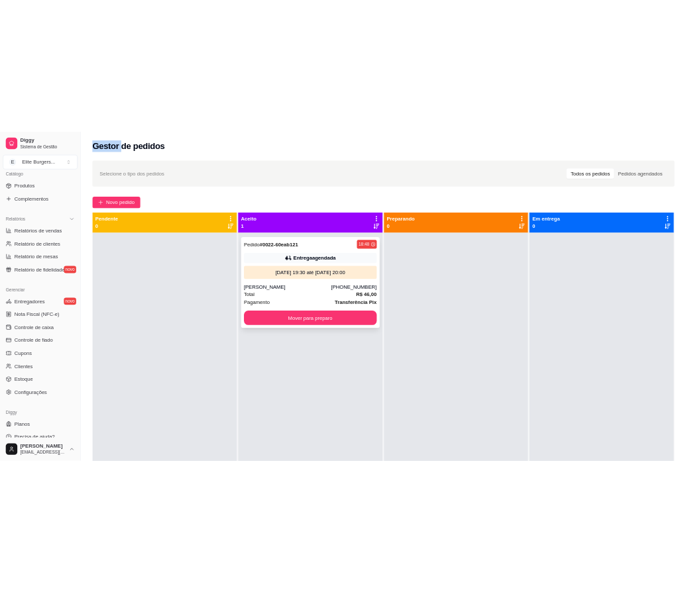
scroll to position [349, 0]
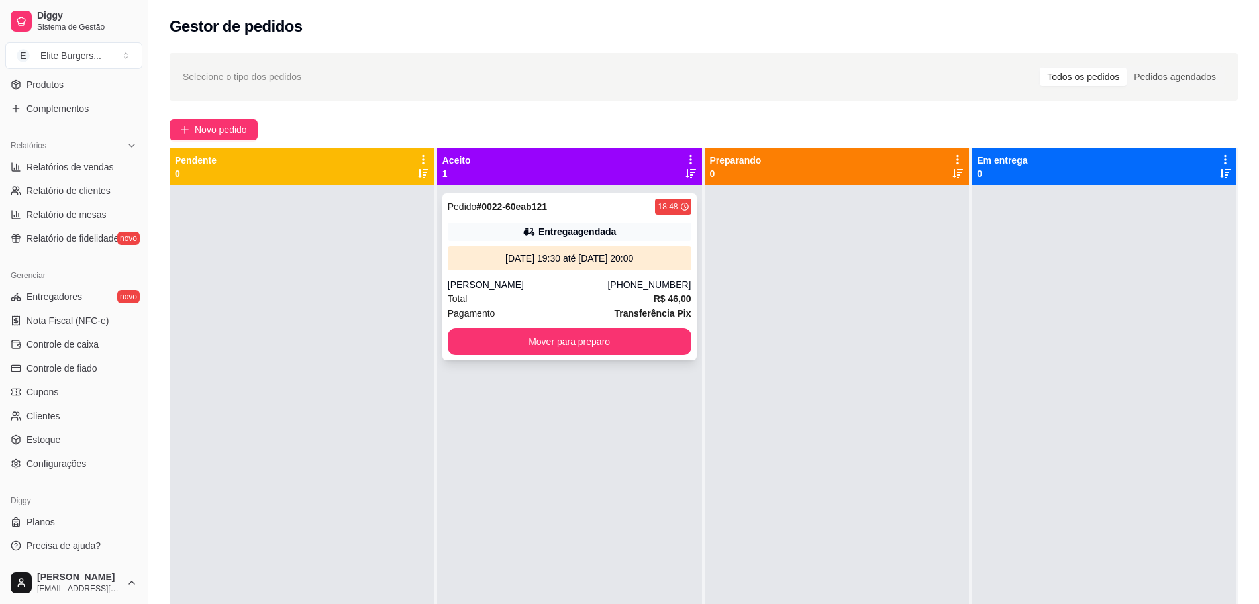
click at [527, 237] on icon at bounding box center [529, 231] width 13 height 13
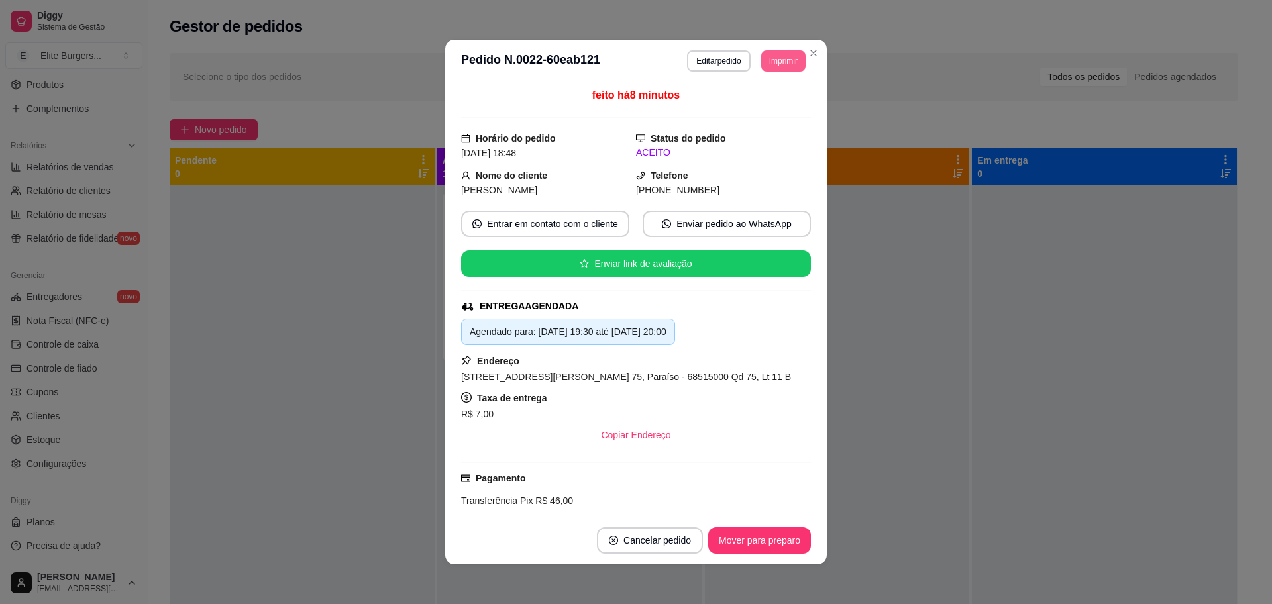
click at [761, 62] on button "Imprimir" at bounding box center [783, 60] width 44 height 21
click at [763, 102] on button "IMPRESSORA" at bounding box center [752, 107] width 96 height 21
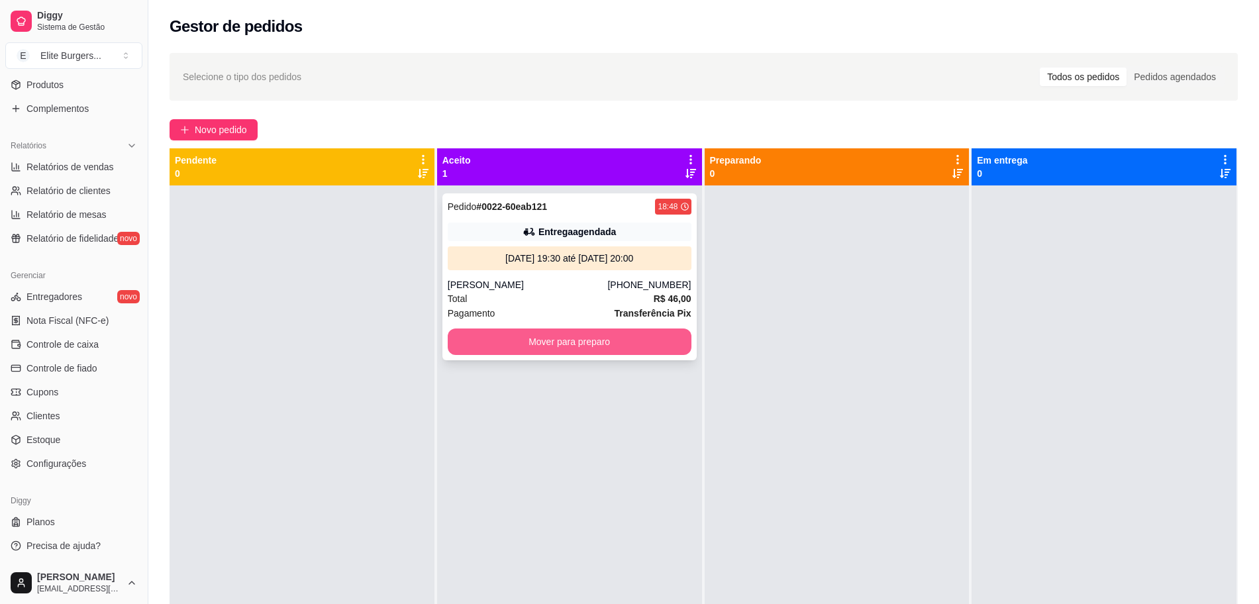
click at [551, 341] on button "Mover para preparo" at bounding box center [570, 342] width 244 height 27
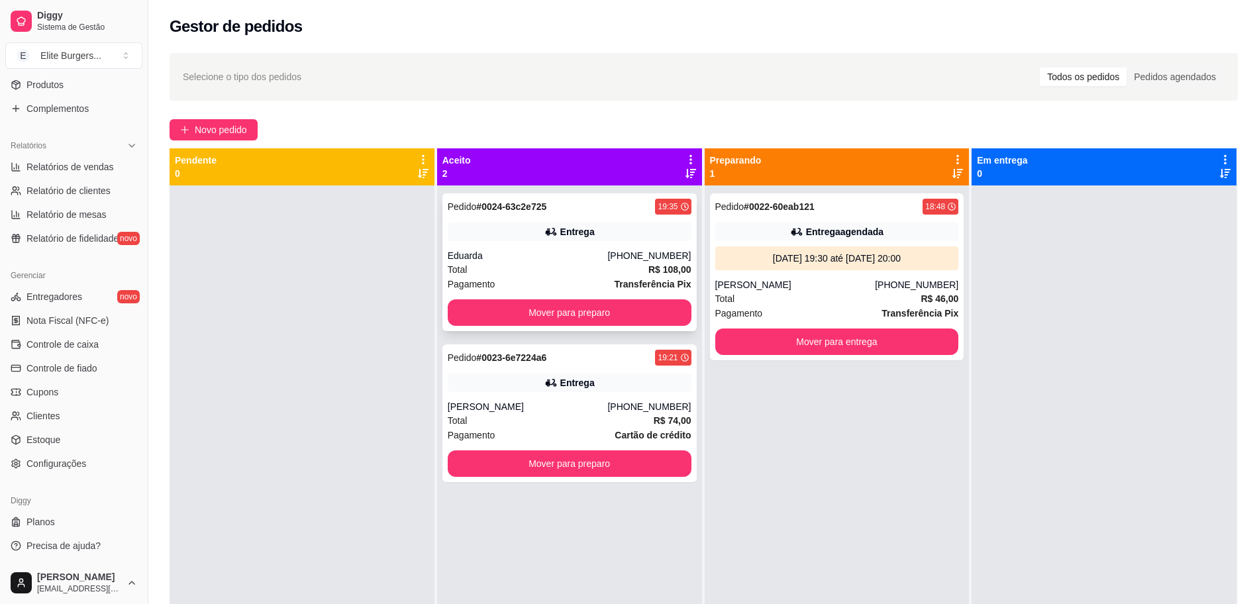
click at [578, 252] on div "Eduarda" at bounding box center [528, 255] width 160 height 13
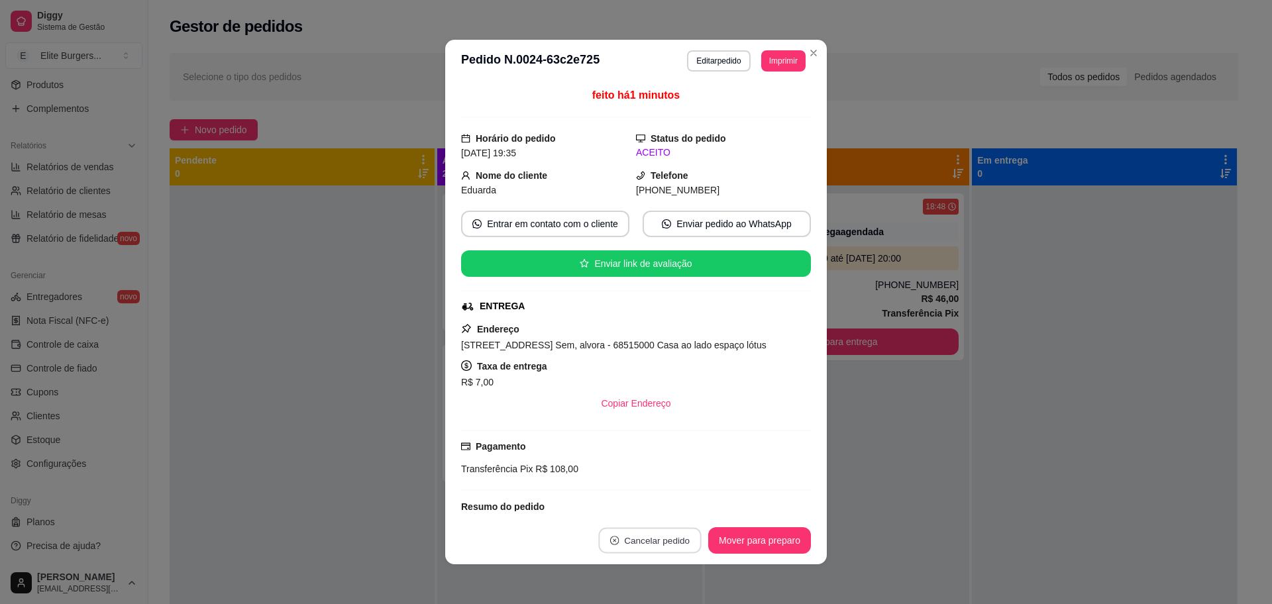
click at [655, 534] on button "Cancelar pedido" at bounding box center [649, 541] width 103 height 26
click at [663, 513] on button "Sim" at bounding box center [680, 507] width 53 height 27
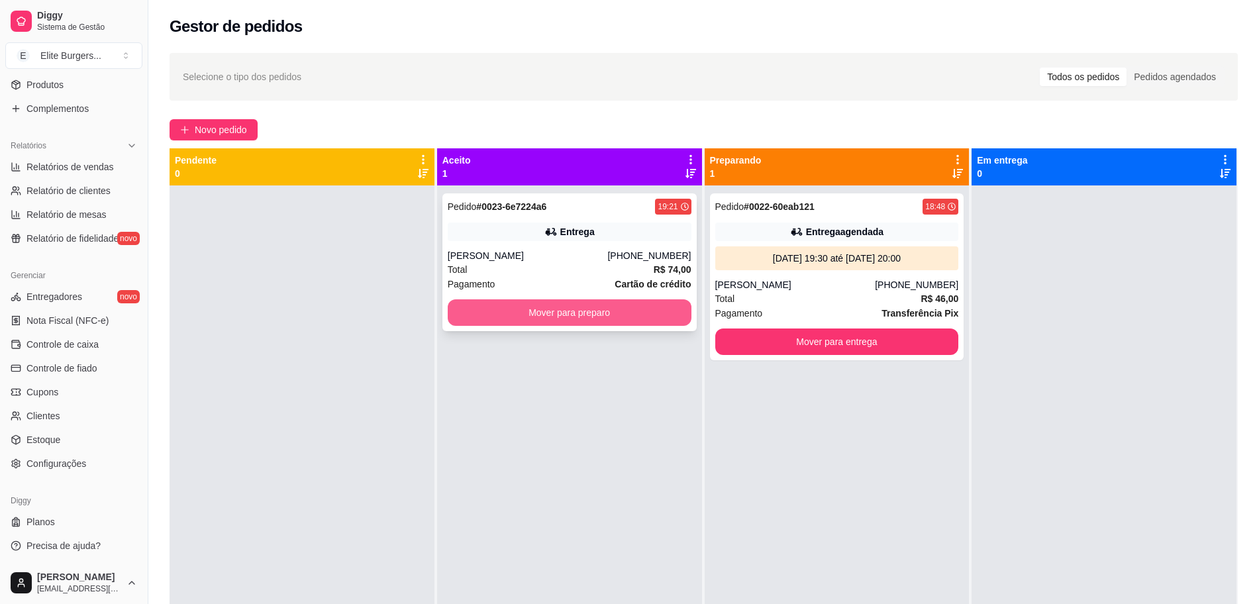
click at [627, 319] on button "Mover para preparo" at bounding box center [570, 312] width 244 height 27
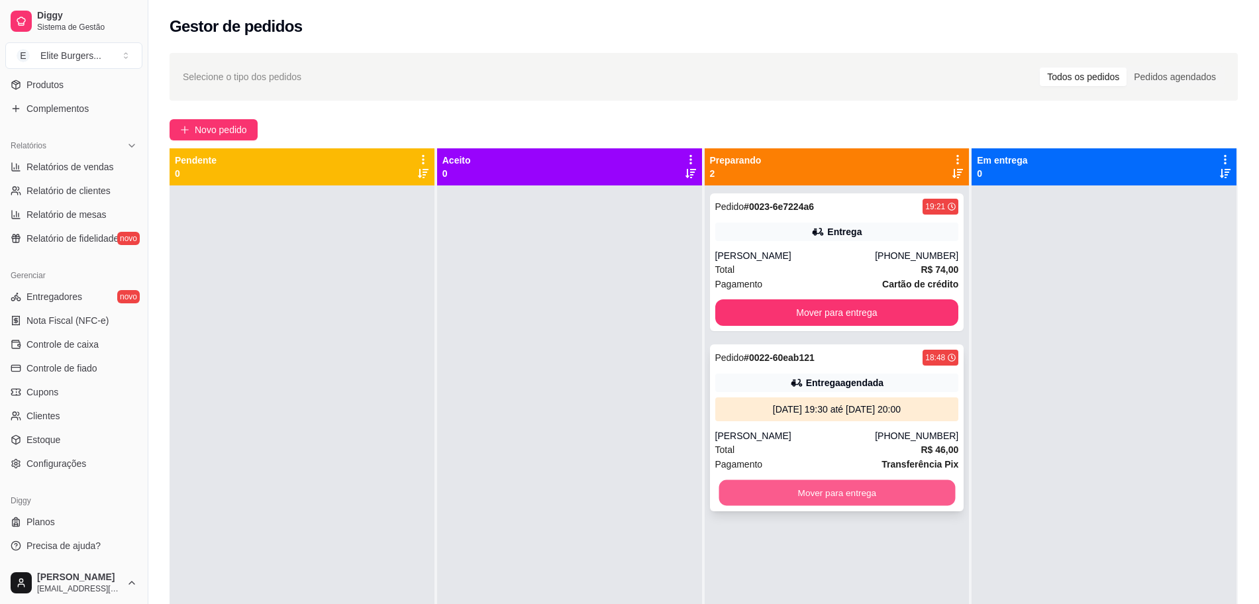
click at [874, 496] on button "Mover para entrega" at bounding box center [837, 493] width 237 height 26
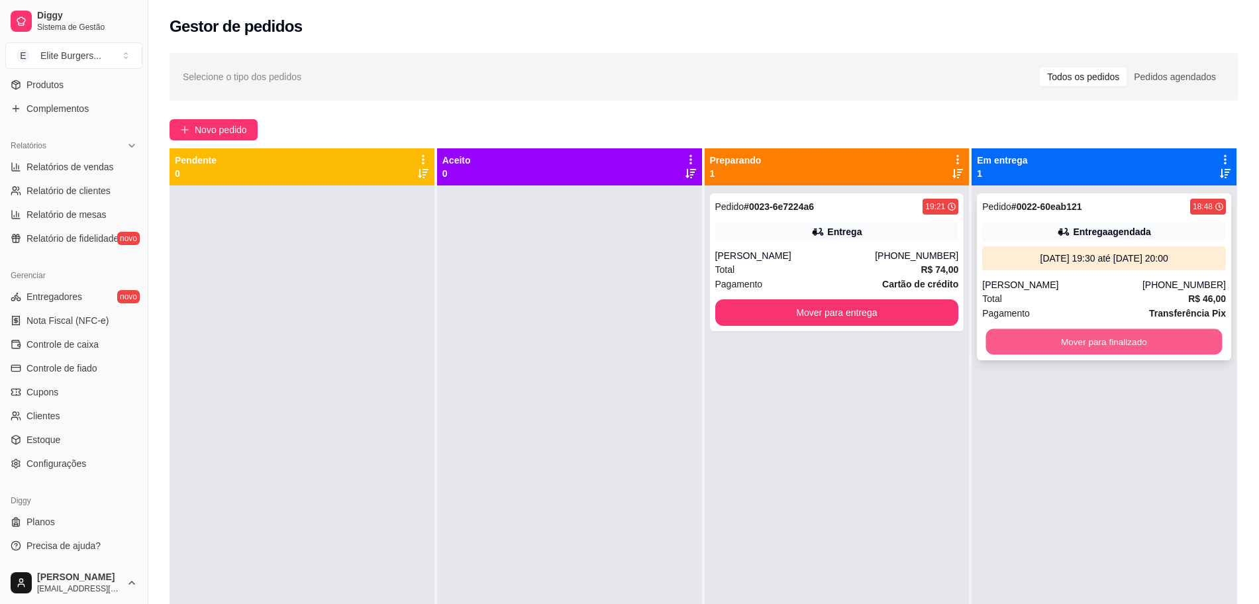
click at [1066, 348] on button "Mover para finalizado" at bounding box center [1104, 342] width 237 height 26
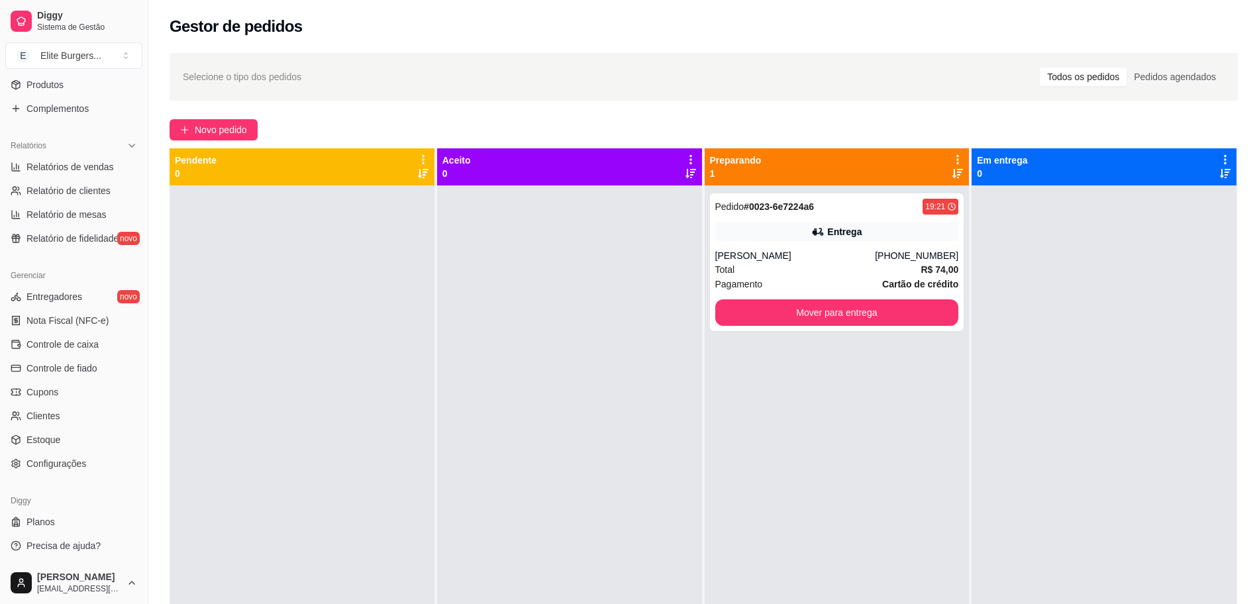
click at [953, 176] on icon at bounding box center [958, 173] width 11 height 11
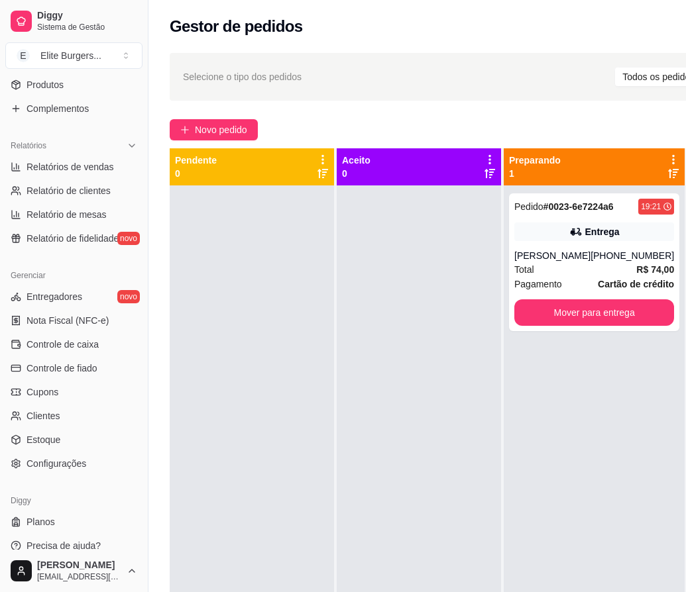
scroll to position [348, 0]
click at [404, 116] on div "Selecione o tipo dos pedidos Todos os pedidos Pedidos agendados Novo pedido Pen…" at bounding box center [491, 401] width 686 height 712
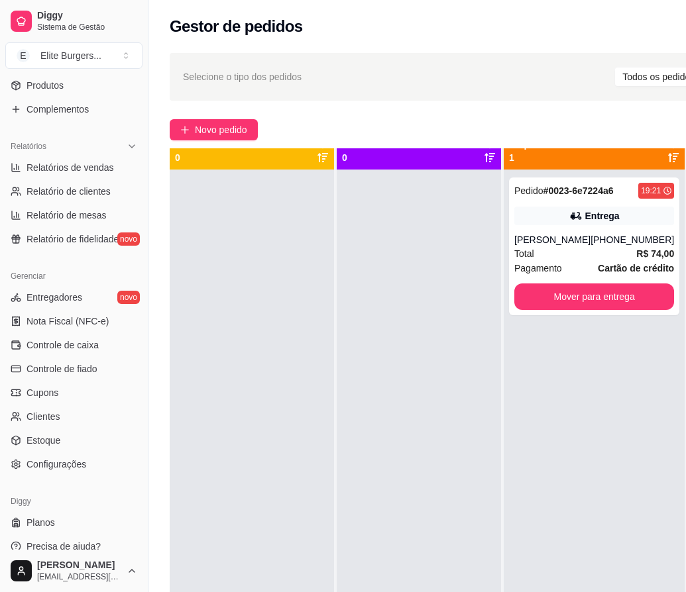
scroll to position [0, 0]
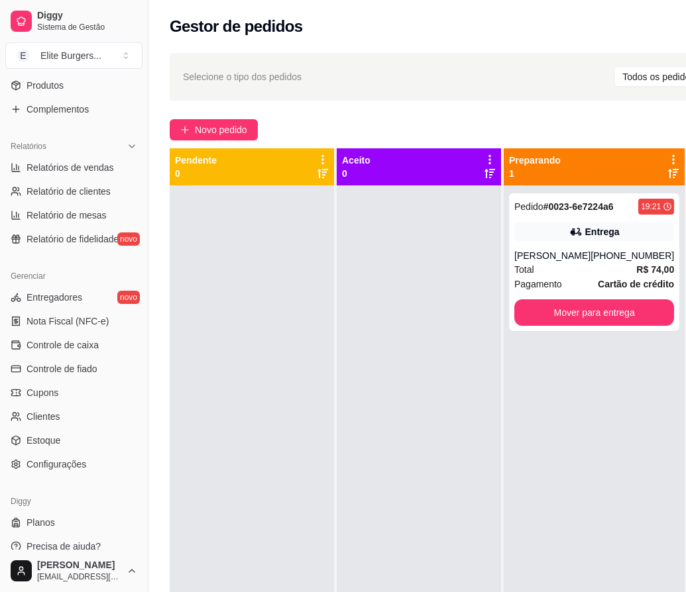
drag, startPoint x: 496, startPoint y: 131, endPoint x: 502, endPoint y: 122, distance: 10.1
click at [496, 131] on div "Novo pedido" at bounding box center [491, 129] width 643 height 21
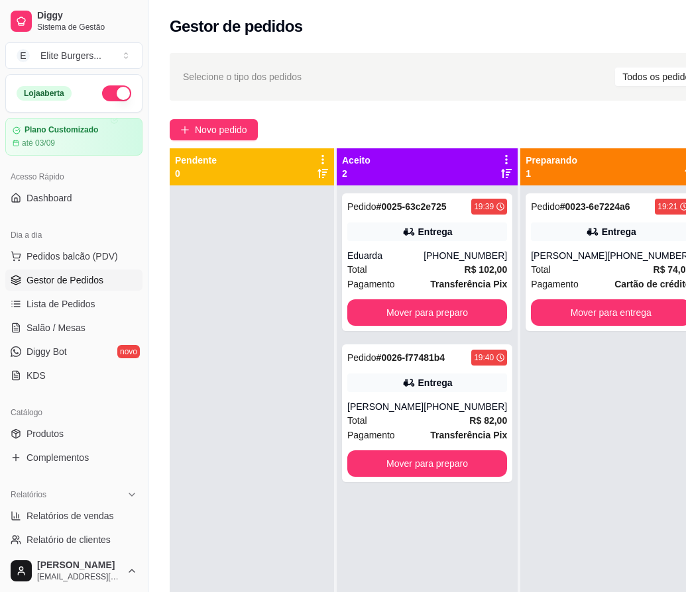
drag, startPoint x: 70, startPoint y: 437, endPoint x: 37, endPoint y: 417, distance: 37.7
click at [70, 436] on link "Produtos" at bounding box center [73, 433] width 137 height 21
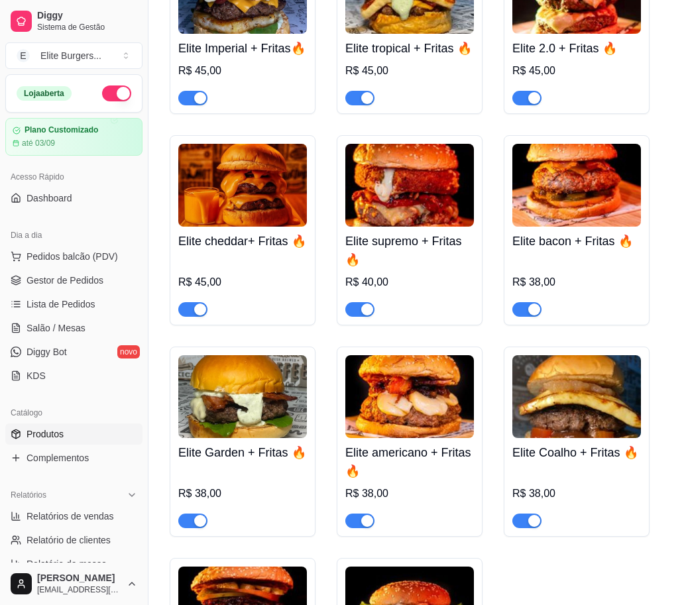
scroll to position [248, 0]
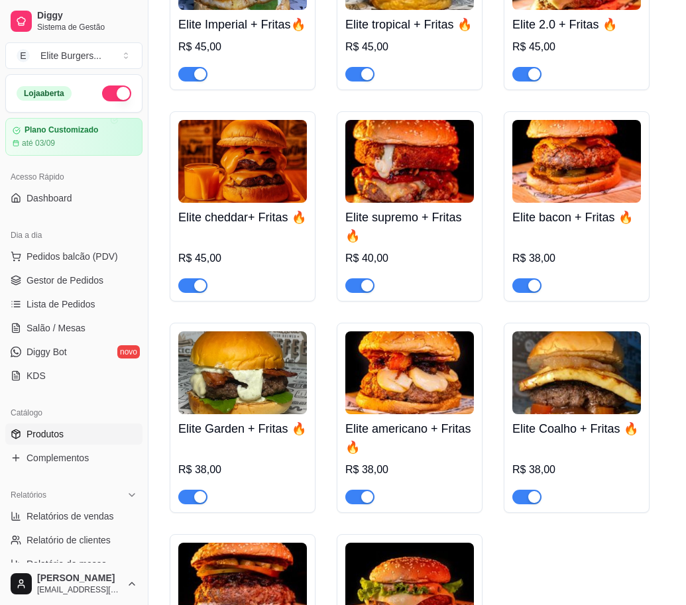
click at [354, 293] on span "button" at bounding box center [359, 285] width 29 height 15
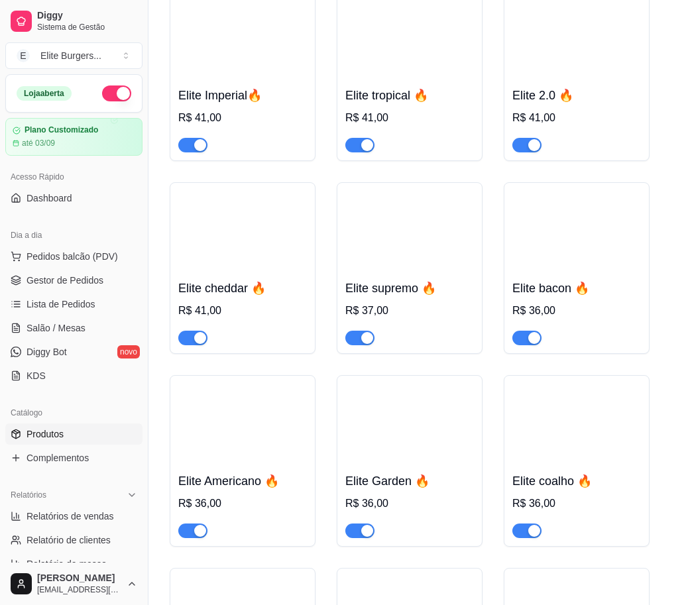
scroll to position [1159, 0]
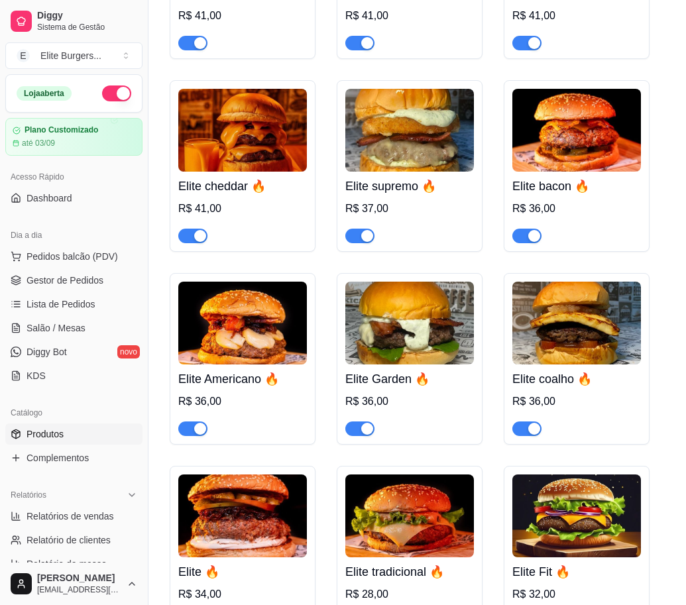
click at [361, 242] on div "button" at bounding box center [367, 236] width 12 height 12
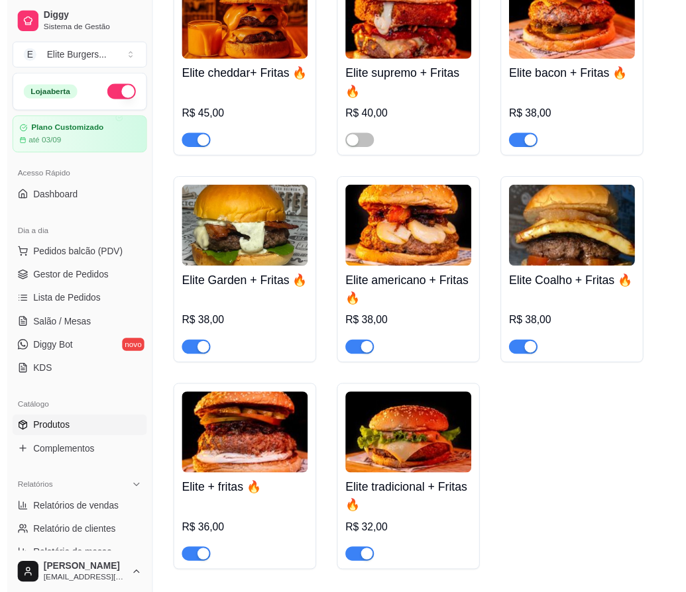
scroll to position [0, 0]
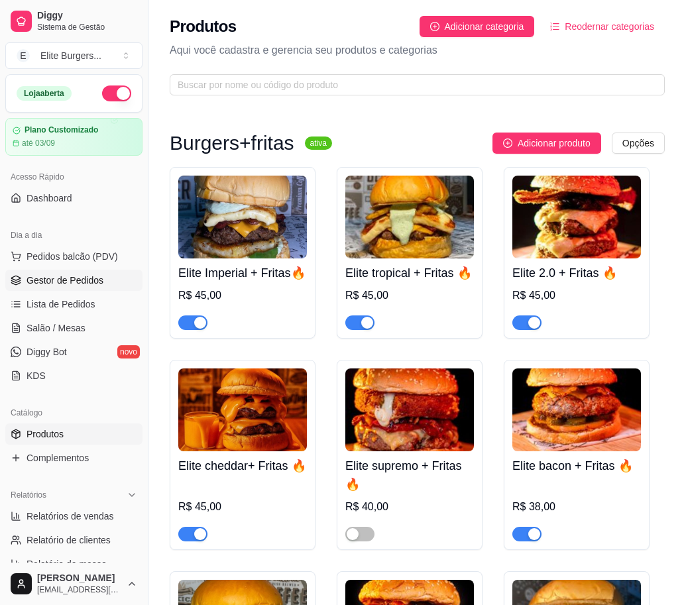
click at [62, 284] on span "Gestor de Pedidos" at bounding box center [65, 280] width 77 height 13
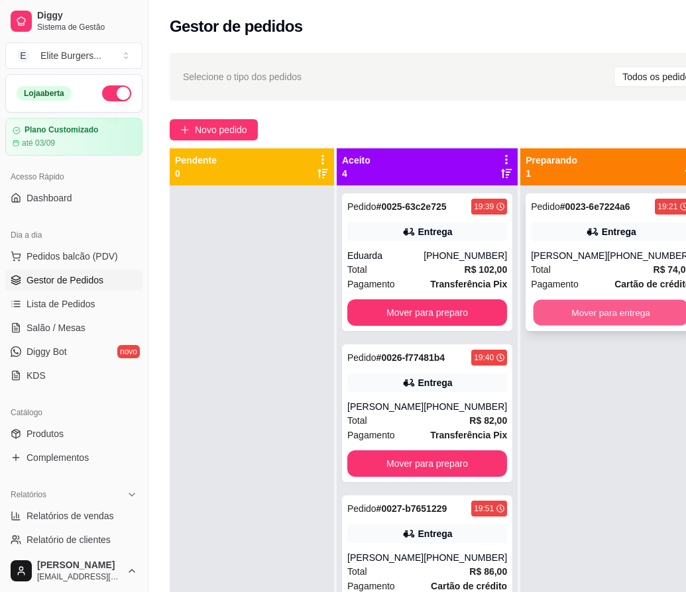
click at [607, 312] on button "Mover para entrega" at bounding box center [610, 313] width 155 height 26
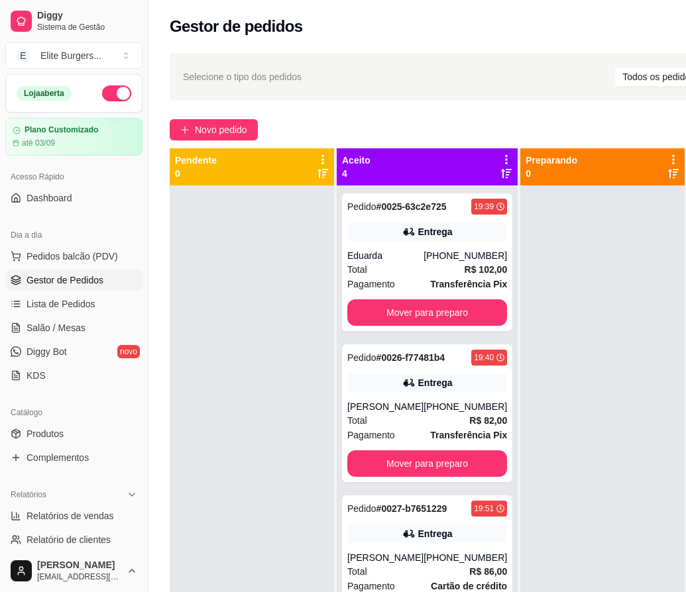
drag, startPoint x: 541, startPoint y: 592, endPoint x: 557, endPoint y: 590, distance: 16.0
click at [585, 586] on div at bounding box center [602, 482] width 164 height 592
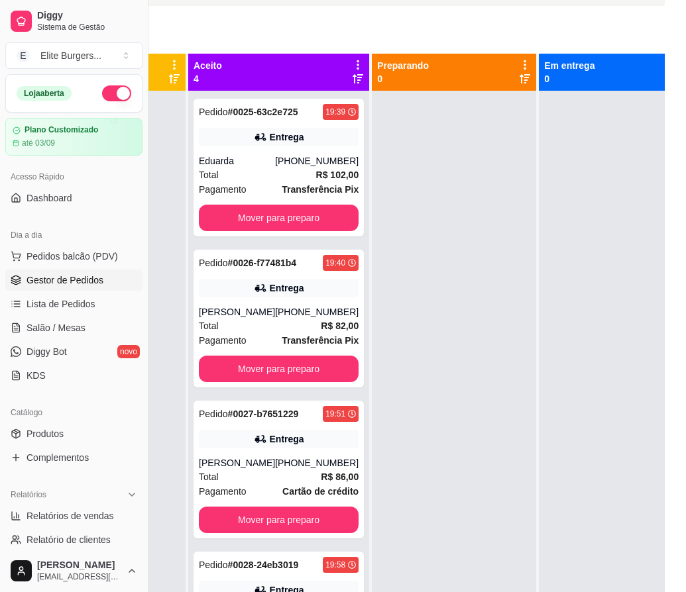
scroll to position [0, 148]
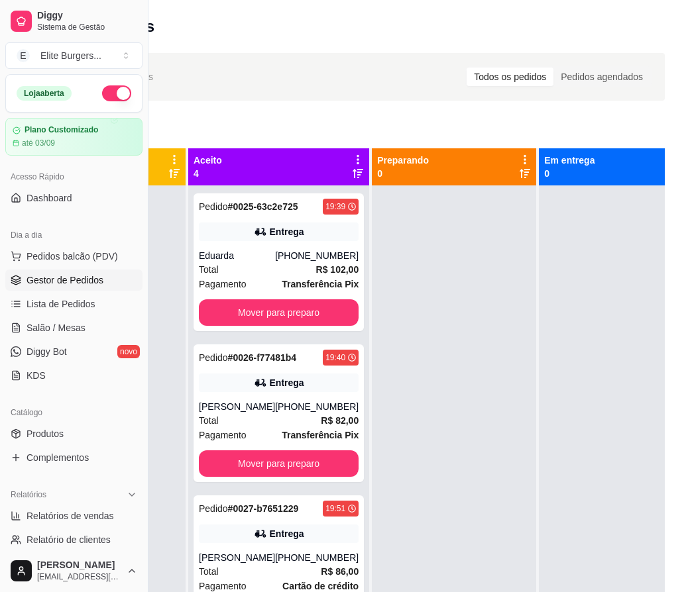
click at [443, 366] on div at bounding box center [454, 482] width 164 height 592
drag, startPoint x: 145, startPoint y: 183, endPoint x: 102, endPoint y: 179, distance: 43.2
click at [103, 179] on div "Diggy Sistema de Gestão E Elite Burgers ... Loja aberta Plano Customizado até 0…" at bounding box center [74, 296] width 148 height 592
click at [93, 186] on div "Acesso Rápido" at bounding box center [73, 176] width 137 height 21
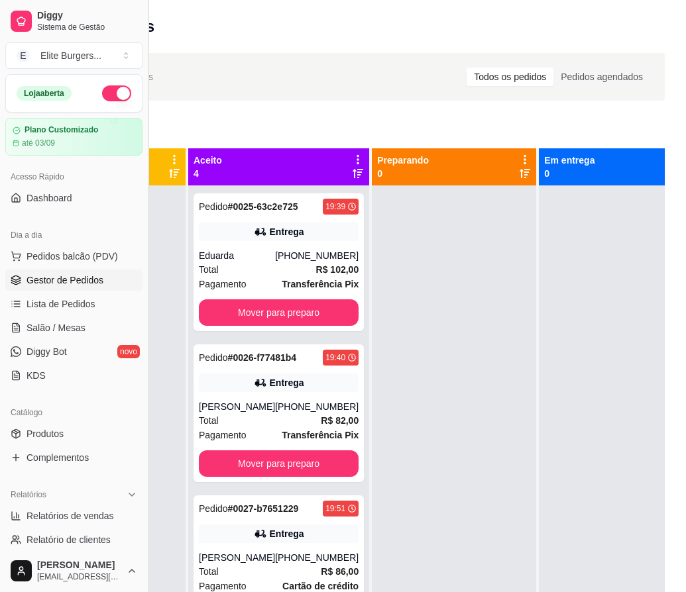
click at [152, 24] on button "Toggle Sidebar" at bounding box center [147, 296] width 11 height 592
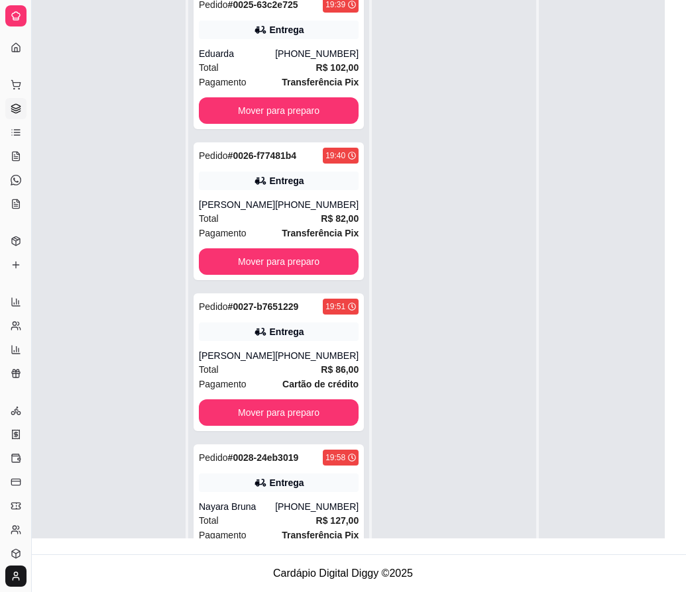
scroll to position [0, 32]
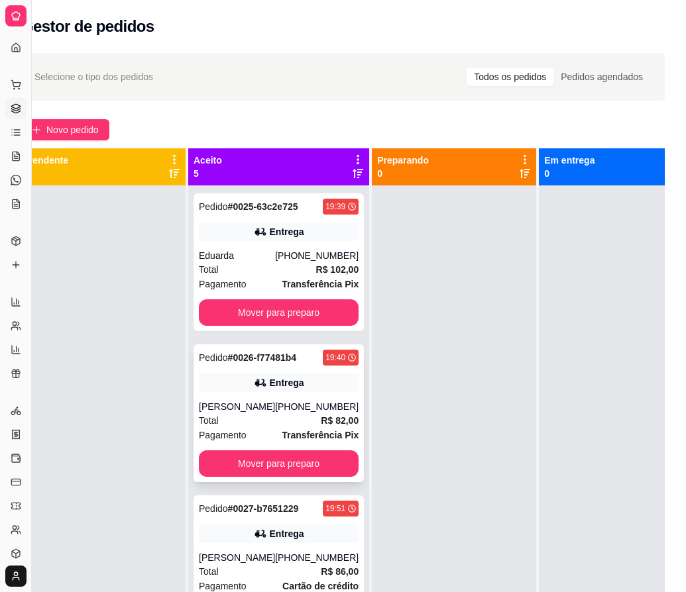
click at [262, 427] on div "Pedido # 0026-f77481b4 19:40 Entrega [PERSON_NAME] [PHONE_NUMBER] Total R$ 82,0…" at bounding box center [278, 414] width 170 height 138
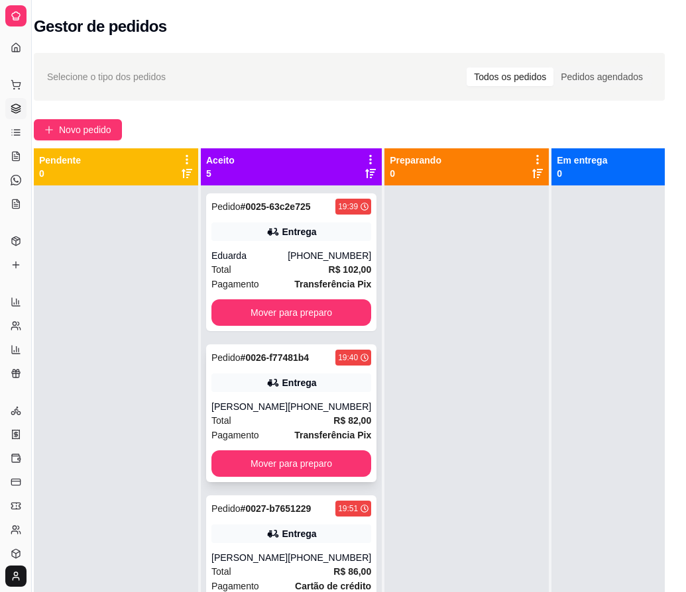
scroll to position [0, 19]
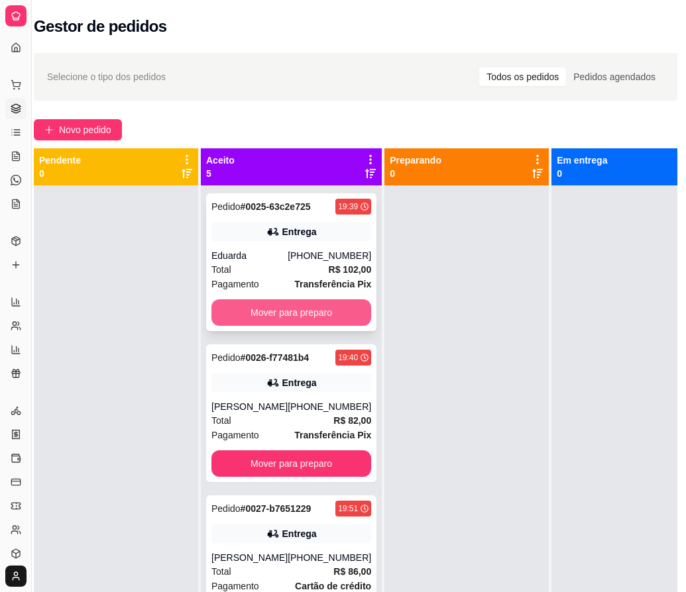
click at [301, 321] on button "Mover para preparo" at bounding box center [291, 312] width 160 height 27
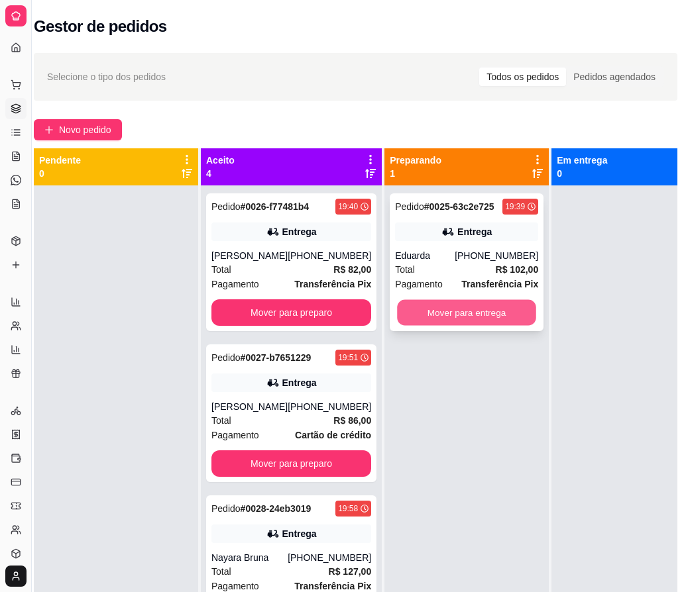
click at [443, 313] on button "Mover para entrega" at bounding box center [466, 313] width 139 height 26
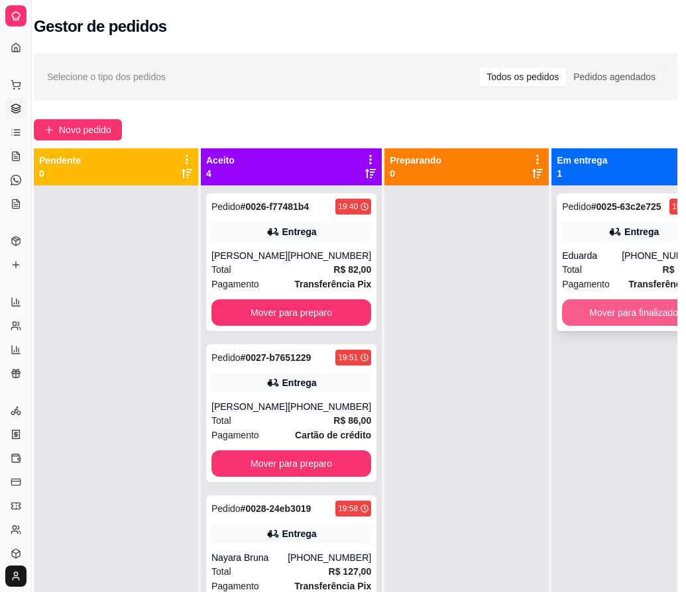
click at [623, 312] on button "Mover para finalizado" at bounding box center [633, 312] width 143 height 27
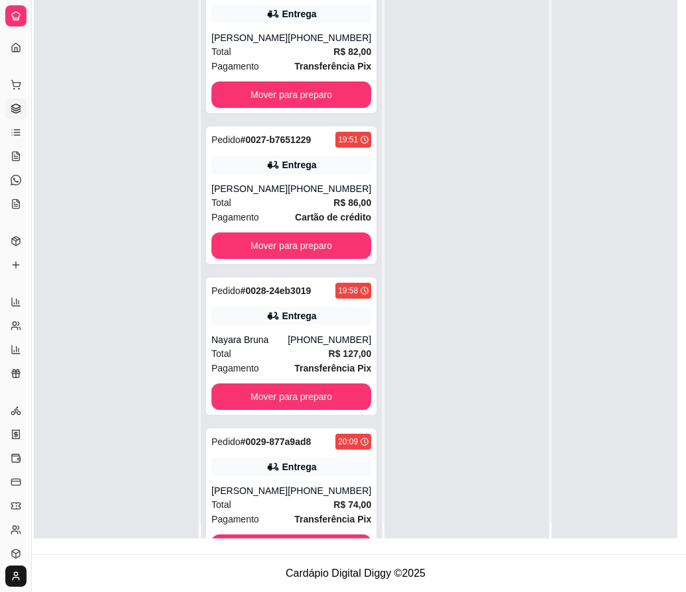
scroll to position [0, 0]
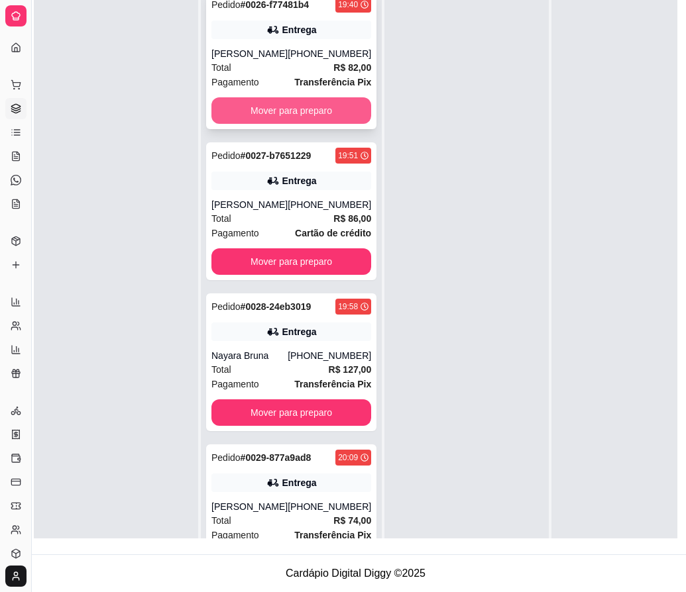
click at [283, 114] on button "Mover para preparo" at bounding box center [291, 110] width 160 height 27
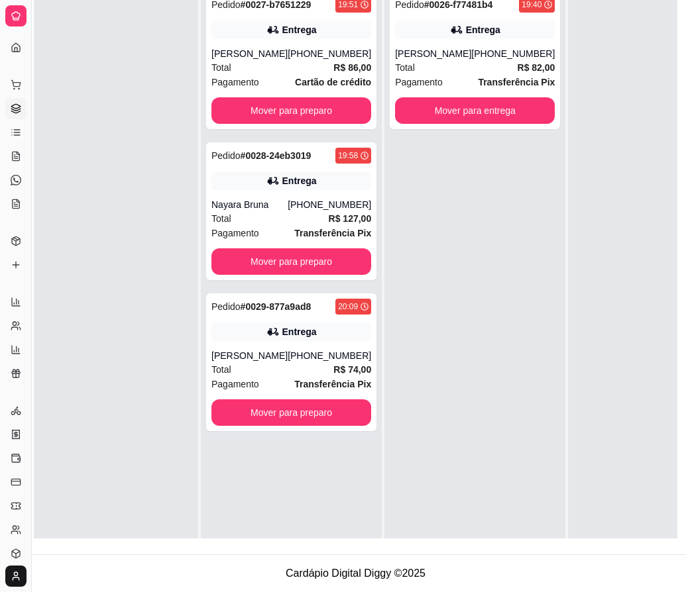
scroll to position [0, 19]
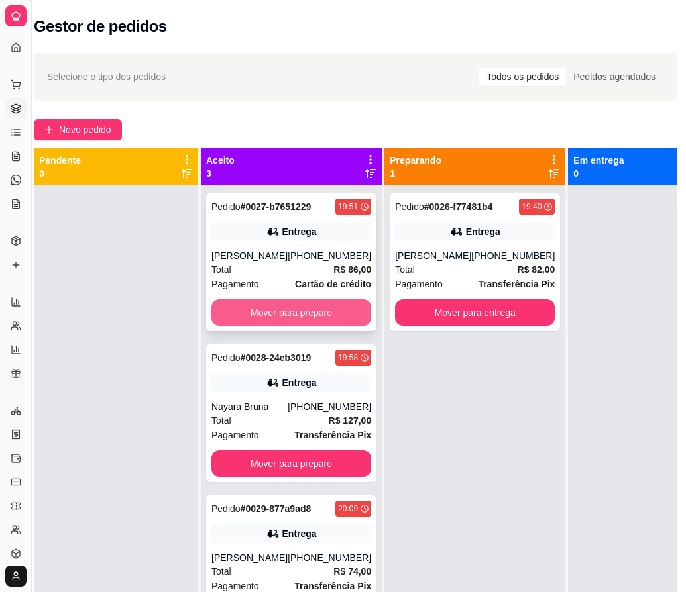
click at [334, 314] on button "Mover para preparo" at bounding box center [291, 312] width 160 height 27
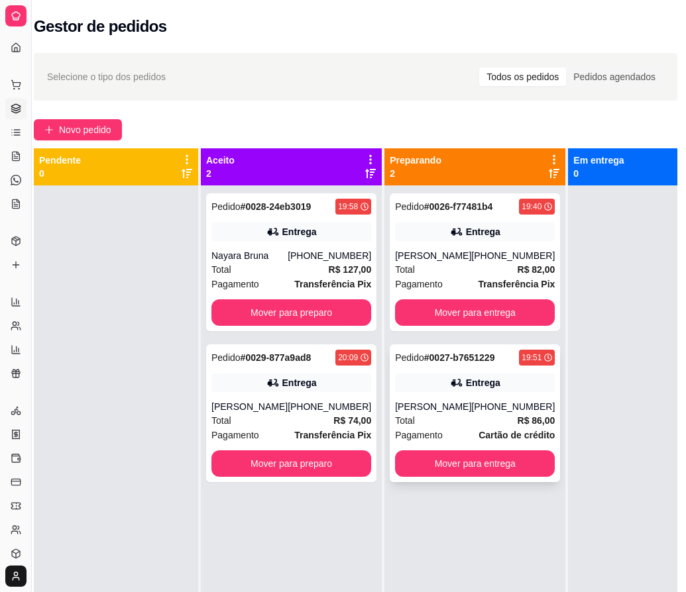
click at [471, 403] on div "[PHONE_NUMBER]" at bounding box center [512, 406] width 83 height 13
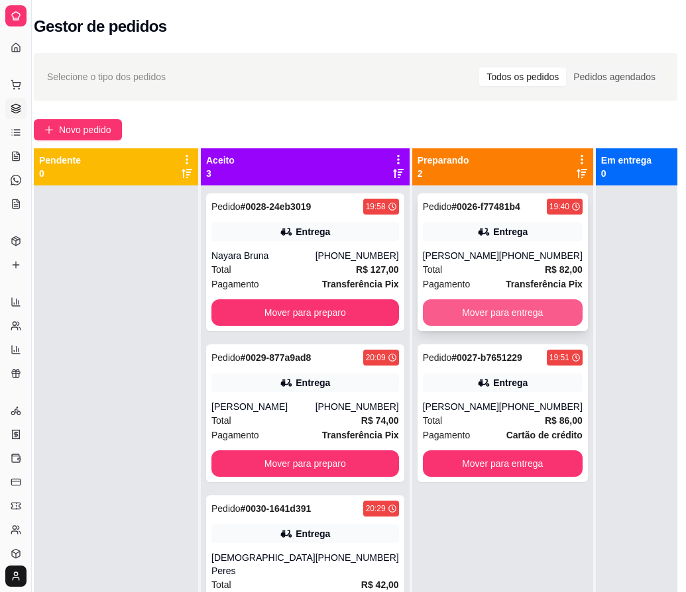
click at [437, 306] on button "Mover para entrega" at bounding box center [503, 312] width 160 height 27
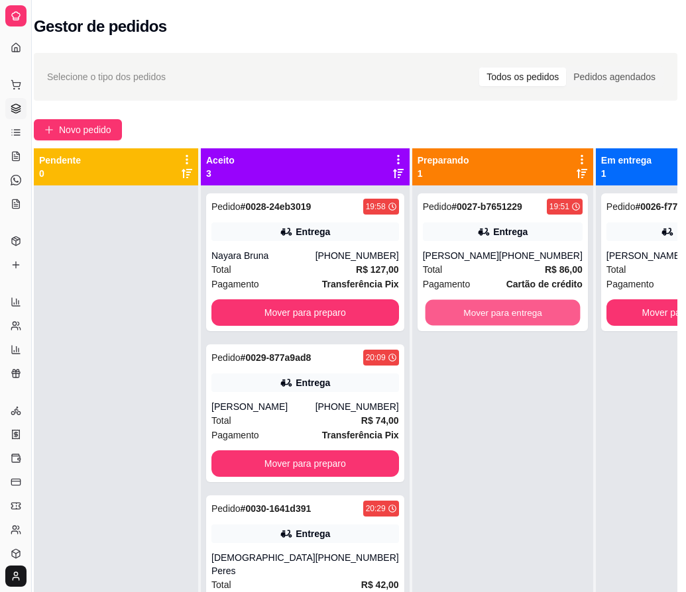
click at [437, 307] on button "Mover para entrega" at bounding box center [502, 313] width 155 height 26
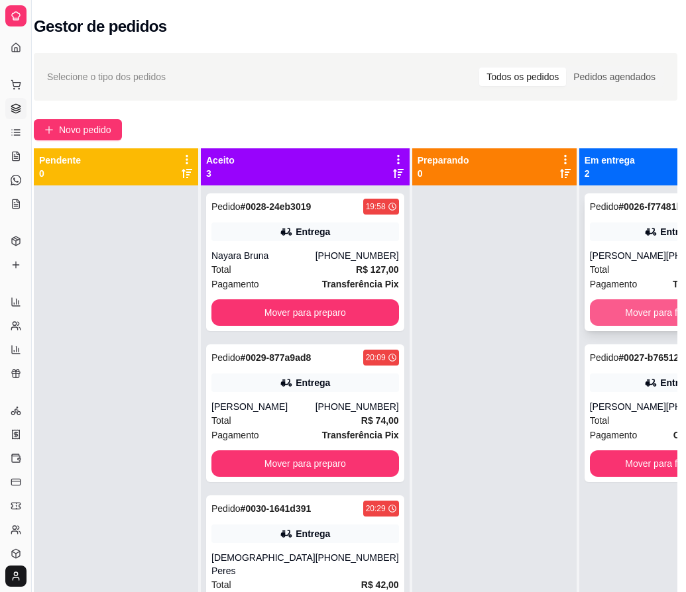
click at [629, 316] on button "Mover para finalizado" at bounding box center [670, 312] width 160 height 27
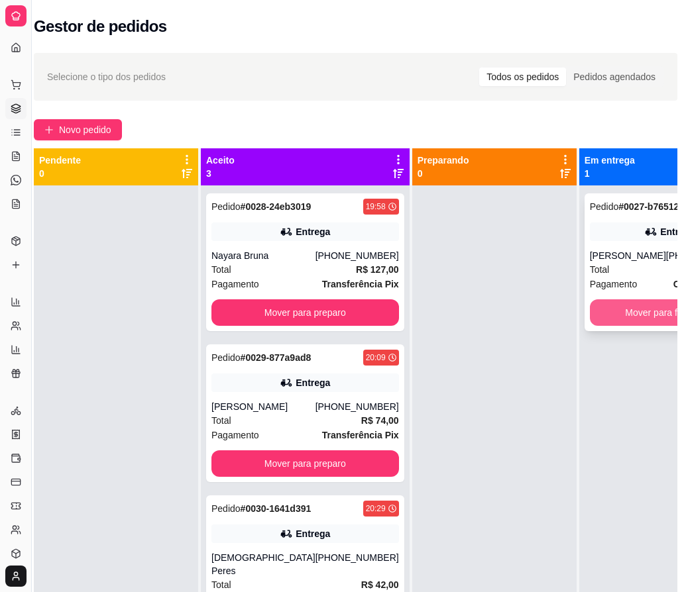
click at [633, 311] on button "Mover para finalizado" at bounding box center [670, 312] width 160 height 27
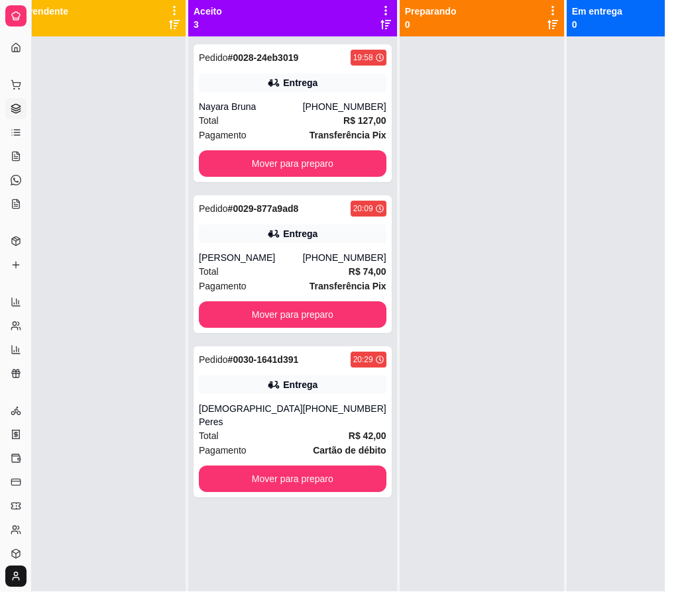
scroll to position [150, 32]
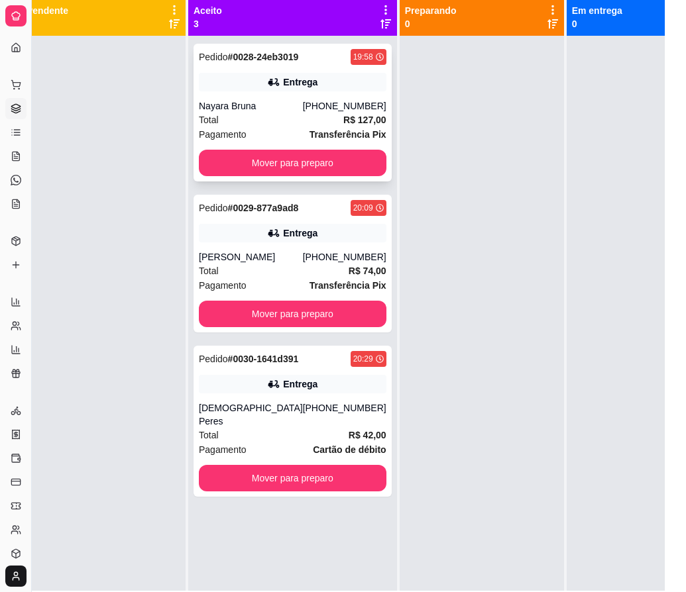
click at [303, 101] on div "[PHONE_NUMBER]" at bounding box center [344, 105] width 83 height 13
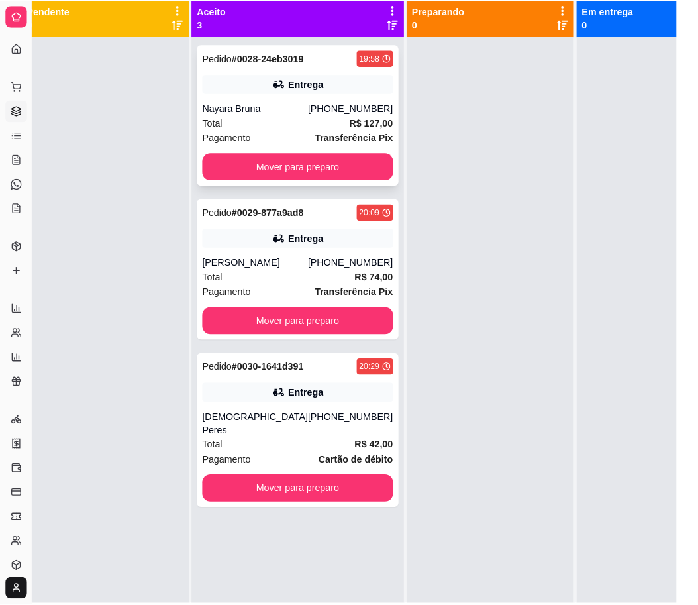
scroll to position [150, 19]
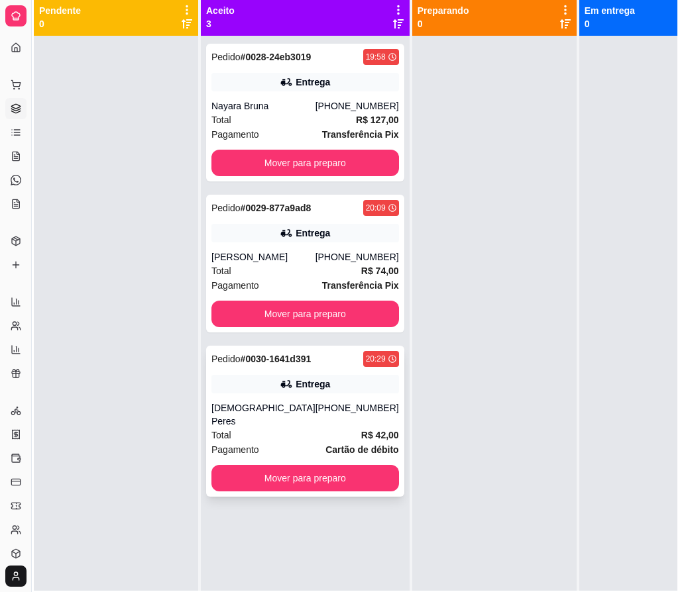
click at [295, 394] on div "Pedido # 0030-1641d391 20:29 Entrega Jaine Peres [PHONE_NUMBER] Total R$ 42,00 …" at bounding box center [305, 421] width 198 height 151
click at [280, 246] on div "Pedido # 0029-877a9ad8 20:09 Entrega [PERSON_NAME] [PHONE_NUMBER] Total R$ 74,0…" at bounding box center [305, 264] width 198 height 138
click at [315, 405] on div "[PHONE_NUMBER]" at bounding box center [356, 414] width 83 height 27
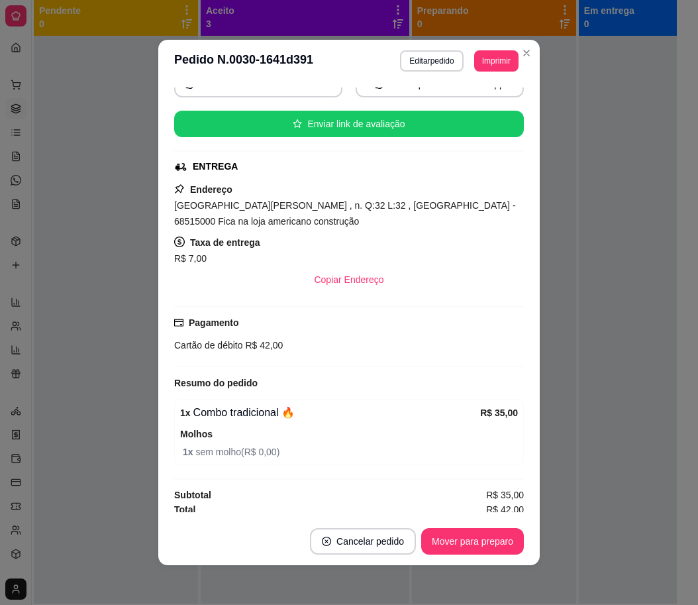
scroll to position [144, 0]
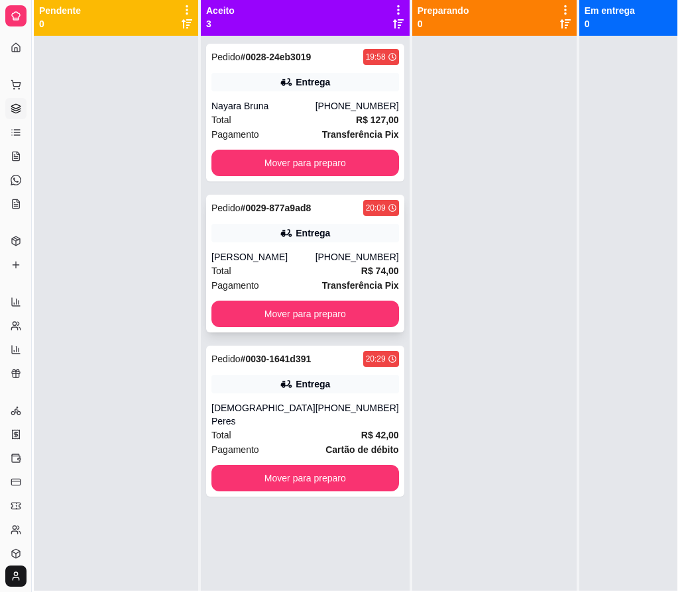
click at [240, 221] on div "Pedido # 0029-877a9ad8 20:09 Entrega [PERSON_NAME] [PHONE_NUMBER] Total R$ 74,0…" at bounding box center [305, 264] width 198 height 138
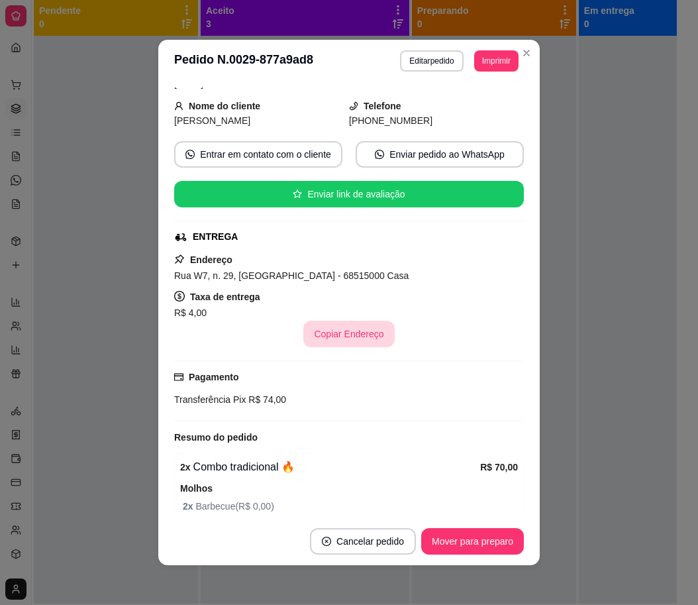
scroll to position [129, 0]
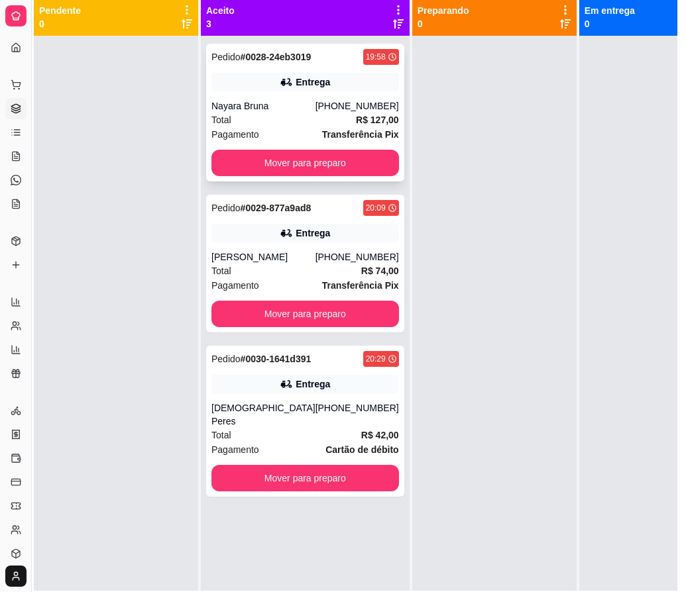
click at [292, 98] on div "Pedido # 0028-24eb3019 19:58 Entrega Nayara Bruna [PHONE_NUMBER] Total R$ 127,0…" at bounding box center [305, 113] width 198 height 138
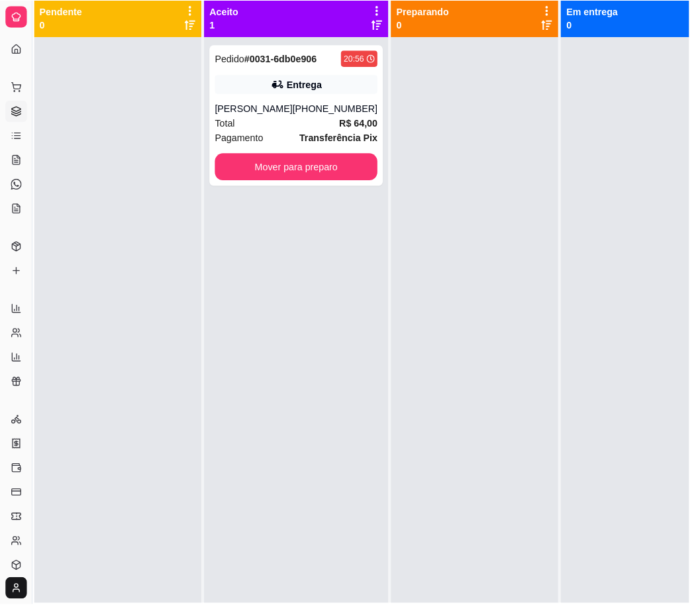
scroll to position [0, 19]
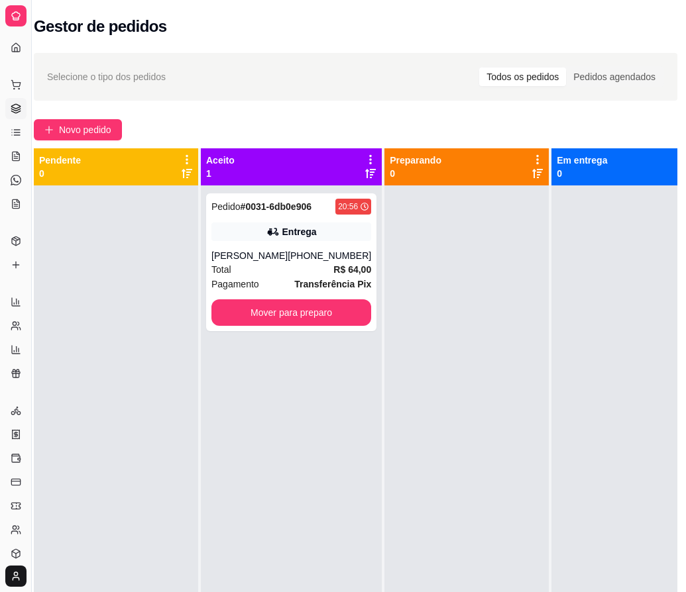
click at [76, 113] on div "Selecione o tipo dos pedidos Todos os pedidos Pedidos agendados Novo pedido Pen…" at bounding box center [356, 401] width 686 height 712
click at [81, 127] on span "Novo pedido" at bounding box center [85, 130] width 52 height 15
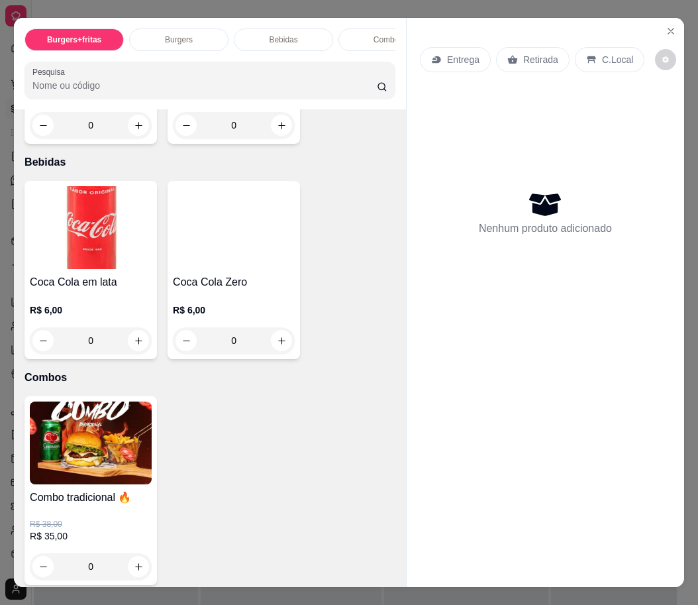
scroll to position [1822, 0]
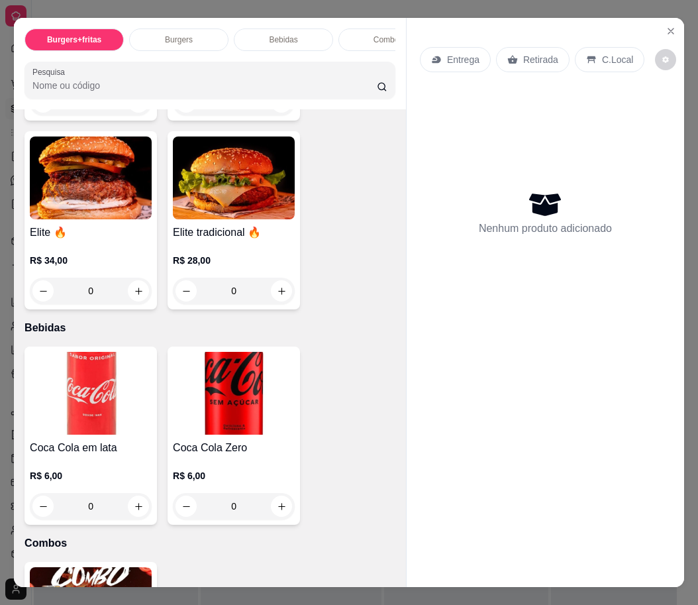
click at [260, 255] on div "R$ 28,00 0" at bounding box center [234, 272] width 122 height 64
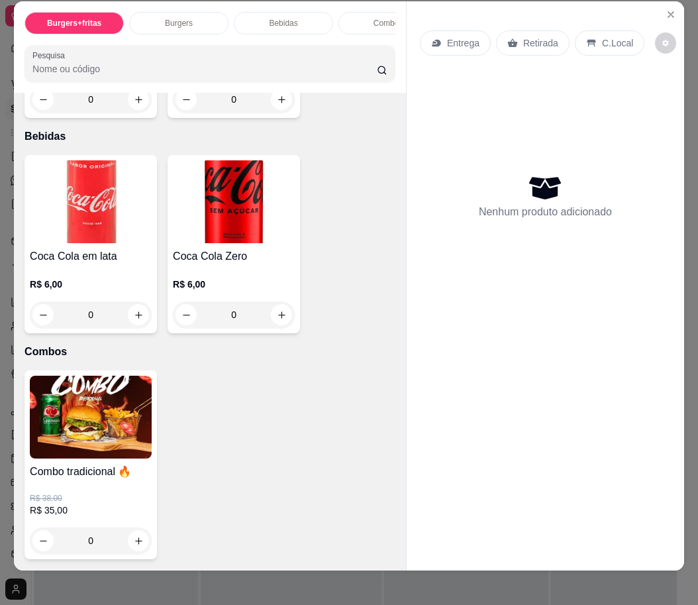
scroll to position [30, 0]
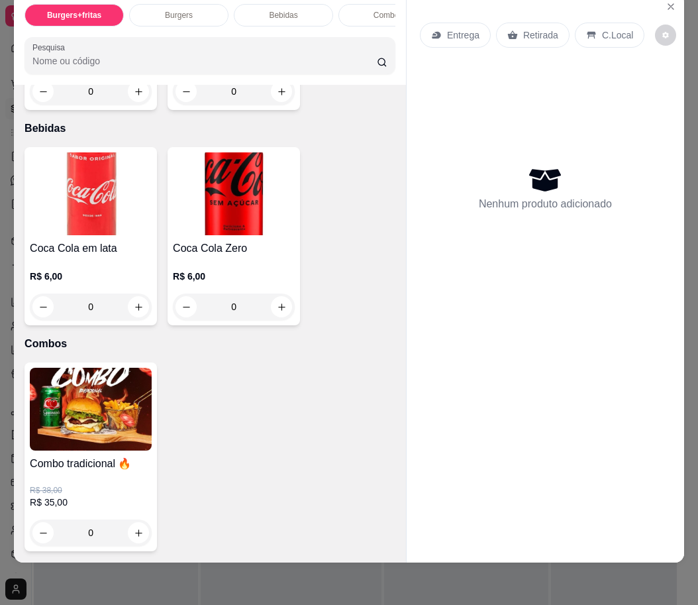
click at [134, 520] on div "0" at bounding box center [91, 532] width 122 height 27
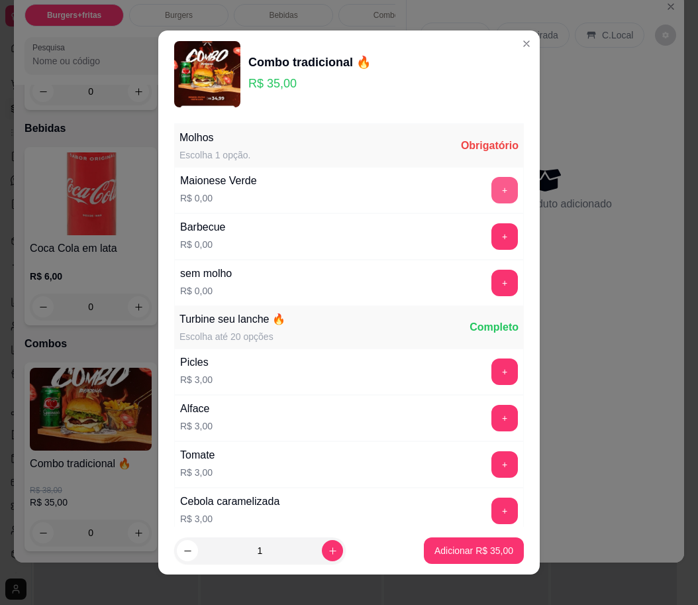
click at [492, 193] on button "+" at bounding box center [505, 190] width 27 height 27
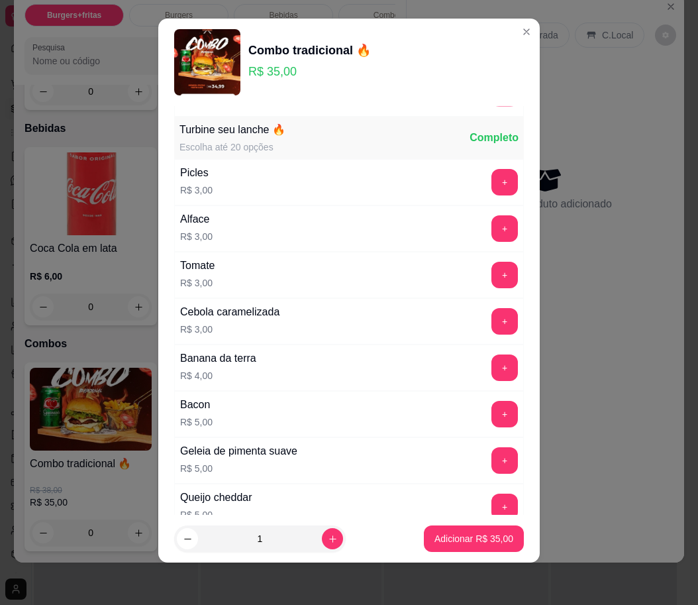
scroll to position [188, 0]
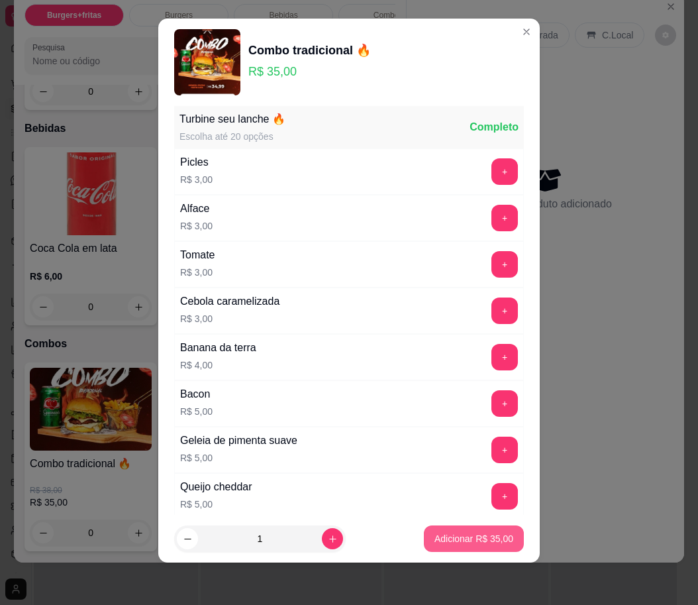
click at [444, 547] on button "Adicionar R$ 35,00" at bounding box center [474, 538] width 100 height 27
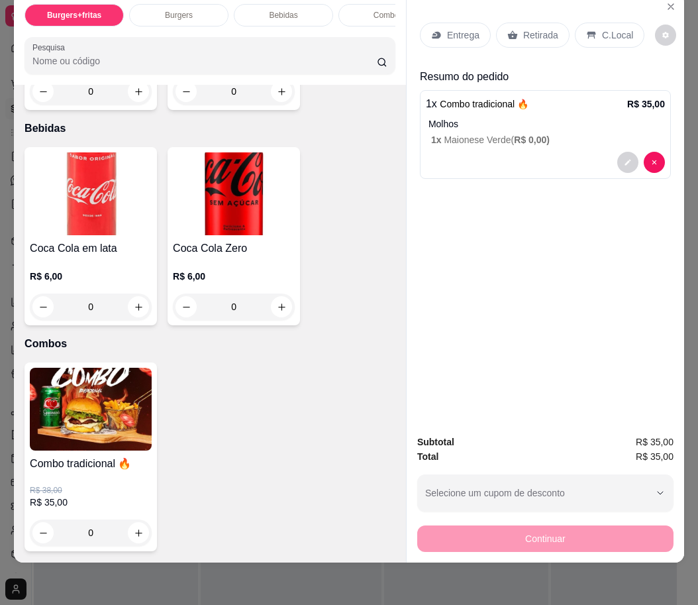
click at [448, 28] on p "Entrega" at bounding box center [463, 34] width 32 height 13
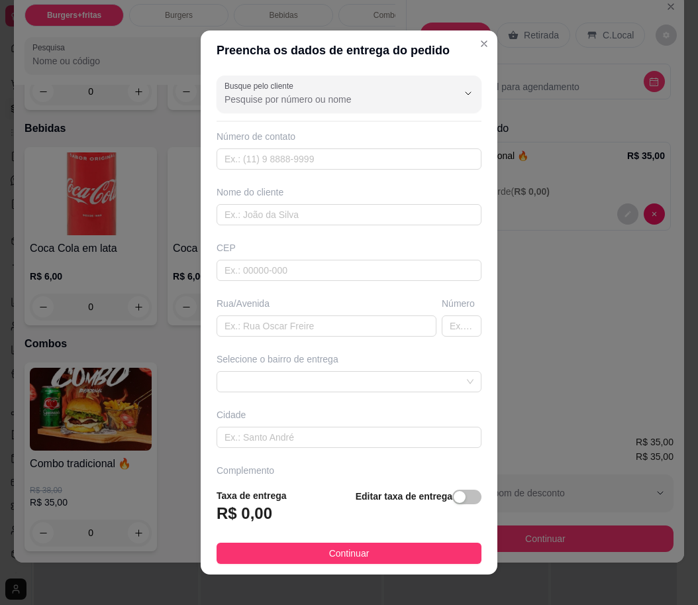
click at [312, 171] on div "Busque pelo cliente Número de contato Nome do cliente CEP Rua/[GEOGRAPHIC_DATA]…" at bounding box center [349, 274] width 297 height 408
click at [313, 166] on input "text" at bounding box center [349, 158] width 265 height 21
click at [311, 213] on input "text" at bounding box center [349, 214] width 265 height 21
click at [343, 409] on div "Cidade" at bounding box center [349, 414] width 265 height 13
click at [354, 162] on input "text" at bounding box center [349, 158] width 265 height 21
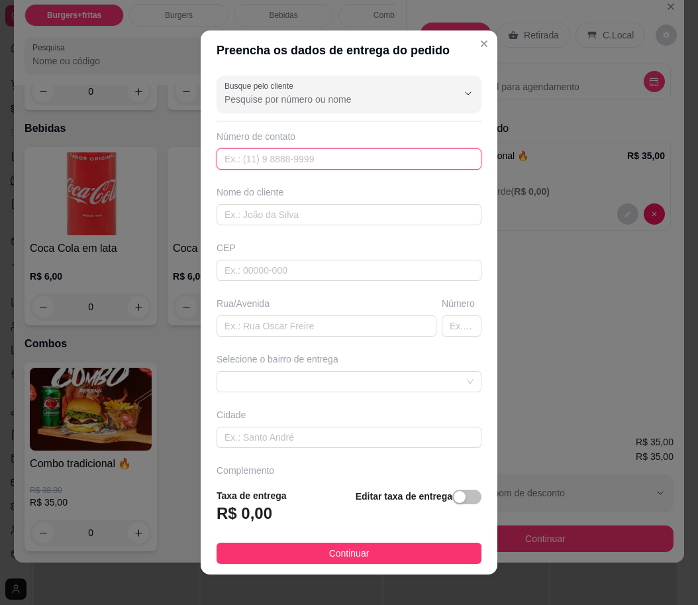
paste input "[PHONE_NUMBER]"
type input "[PHONE_NUMBER]"
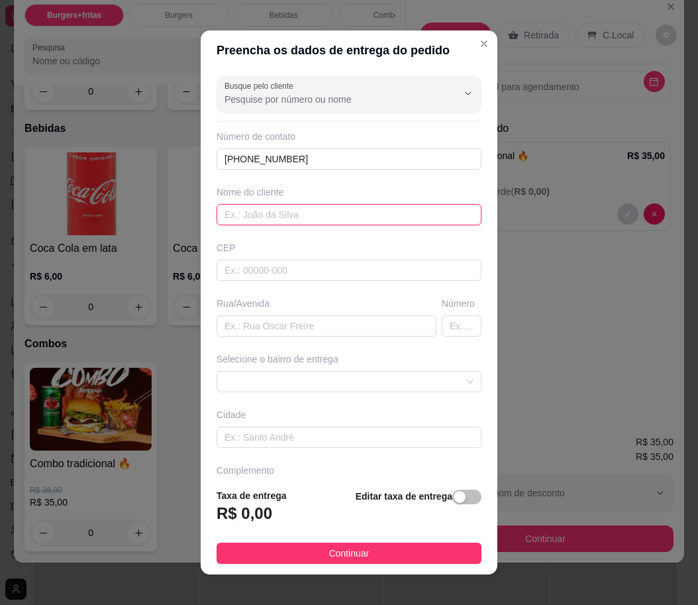
click at [348, 217] on input "text" at bounding box center [349, 214] width 265 height 21
type input "nicolly"
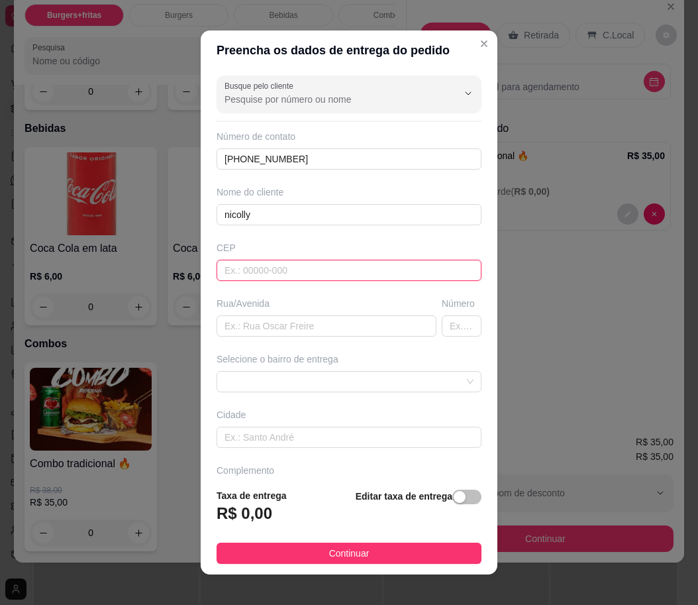
click at [394, 264] on input "text" at bounding box center [349, 270] width 265 height 21
type input "68515000"
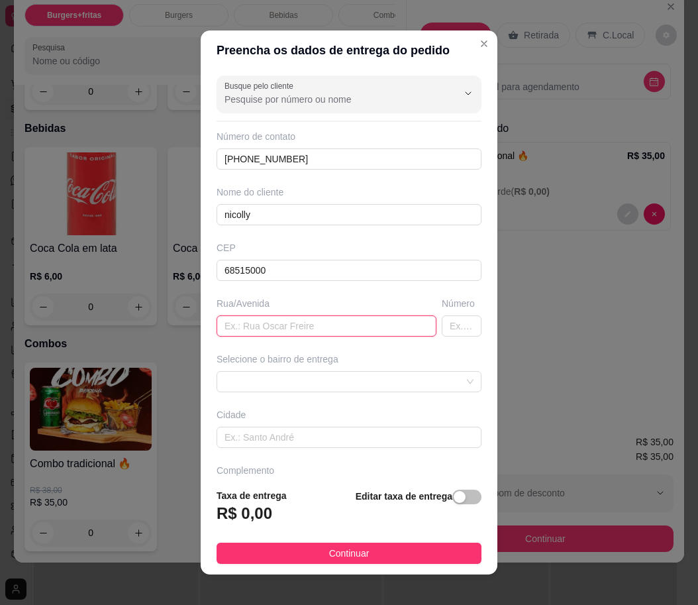
click at [320, 324] on input "text" at bounding box center [327, 325] width 220 height 21
paste input "[STREET_ADDRESS]"
type input "[STREET_ADDRESS]"
click at [442, 331] on input "text" at bounding box center [462, 325] width 40 height 21
click at [415, 375] on span at bounding box center [349, 382] width 249 height 20
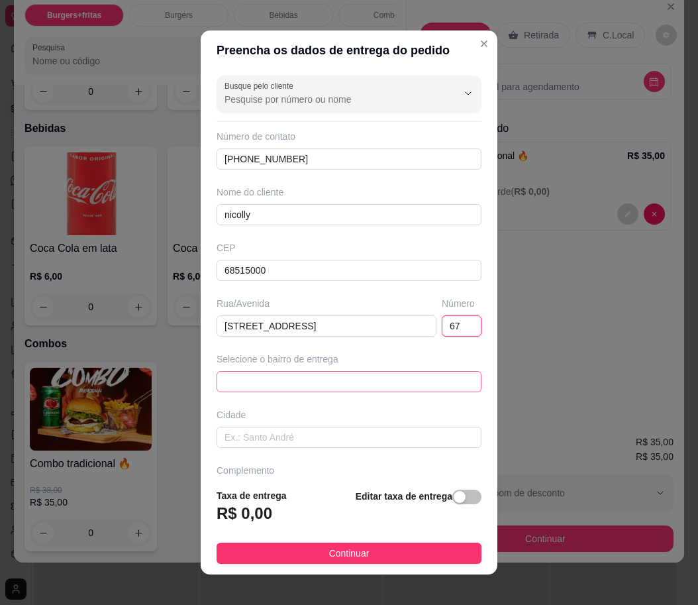
type input "67"
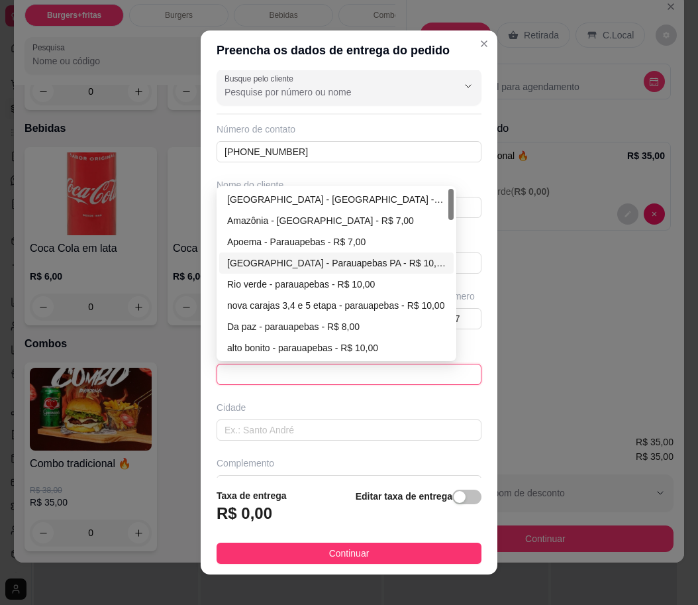
scroll to position [0, 0]
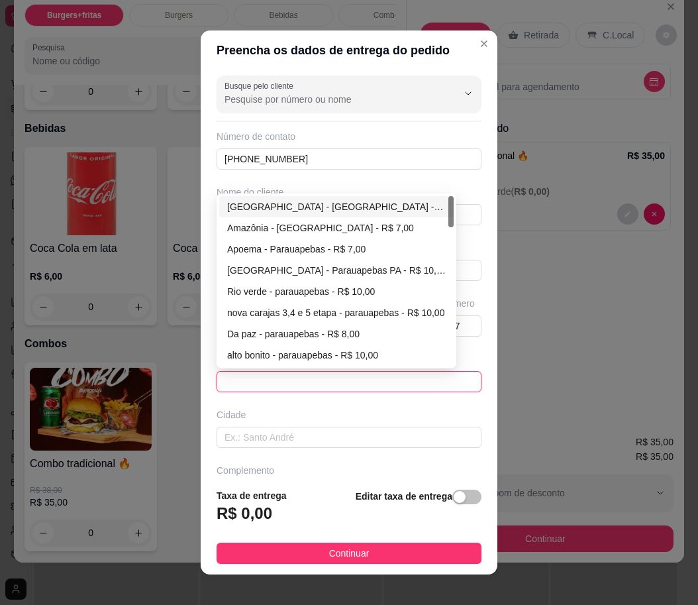
click at [342, 378] on span at bounding box center [349, 382] width 249 height 20
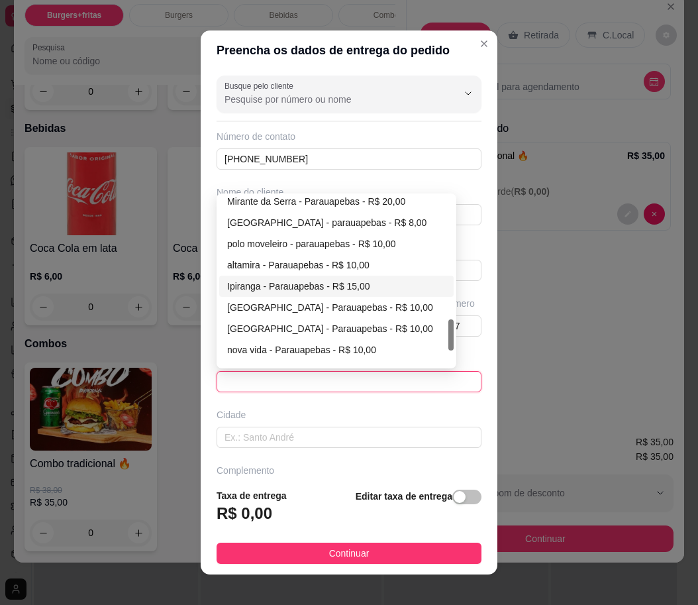
scroll to position [742, 0]
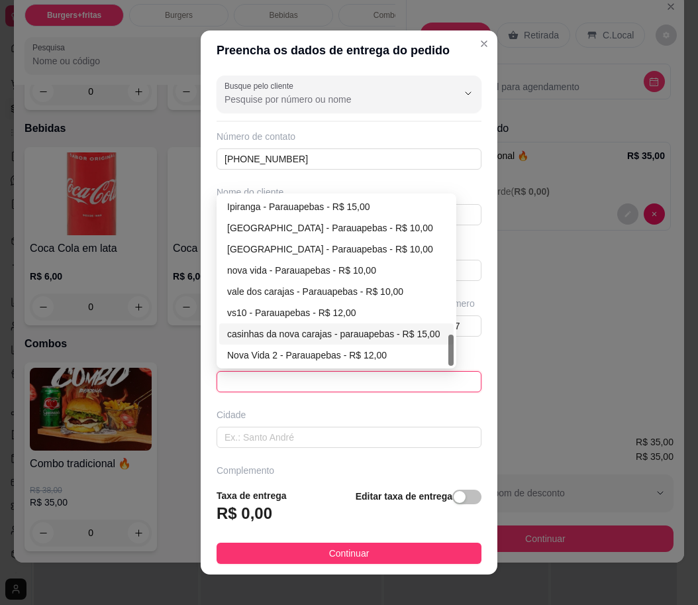
click at [394, 327] on div "casinhas da nova carajas - parauapebas - R$ 15,00" at bounding box center [336, 334] width 219 height 15
type input "parauapebas"
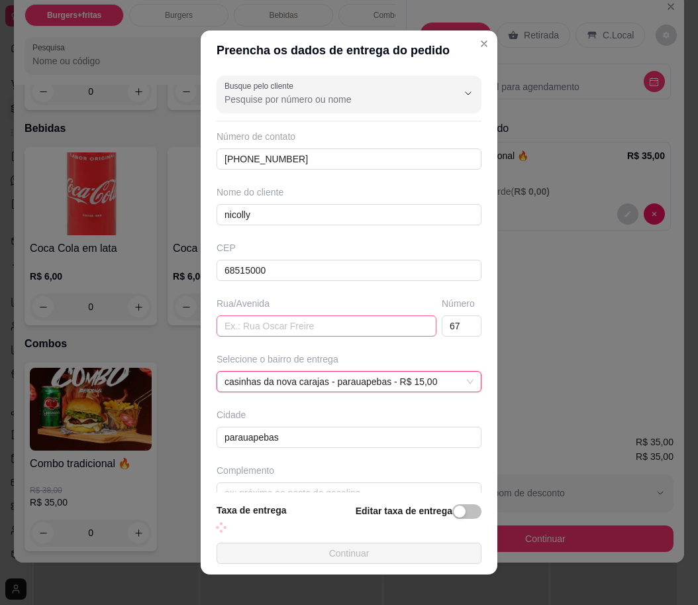
drag, startPoint x: 334, startPoint y: 339, endPoint x: 325, endPoint y: 327, distance: 14.7
click at [333, 338] on div "Busque pelo cliente Número de contato [PHONE_NUMBER] Nome do cliente nicolly CE…" at bounding box center [349, 281] width 297 height 423
click at [325, 327] on input "text" at bounding box center [327, 325] width 220 height 21
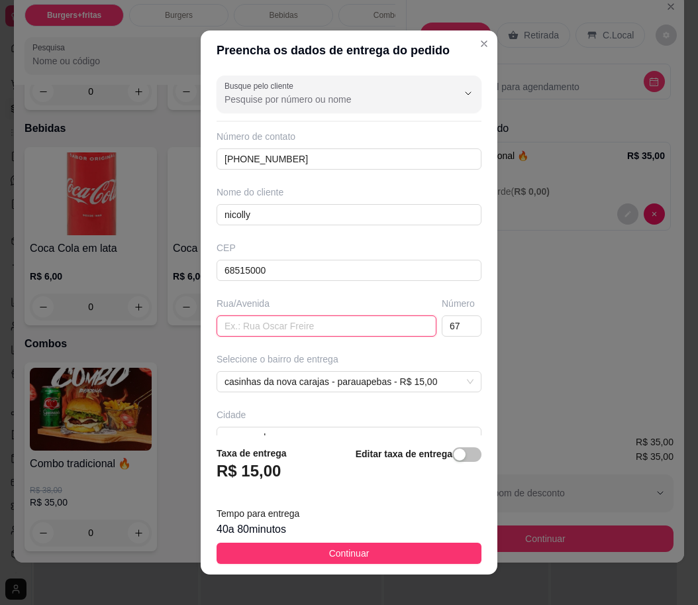
paste input "[STREET_ADDRESS]"
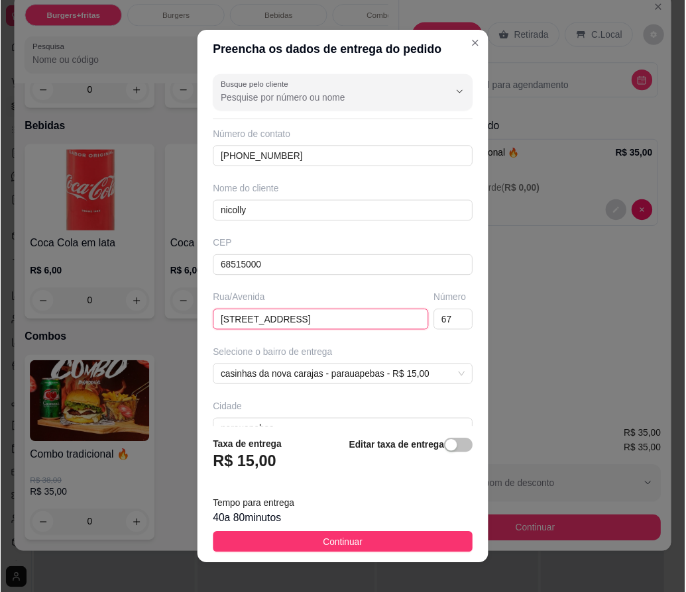
scroll to position [81, 0]
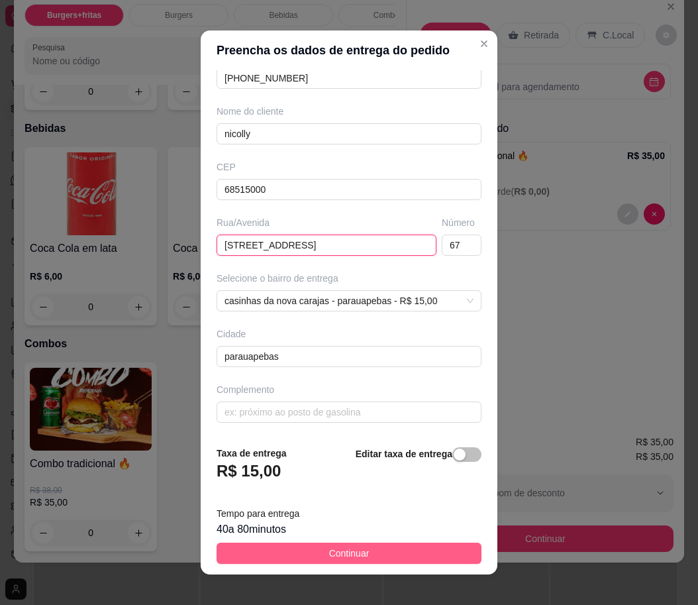
type input "[STREET_ADDRESS]"
click at [346, 551] on span "Continuar" at bounding box center [349, 553] width 40 height 15
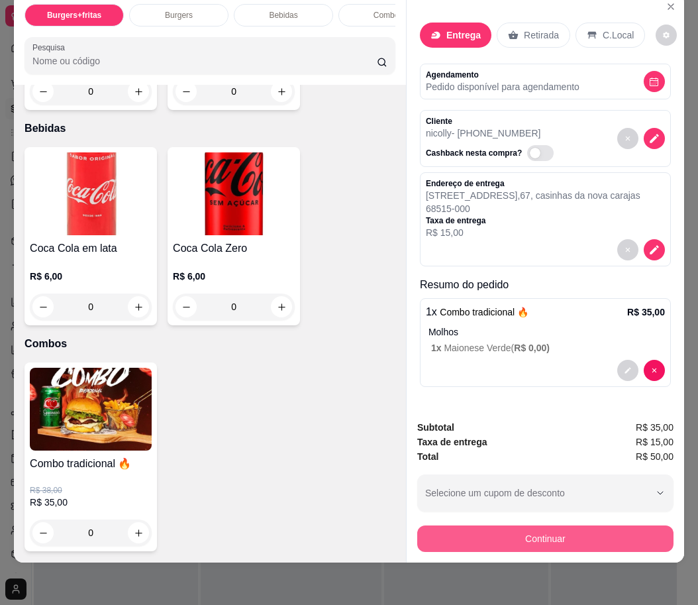
click at [552, 529] on button "Continuar" at bounding box center [545, 538] width 256 height 27
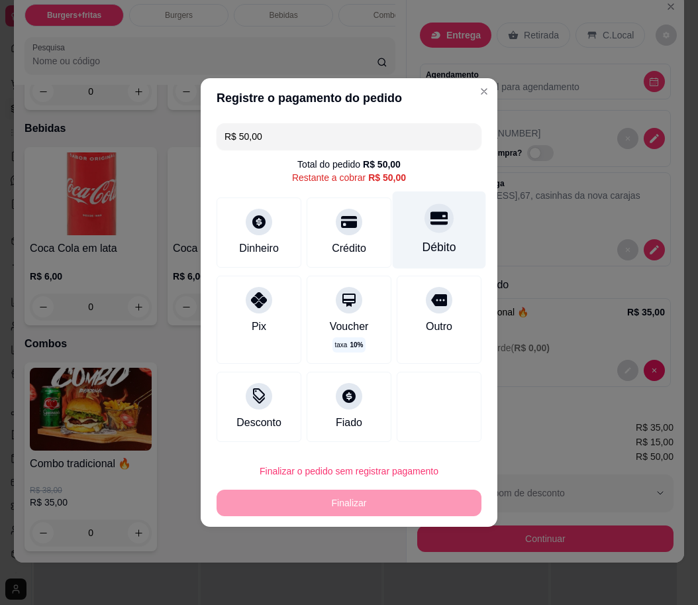
click at [407, 242] on div "Débito" at bounding box center [439, 230] width 93 height 78
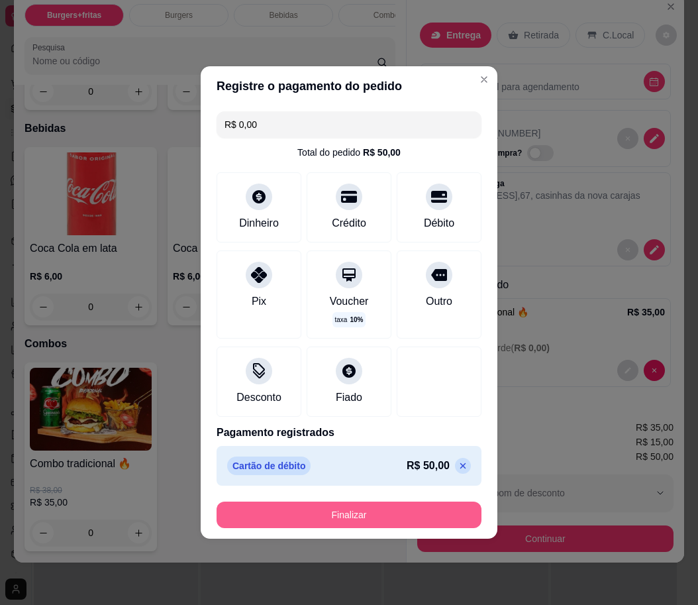
click at [385, 515] on button "Finalizar" at bounding box center [349, 515] width 265 height 27
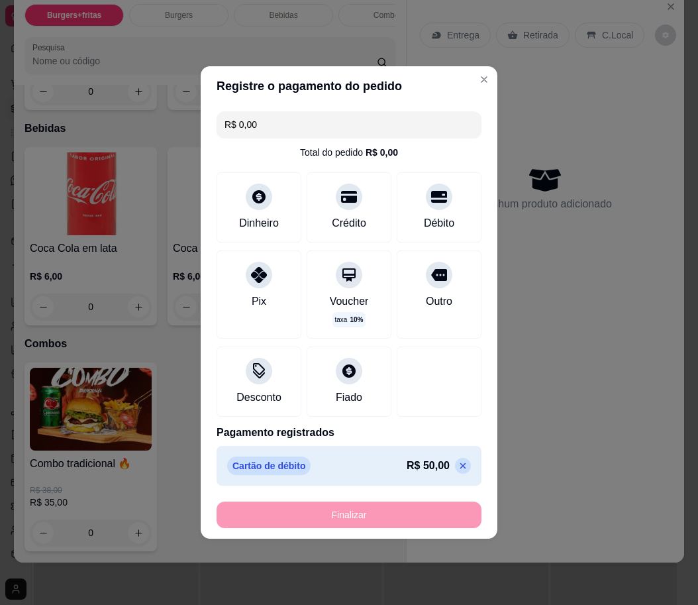
type input "-R$ 50,00"
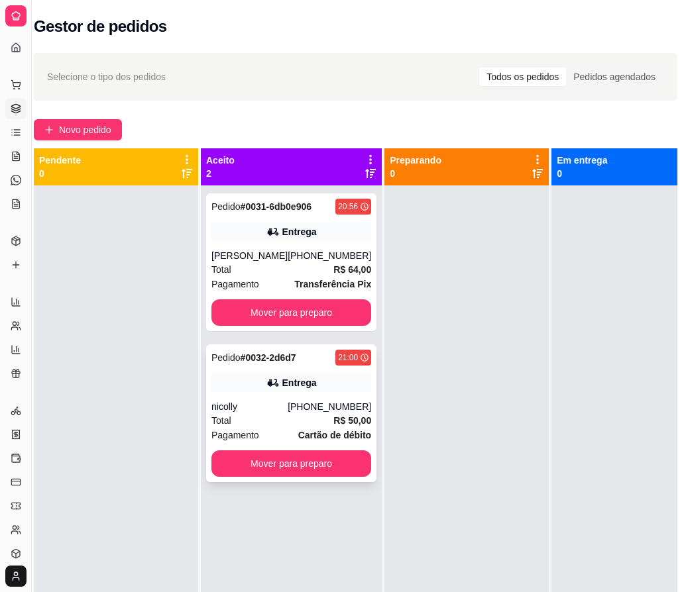
click at [329, 413] on div "[PHONE_NUMBER]" at bounding box center [329, 406] width 83 height 13
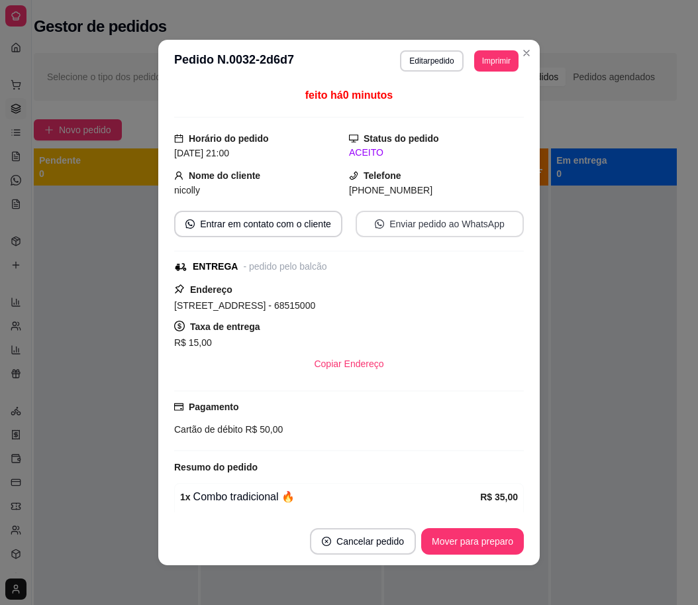
click at [446, 223] on button "Enviar pedido ao WhatsApp" at bounding box center [440, 224] width 168 height 27
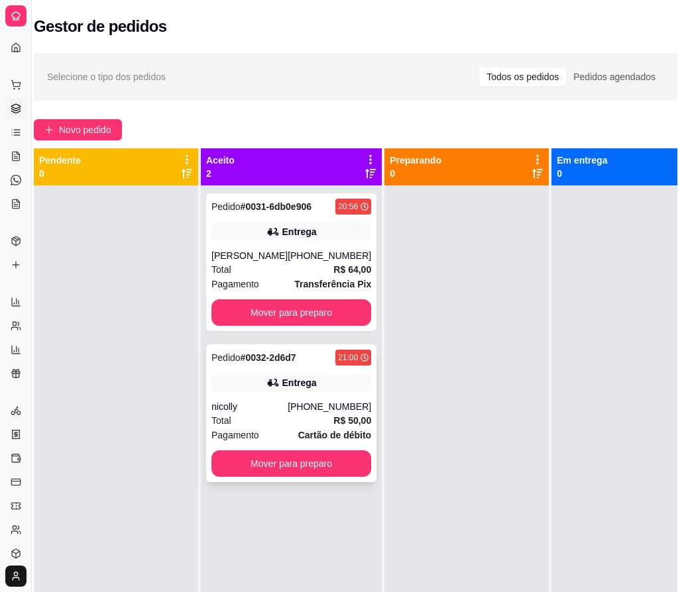
click at [313, 413] on div "[PHONE_NUMBER]" at bounding box center [329, 406] width 83 height 13
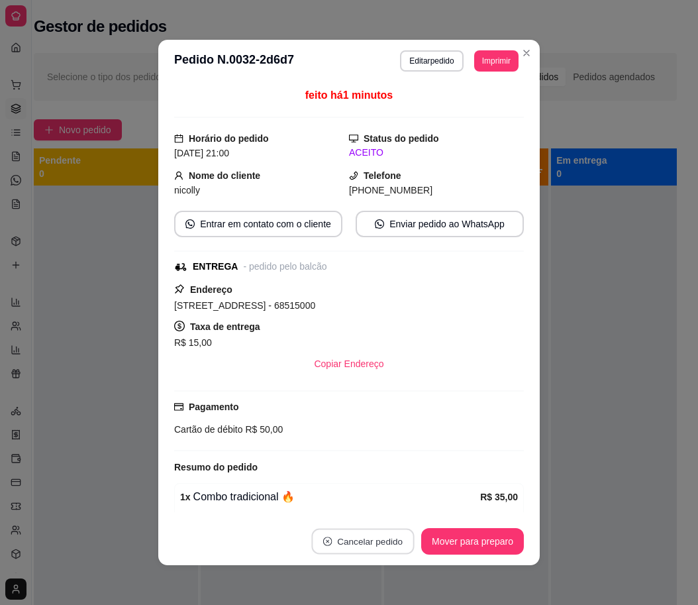
click at [381, 538] on button "Cancelar pedido" at bounding box center [362, 542] width 103 height 26
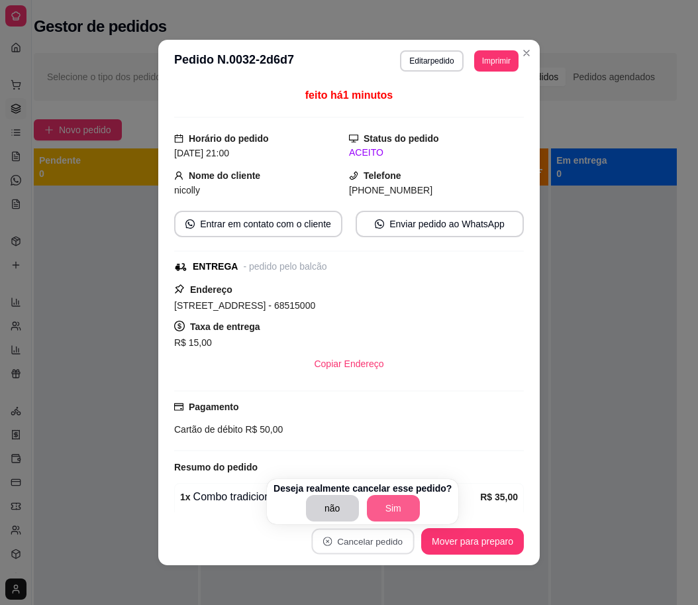
click at [401, 508] on button "Sim" at bounding box center [393, 508] width 53 height 27
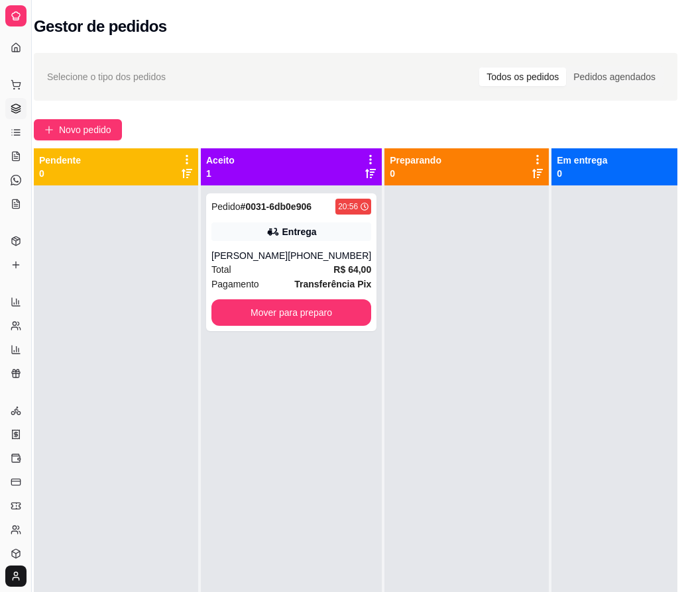
click at [469, 418] on div at bounding box center [466, 482] width 164 height 592
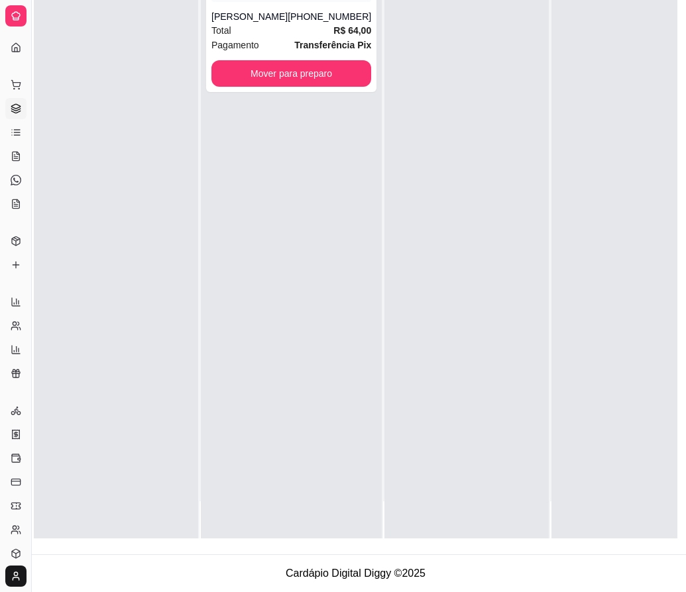
scroll to position [0, 19]
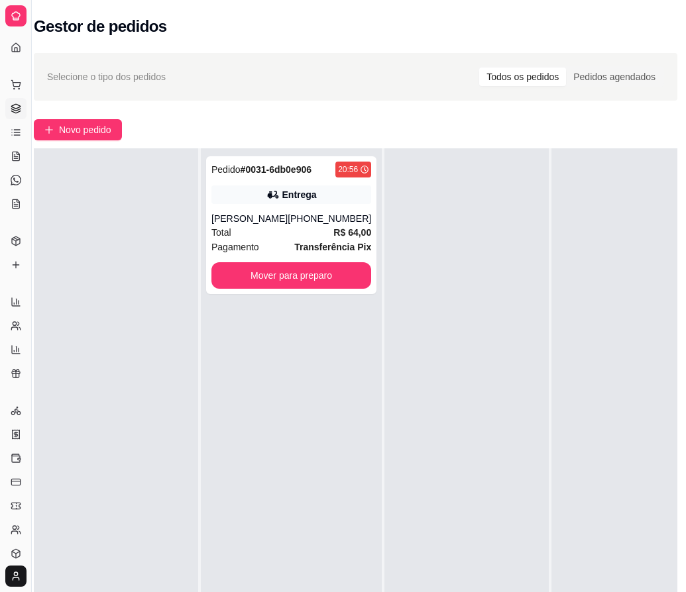
drag, startPoint x: 372, startPoint y: 114, endPoint x: 375, endPoint y: 129, distance: 14.9
click at [370, 113] on div "Selecione o tipo dos pedidos Todos os pedidos Pedidos agendados Novo pedido Pen…" at bounding box center [356, 401] width 686 height 712
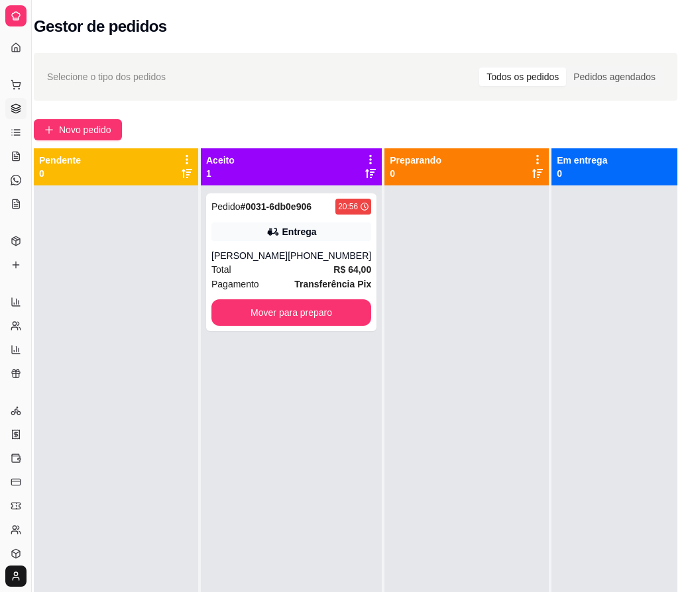
click at [317, 74] on div "Selecione o tipo dos pedidos Todos os pedidos Pedidos agendados" at bounding box center [355, 76] width 617 height 21
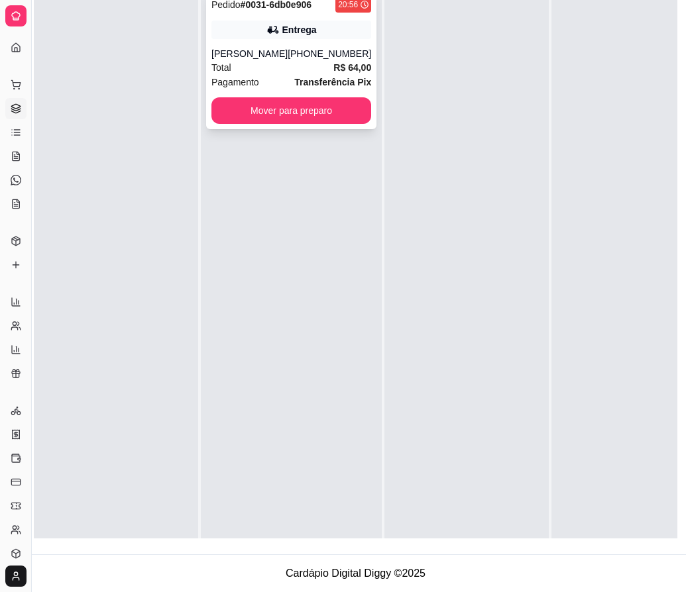
click at [252, 47] on div "[PERSON_NAME]" at bounding box center [249, 53] width 76 height 13
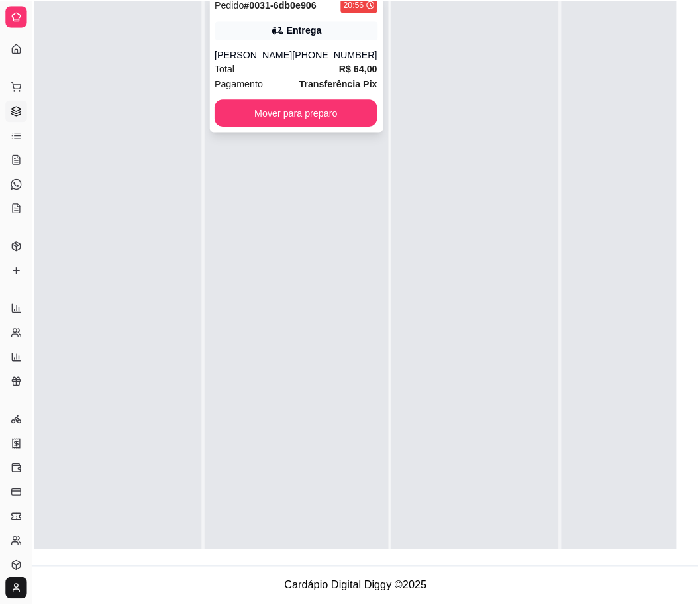
scroll to position [202, 19]
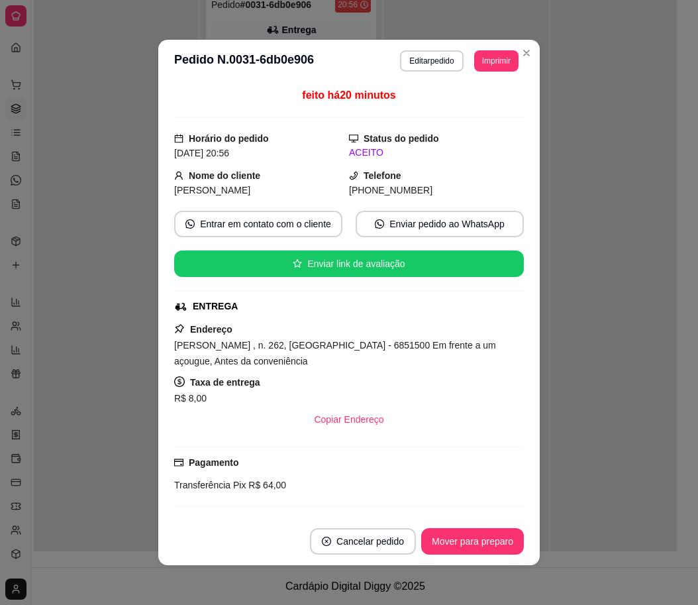
click at [346, 93] on span "feito há 20 minutos" at bounding box center [348, 94] width 93 height 11
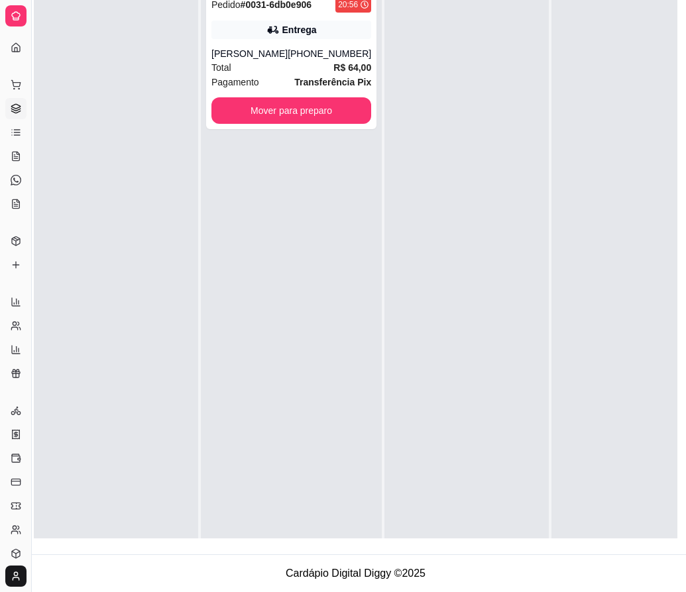
scroll to position [215, 19]
drag, startPoint x: 427, startPoint y: 78, endPoint x: 407, endPoint y: 90, distance: 23.2
click at [418, 81] on div at bounding box center [466, 279] width 164 height 592
click at [258, 47] on div "[PERSON_NAME]" at bounding box center [249, 53] width 76 height 13
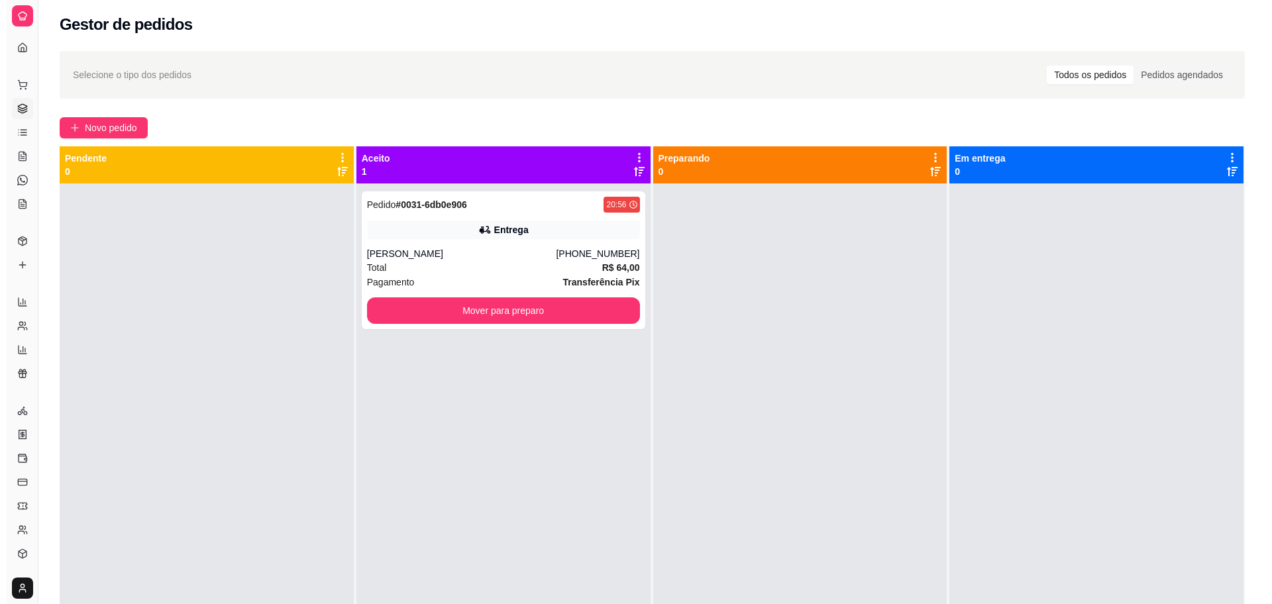
scroll to position [0, 0]
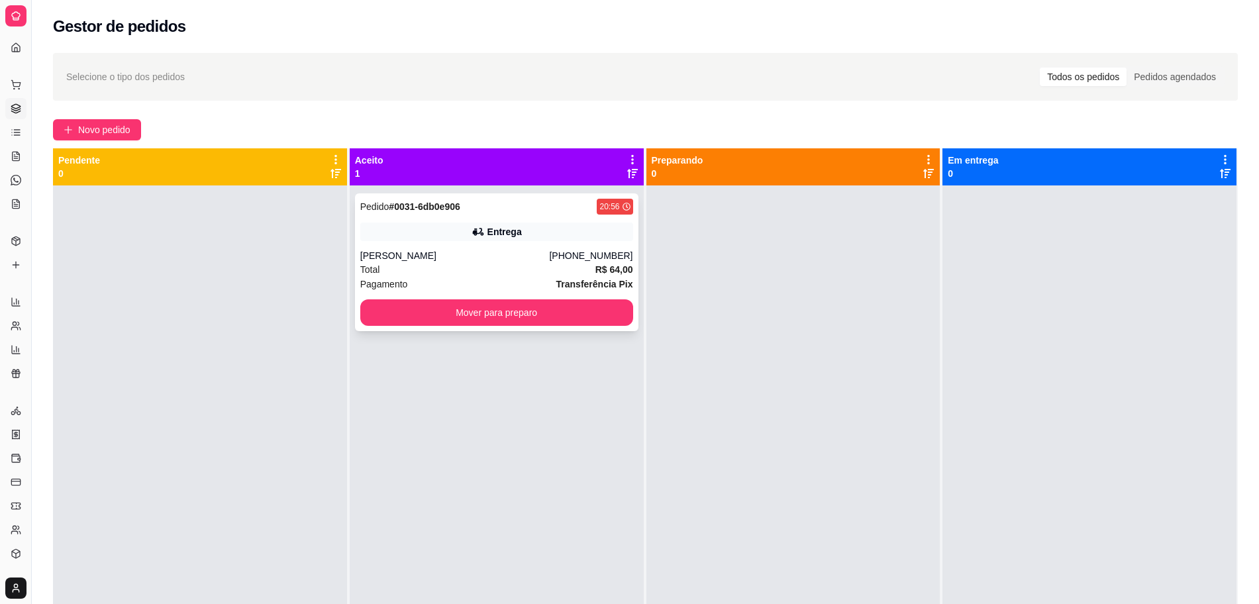
click at [547, 252] on div "[PERSON_NAME]" at bounding box center [454, 255] width 189 height 13
click at [477, 248] on div "Pedido # 0031-6db0e906 20:56 Entrega [PERSON_NAME] [PHONE_NUMBER] Total R$ 64,0…" at bounding box center [497, 262] width 284 height 138
click at [529, 302] on button "Mover para preparo" at bounding box center [496, 312] width 273 height 27
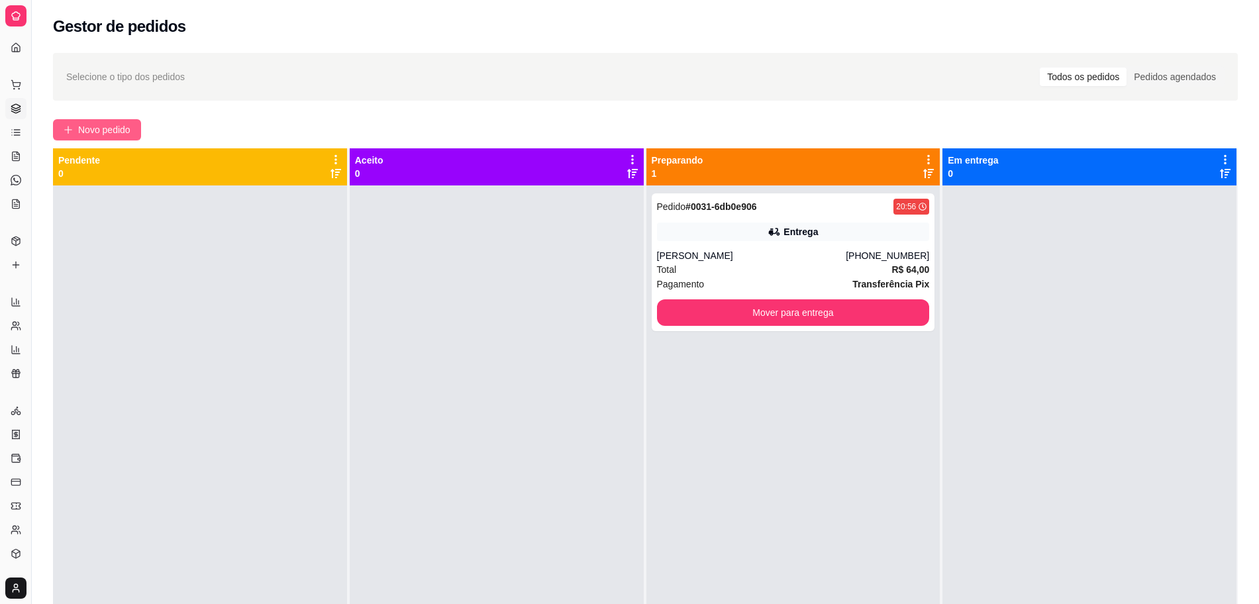
click at [91, 127] on span "Novo pedido" at bounding box center [104, 130] width 52 height 15
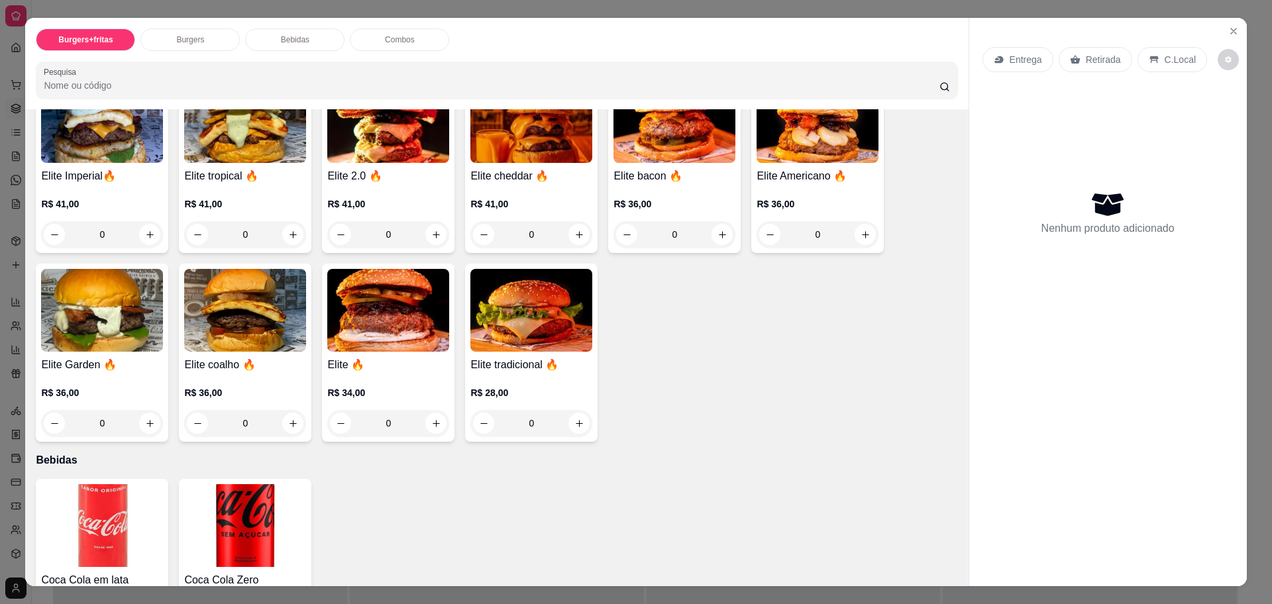
scroll to position [497, 0]
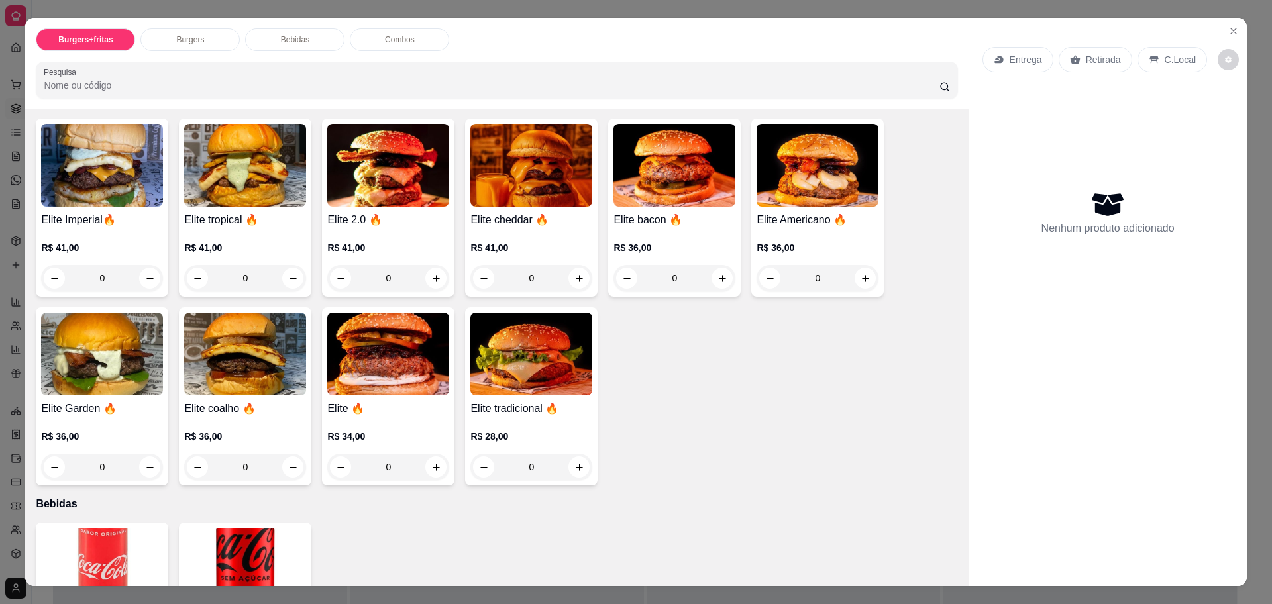
click at [568, 471] on div "0" at bounding box center [531, 467] width 122 height 27
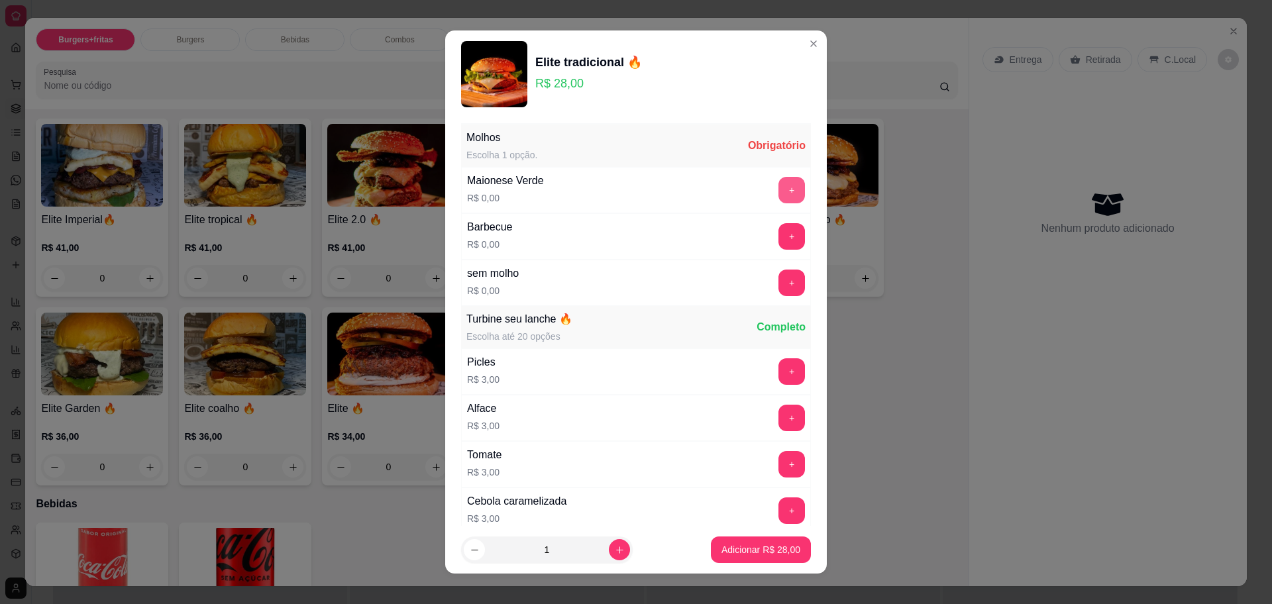
click at [778, 183] on button "+" at bounding box center [791, 190] width 27 height 27
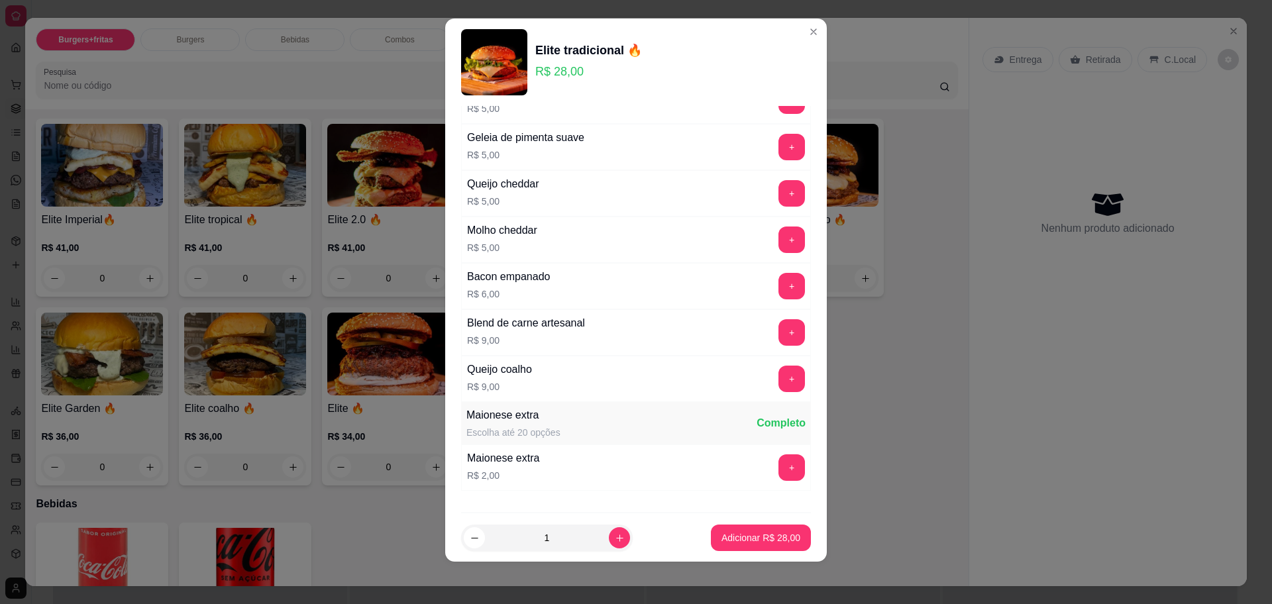
scroll to position [519, 0]
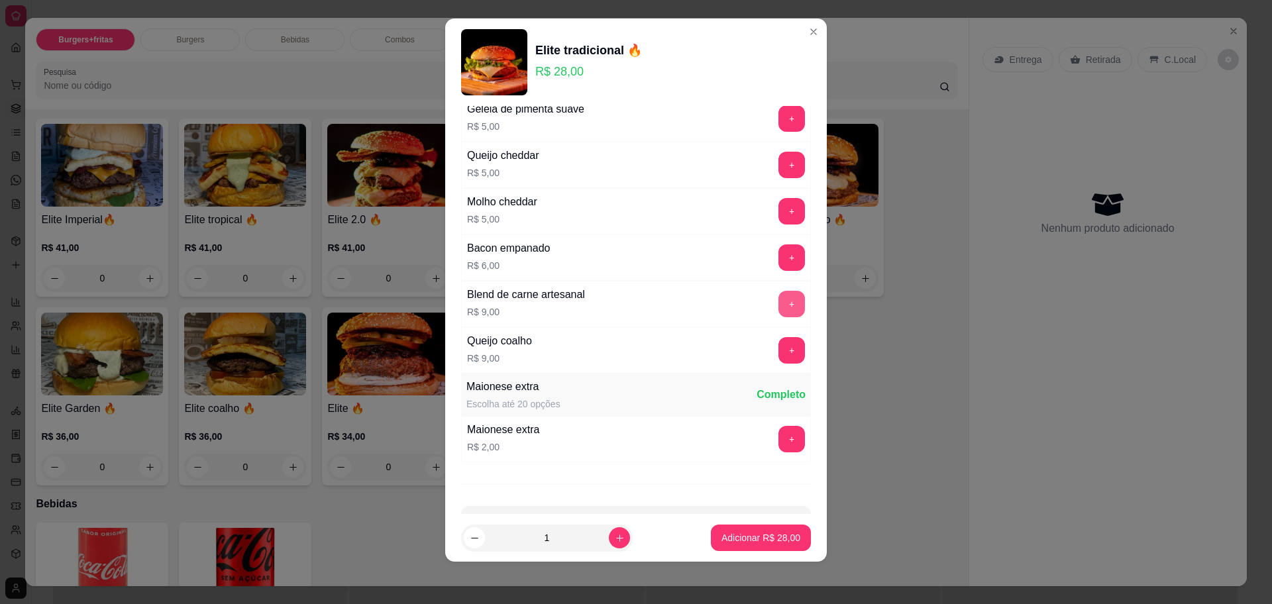
click at [778, 305] on button "+" at bounding box center [791, 304] width 27 height 27
click at [768, 543] on p "Adicionar R$ 37,00" at bounding box center [760, 537] width 79 height 13
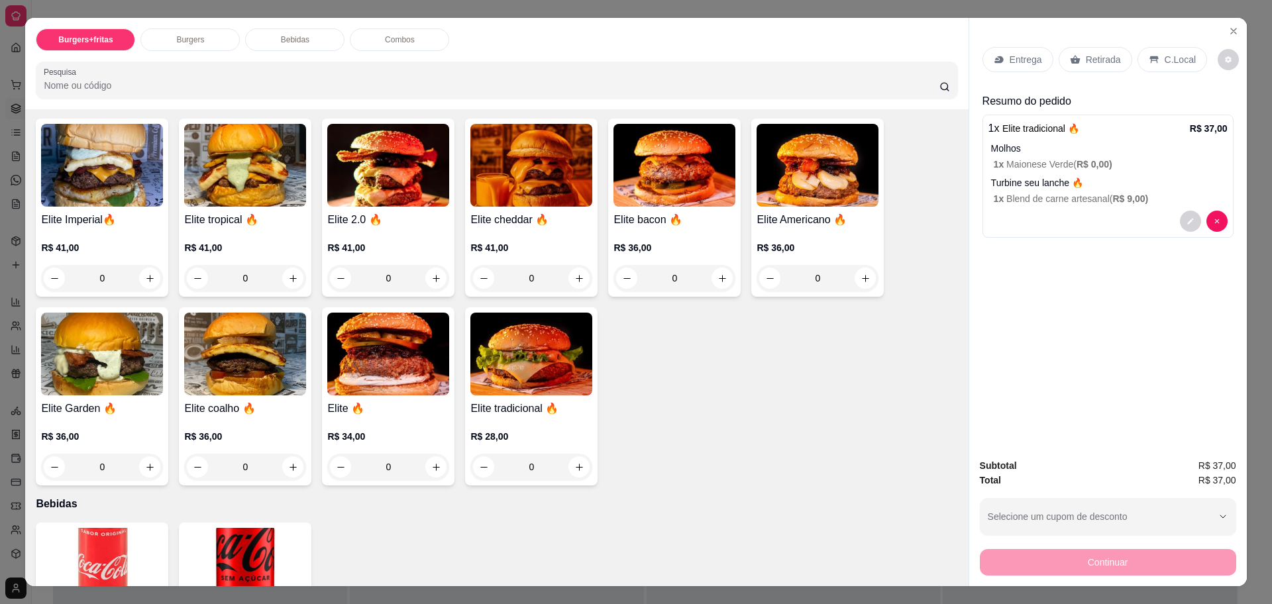
click at [545, 410] on h4 "Elite tradicional 🔥" at bounding box center [531, 409] width 122 height 16
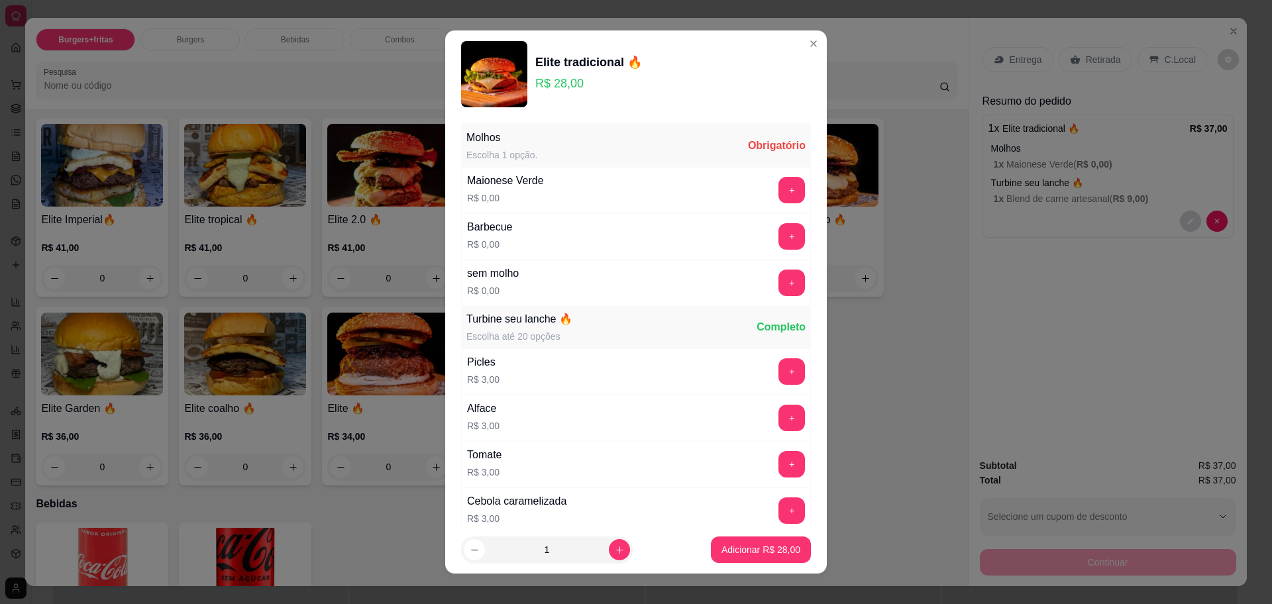
click at [773, 180] on div "+" at bounding box center [791, 190] width 37 height 27
click at [778, 186] on button "+" at bounding box center [791, 190] width 27 height 27
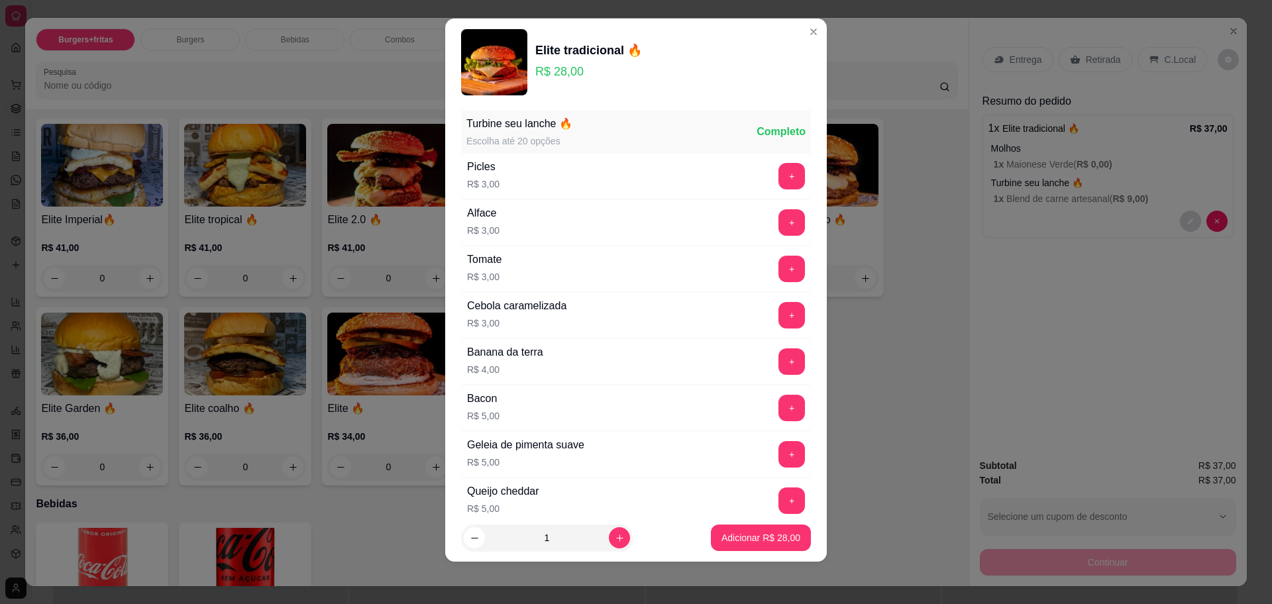
scroll to position [188, 0]
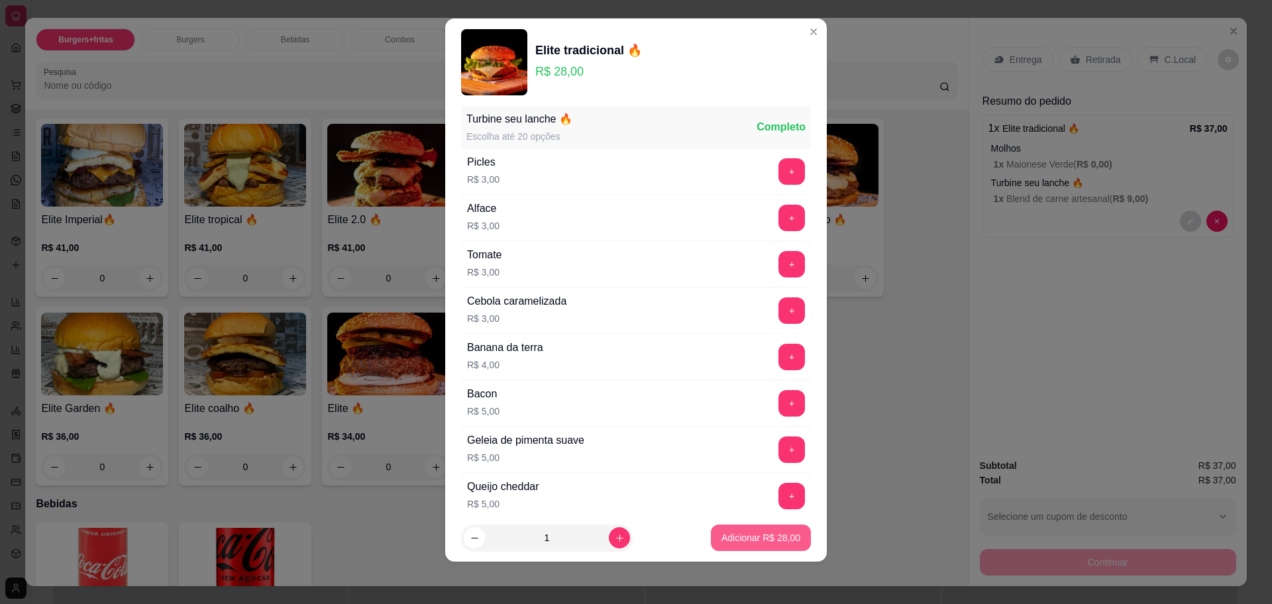
click at [753, 541] on p "Adicionar R$ 28,00" at bounding box center [760, 537] width 79 height 13
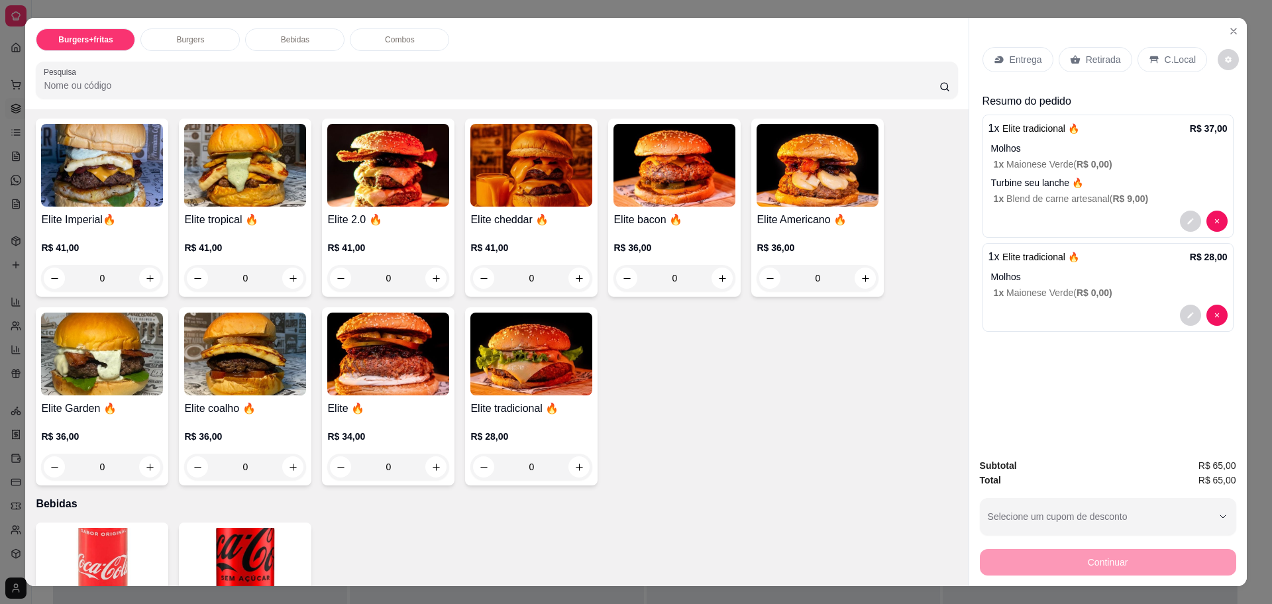
click at [1023, 60] on p "Entrega" at bounding box center [1026, 59] width 32 height 13
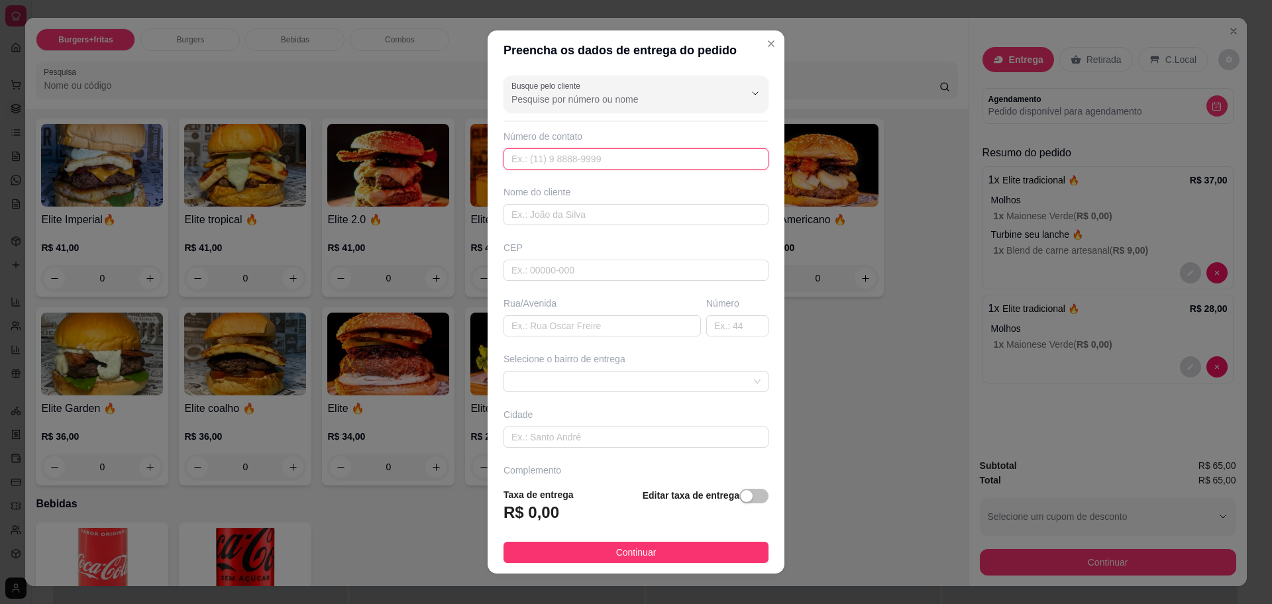
click at [613, 166] on input "text" at bounding box center [636, 158] width 265 height 21
click at [615, 104] on input "Busque pelo cliente" at bounding box center [617, 99] width 212 height 13
click at [578, 125] on span "Rarika" at bounding box center [610, 131] width 205 height 13
type input "Rarika"
type input "94991034738"
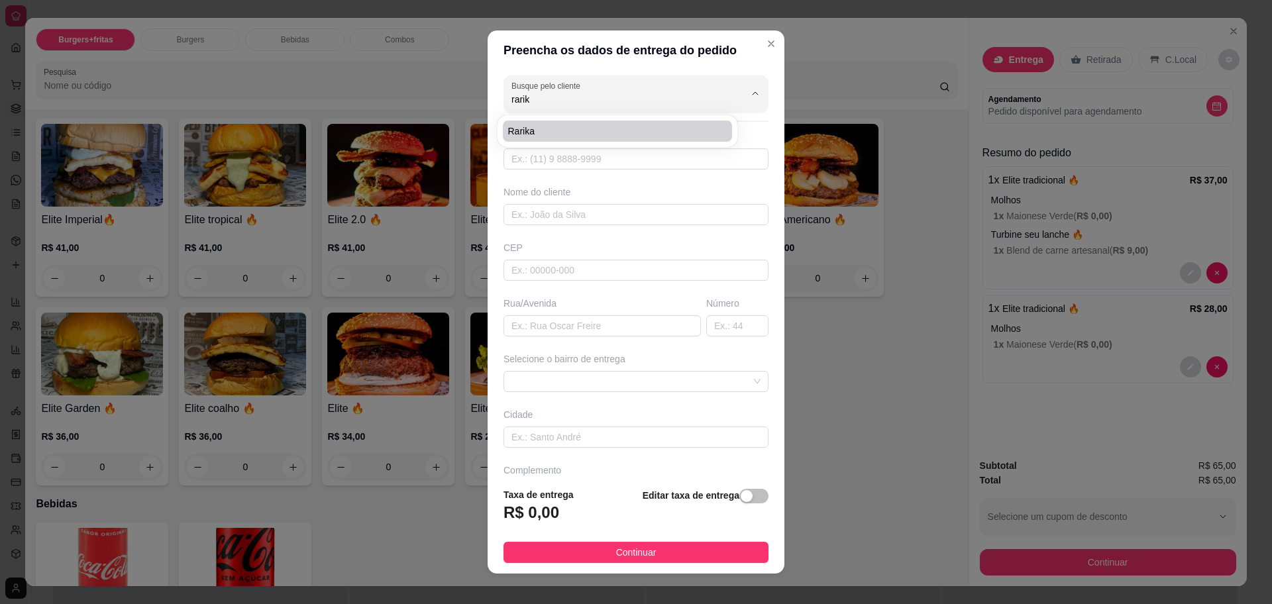
type input "Rarika"
type input "68515000"
type input "[STREET_ADDRESS]"
type input "02"
type input "parauapebas"
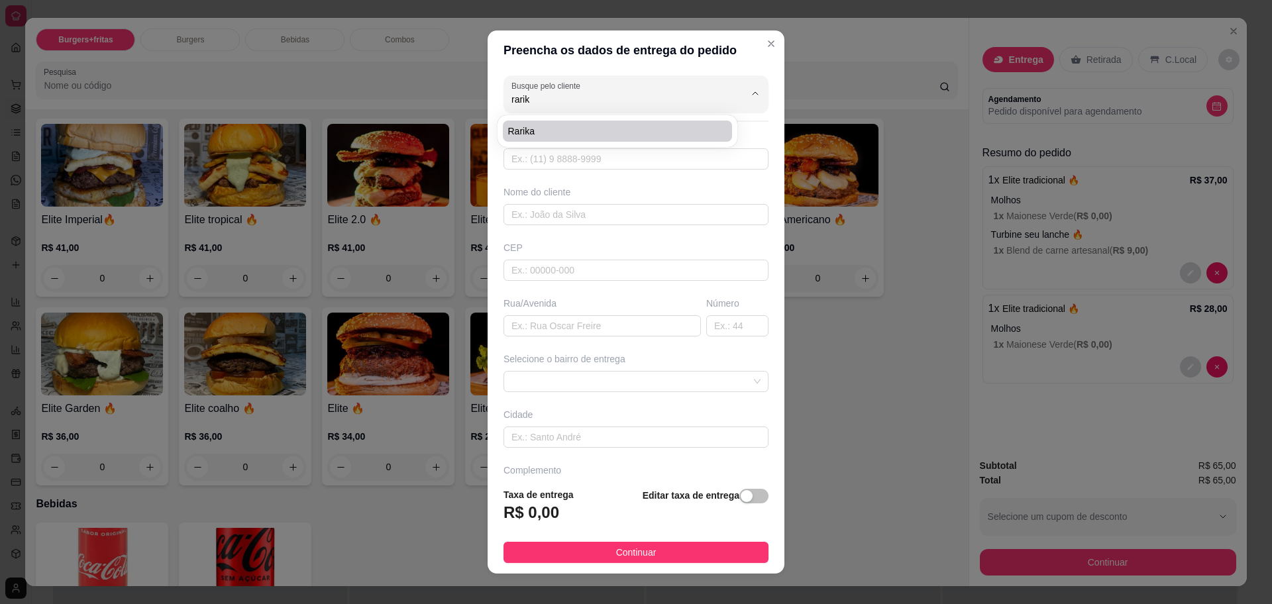
type input "Atrás da [PERSON_NAME]"
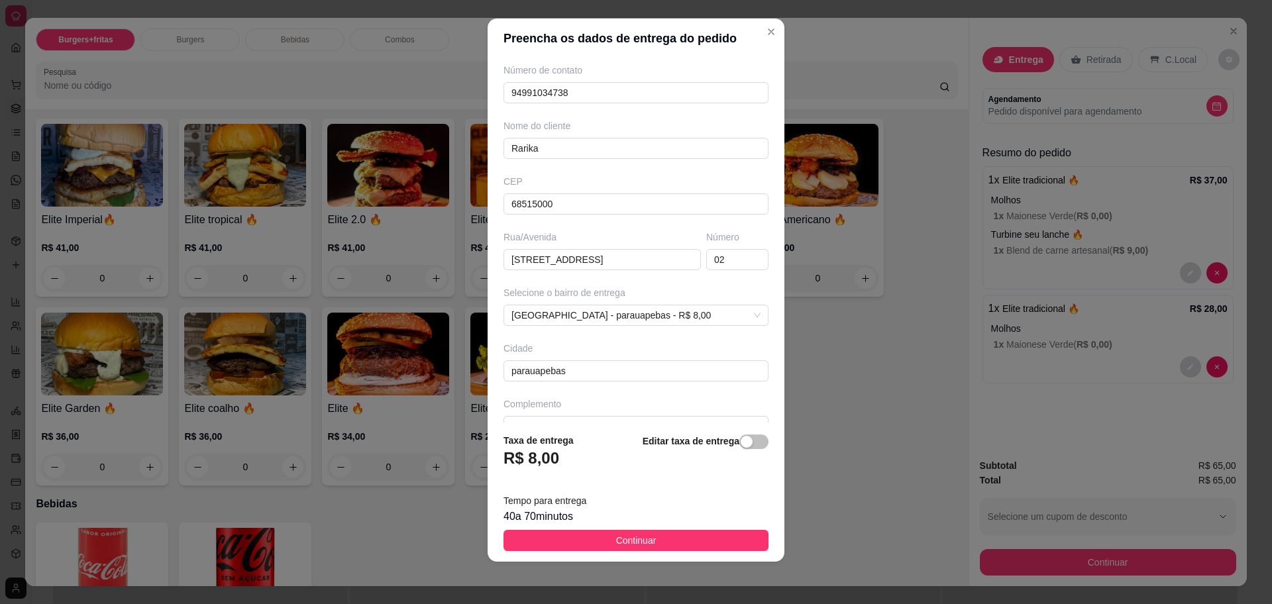
scroll to position [81, 0]
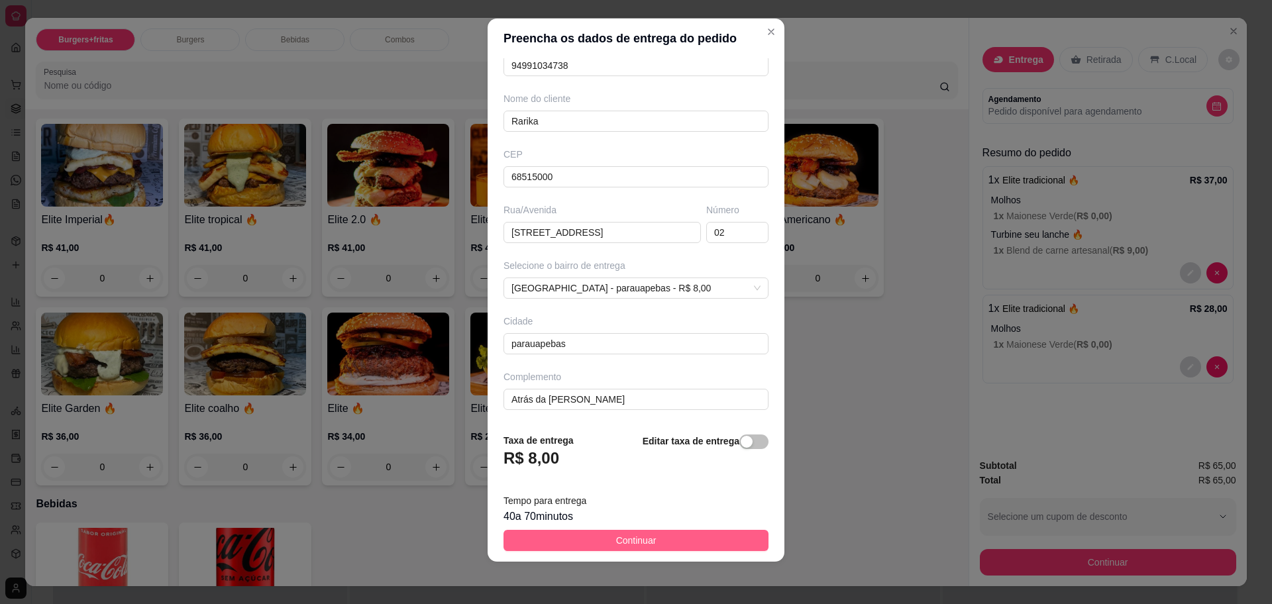
type input "Rarika"
click at [621, 541] on span "Continuar" at bounding box center [636, 540] width 40 height 15
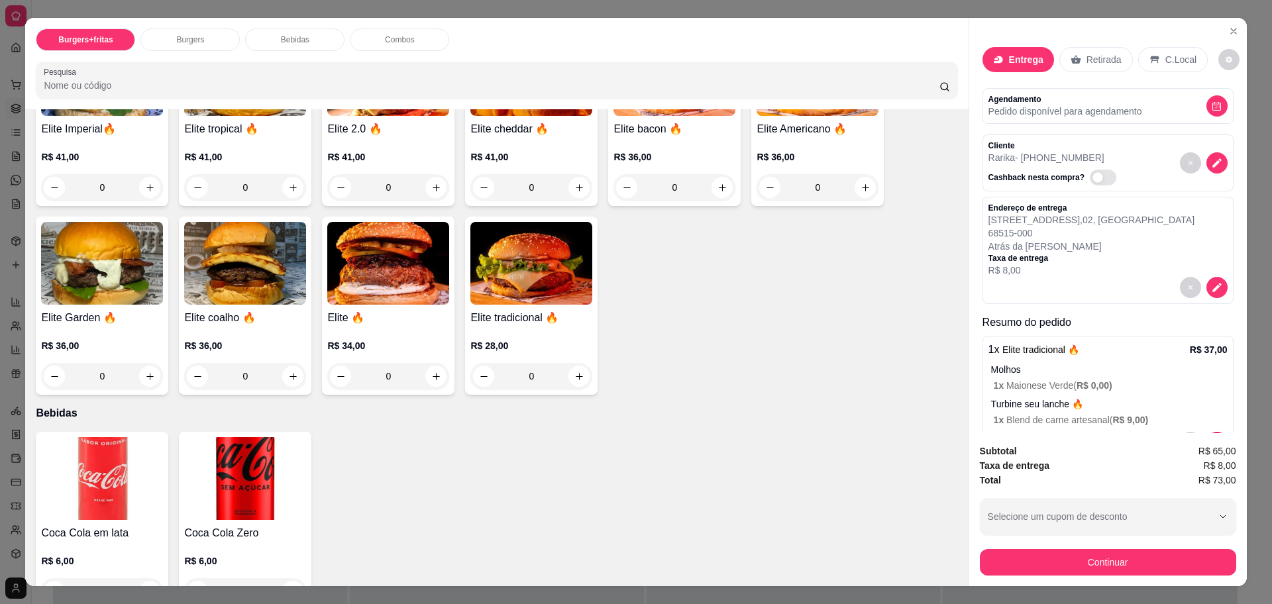
scroll to position [848, 0]
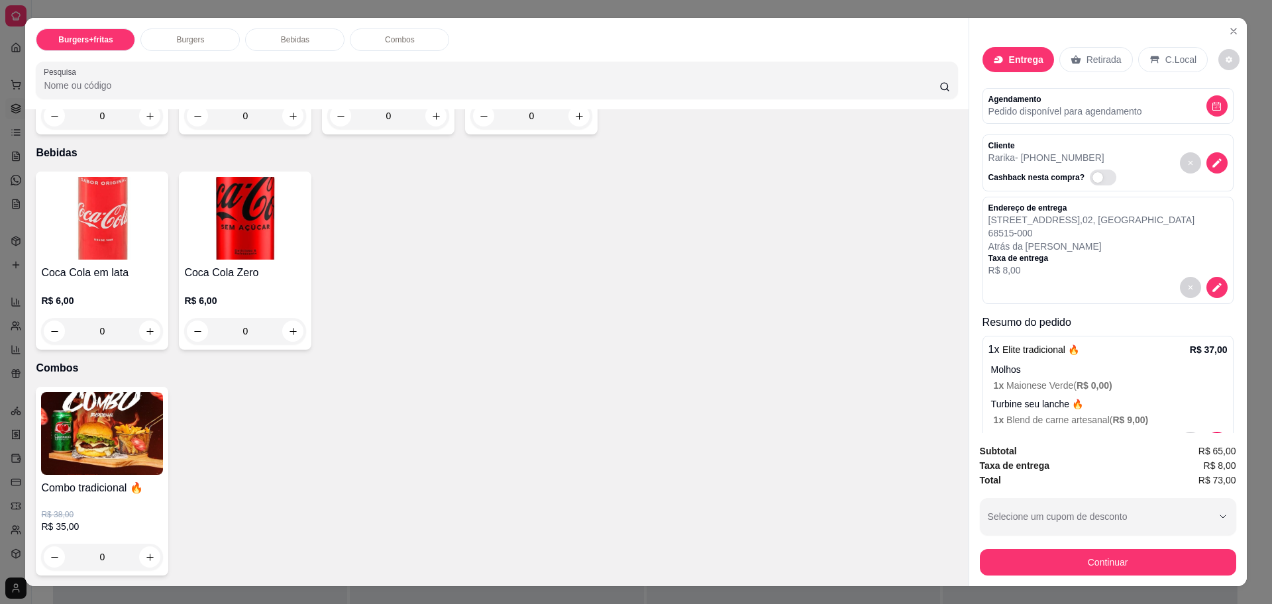
click at [289, 335] on div "0" at bounding box center [245, 331] width 122 height 27
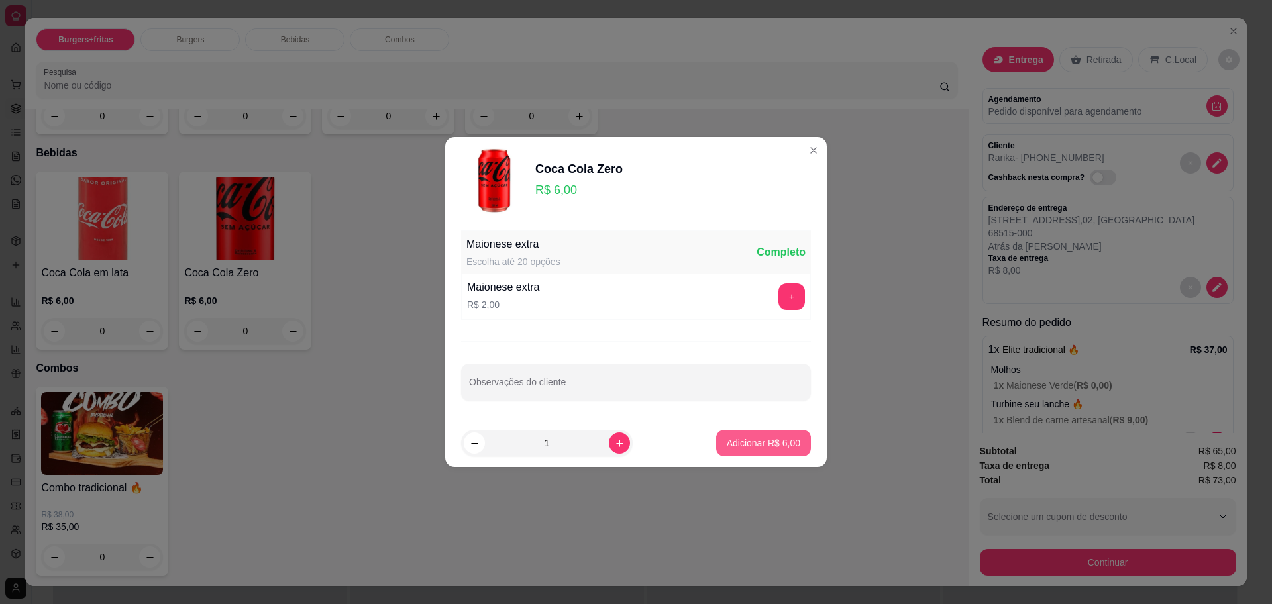
click at [736, 447] on p "Adicionar R$ 6,00" at bounding box center [764, 443] width 74 height 13
type input "1"
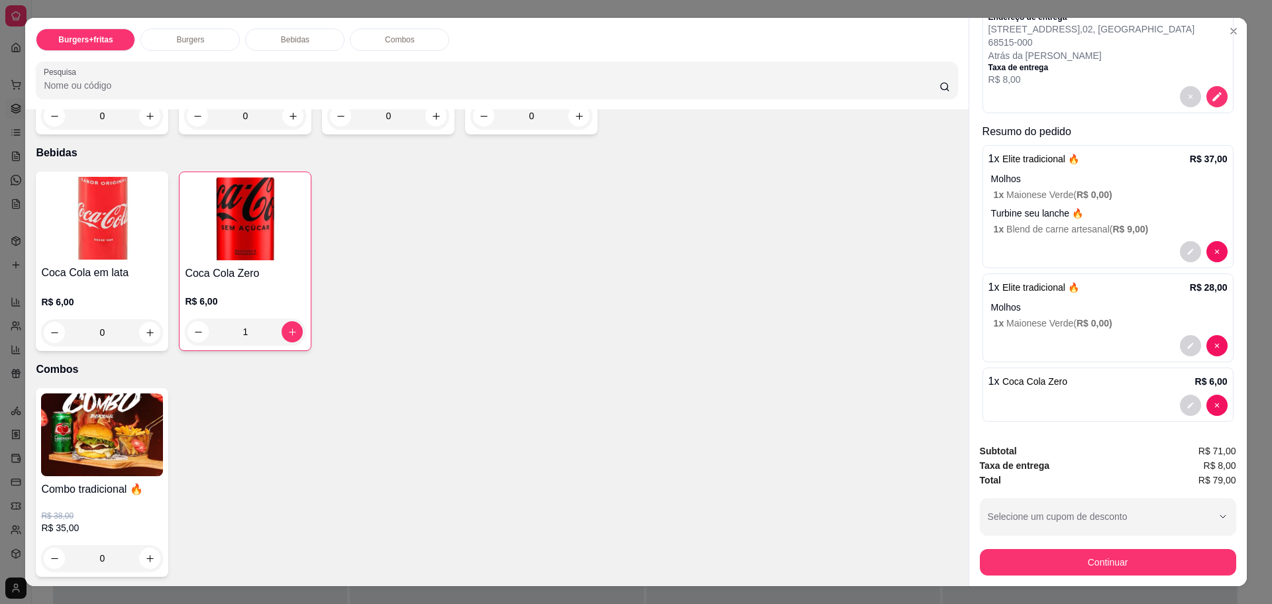
scroll to position [198, 0]
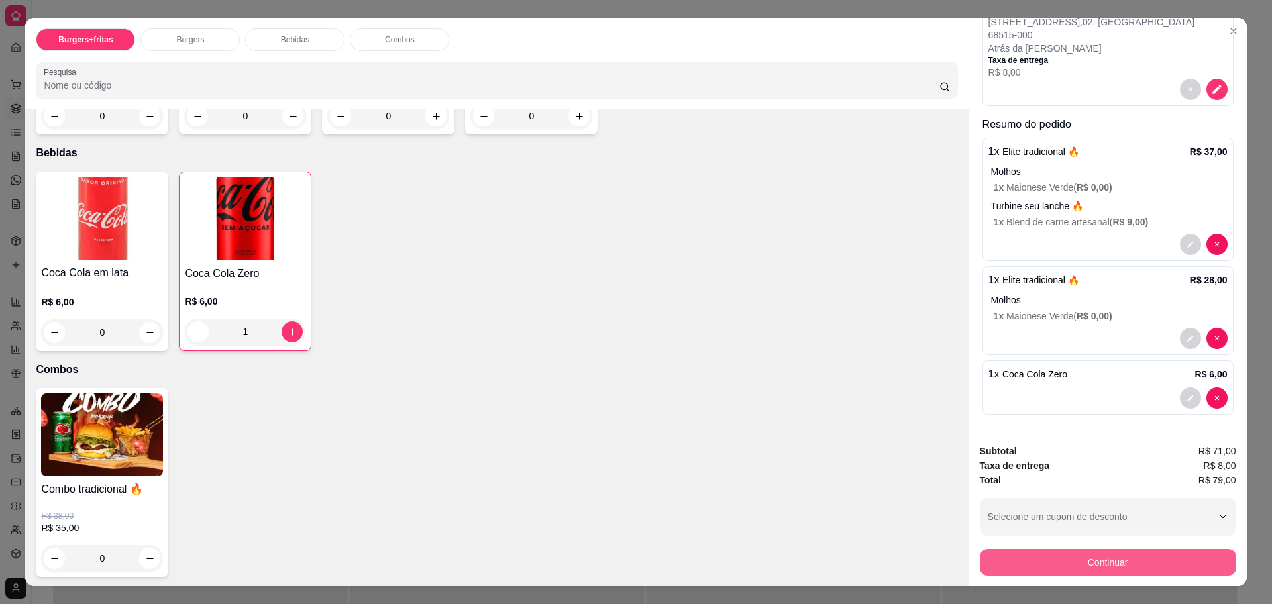
click at [1104, 558] on button "Continuar" at bounding box center [1108, 562] width 256 height 27
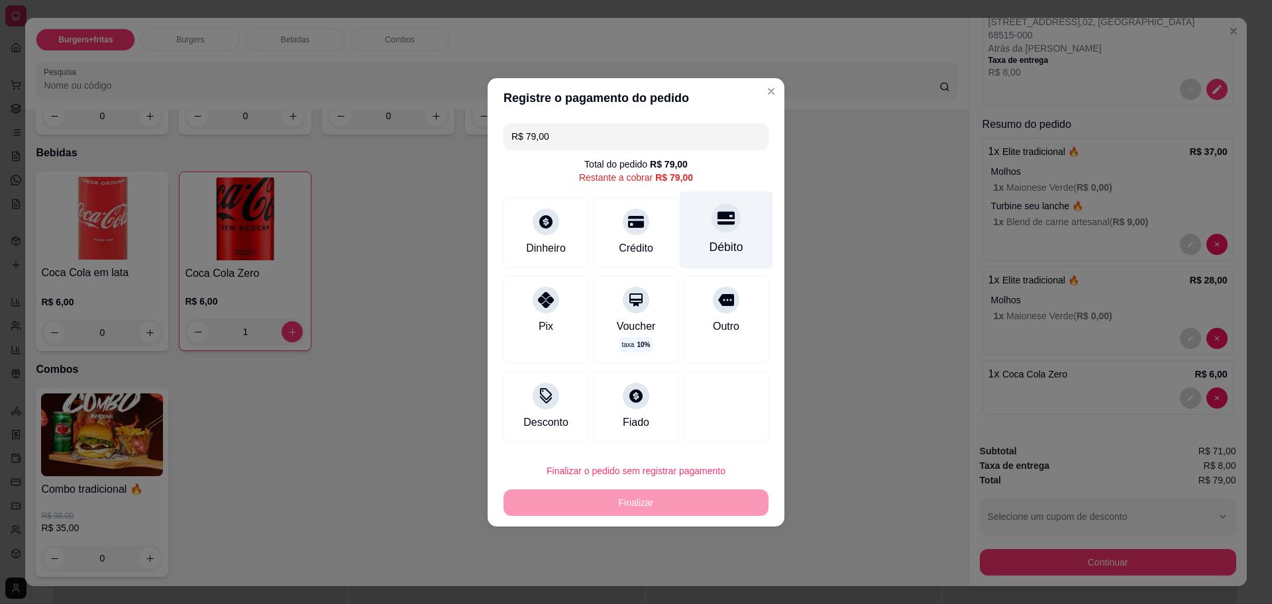
click at [710, 242] on div "Débito" at bounding box center [727, 247] width 34 height 17
type input "R$ 0,00"
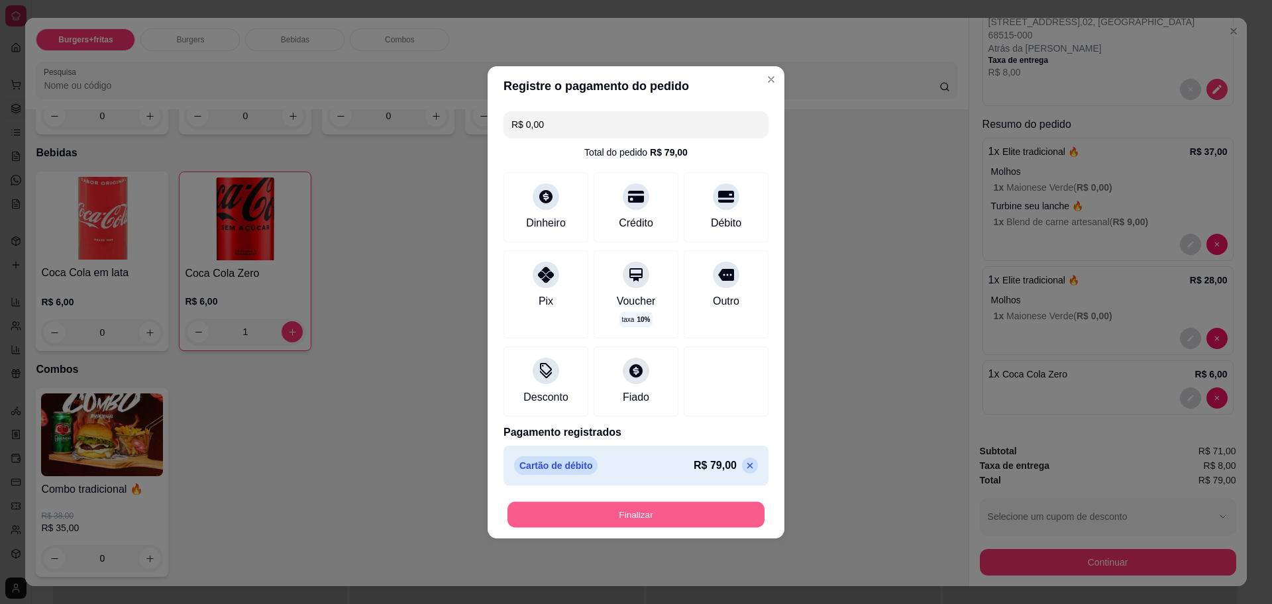
click at [664, 513] on button "Finalizar" at bounding box center [635, 515] width 257 height 26
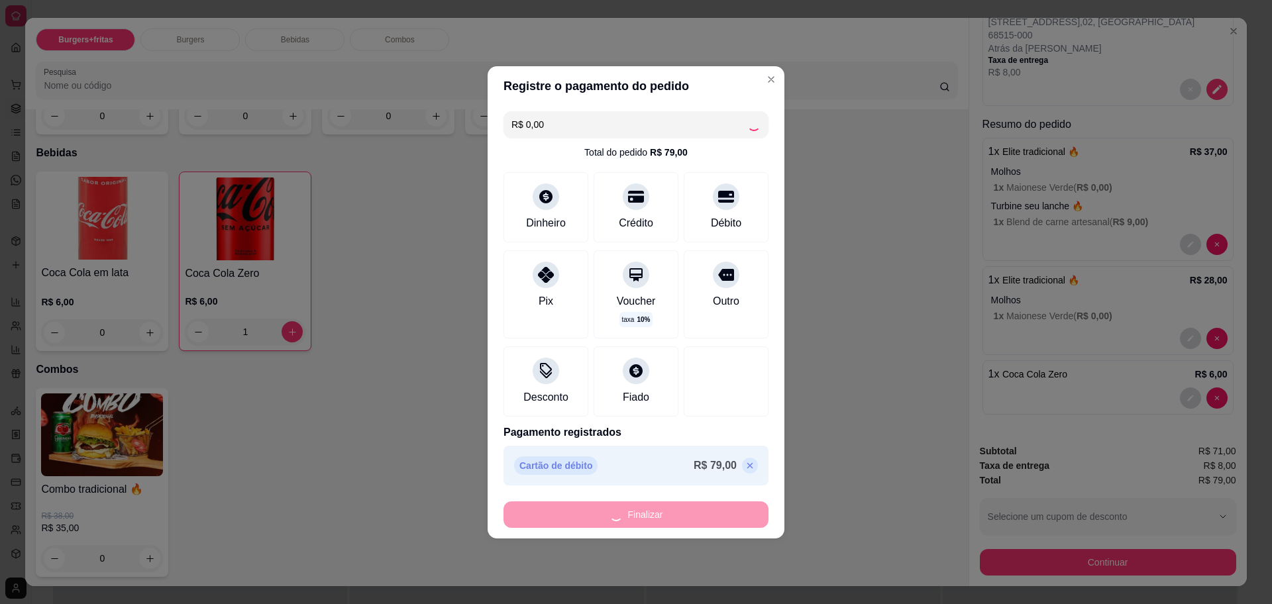
type input "0"
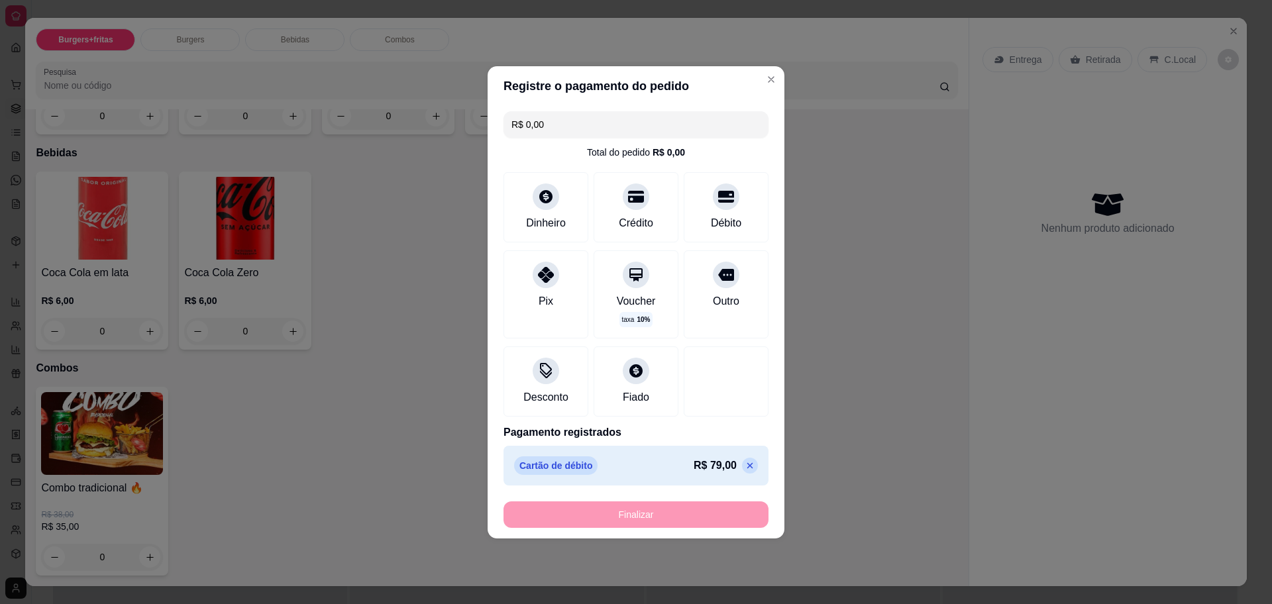
type input "-R$ 79,00"
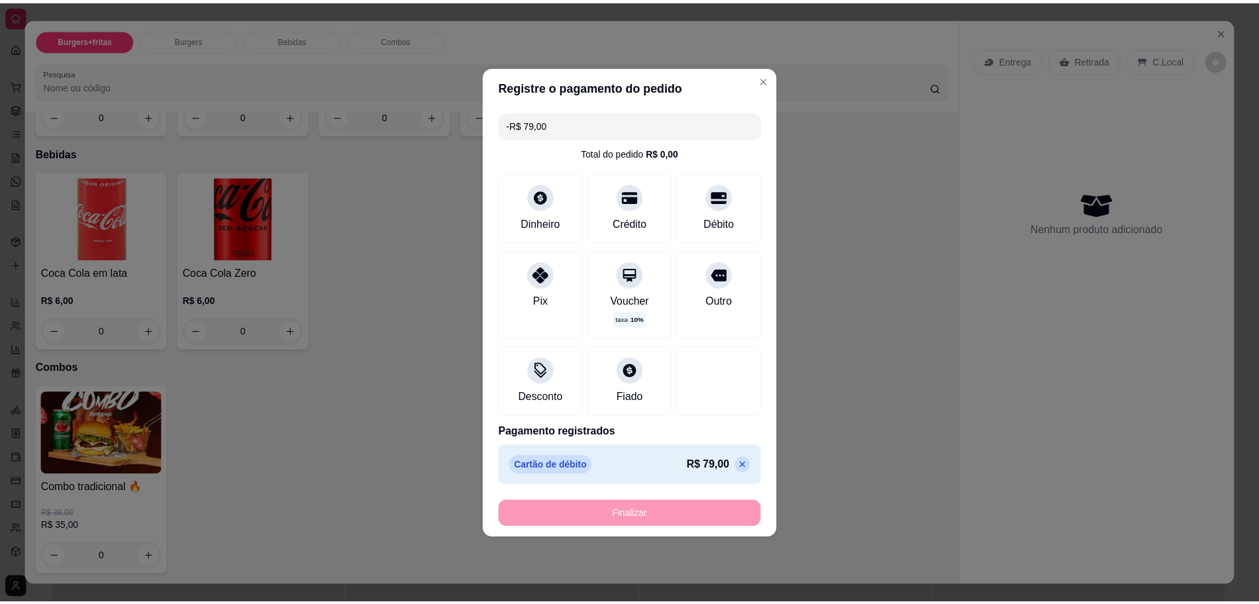
scroll to position [0, 0]
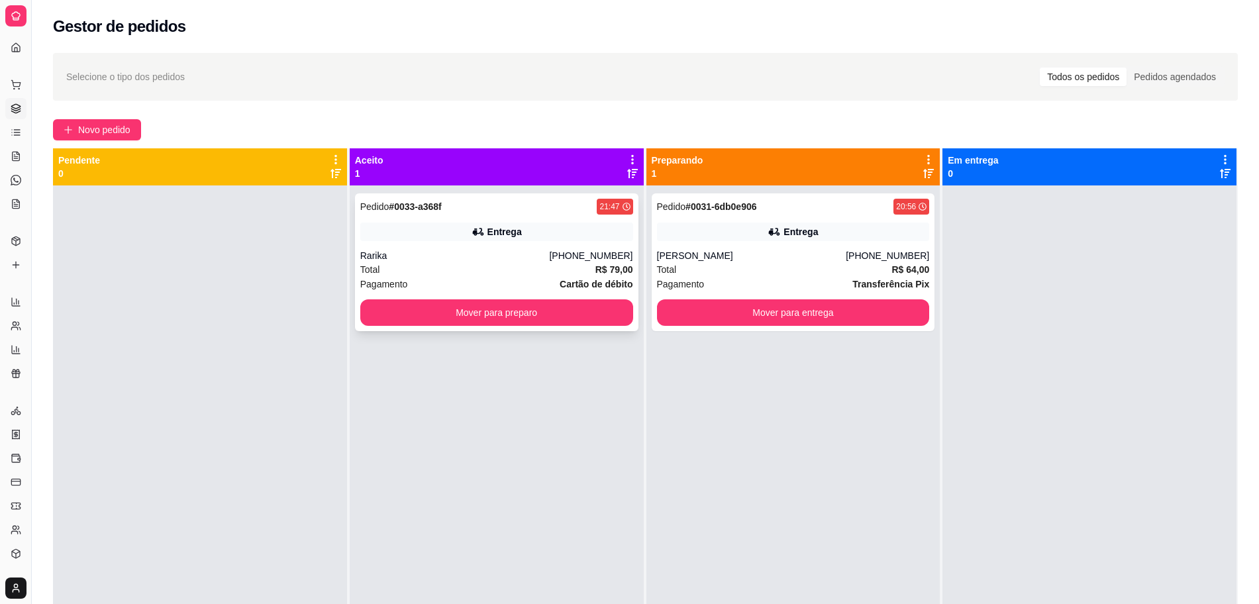
click at [447, 252] on div "Rarika" at bounding box center [454, 255] width 189 height 13
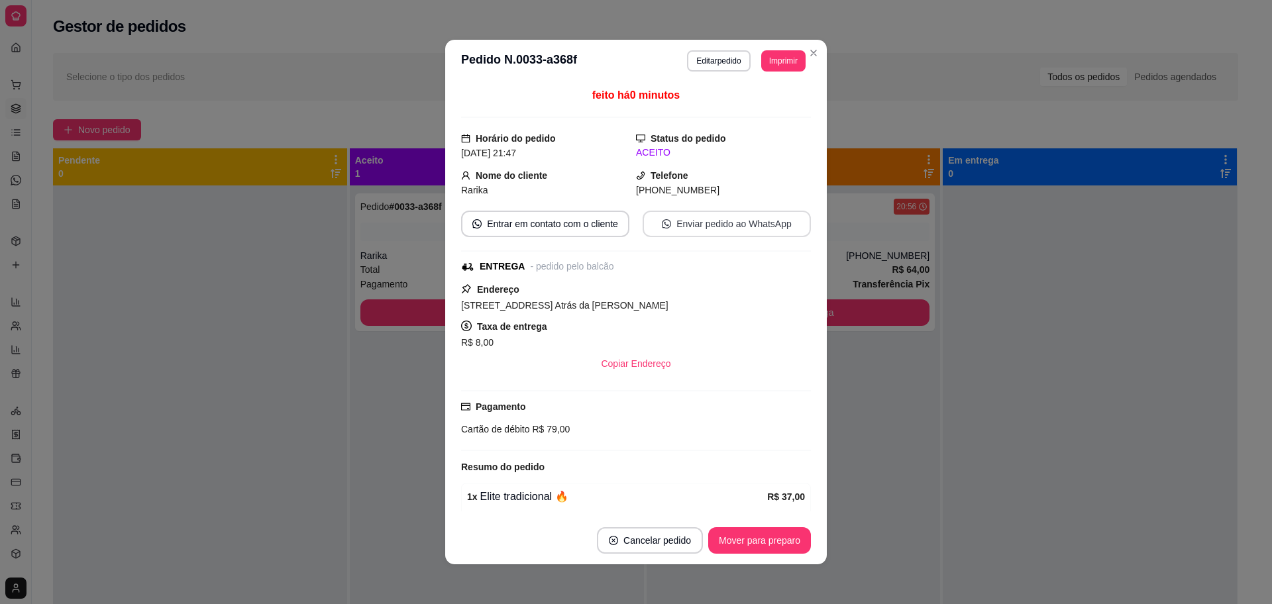
click at [726, 231] on button "Enviar pedido ao WhatsApp" at bounding box center [727, 224] width 168 height 27
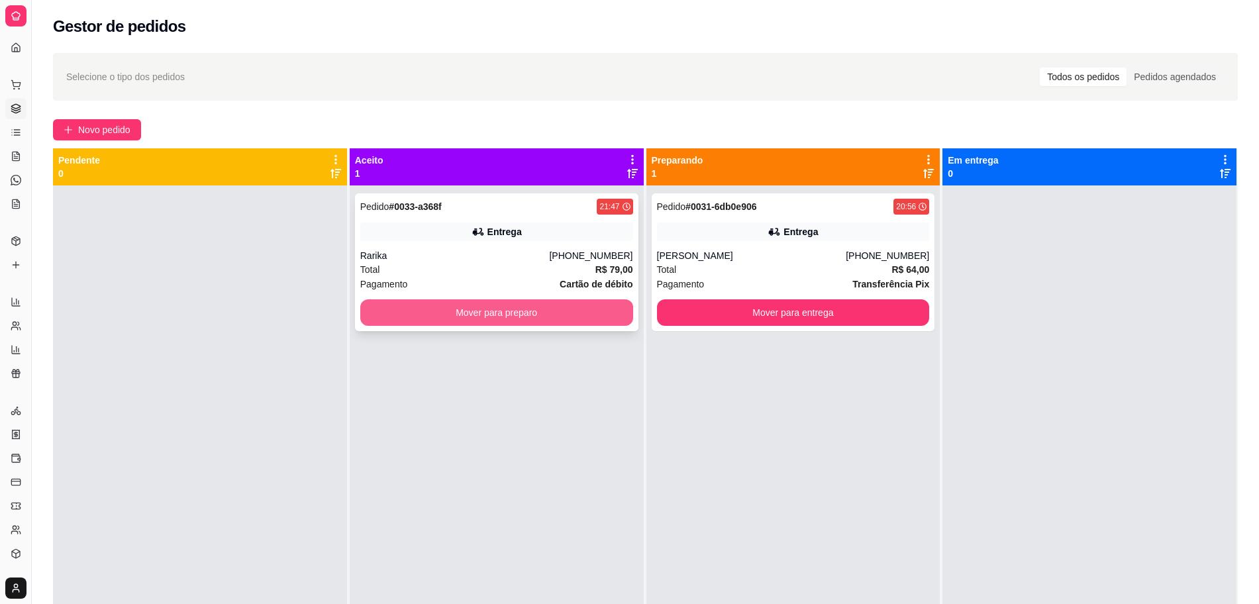
click at [506, 315] on button "Mover para preparo" at bounding box center [496, 312] width 273 height 27
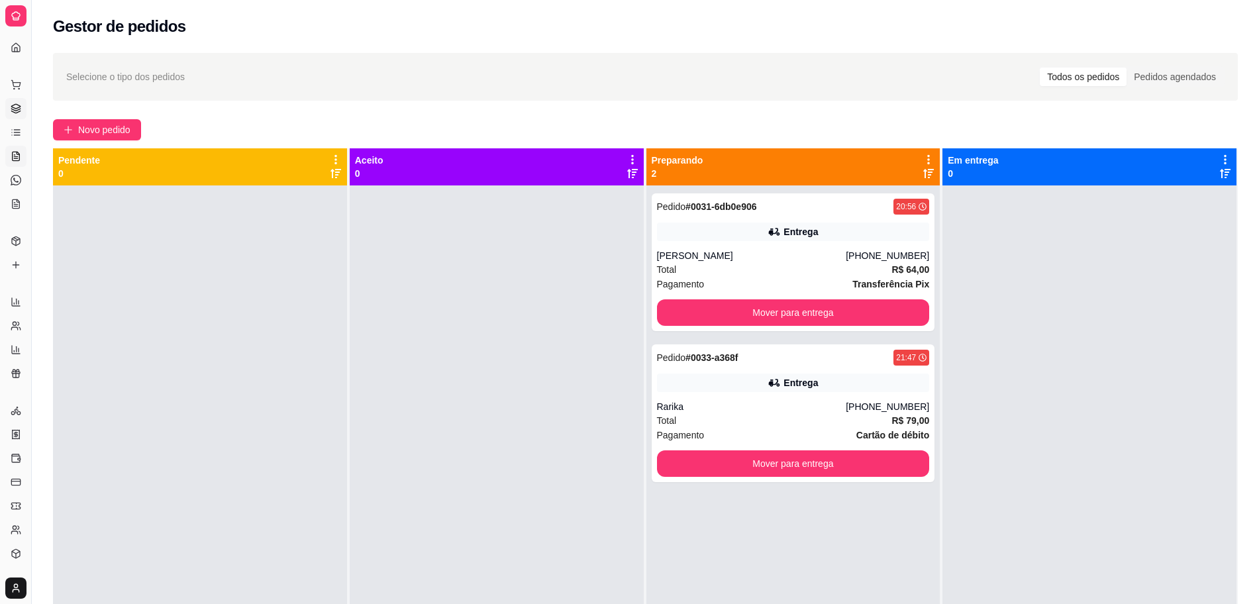
click at [19, 156] on icon at bounding box center [16, 156] width 7 height 9
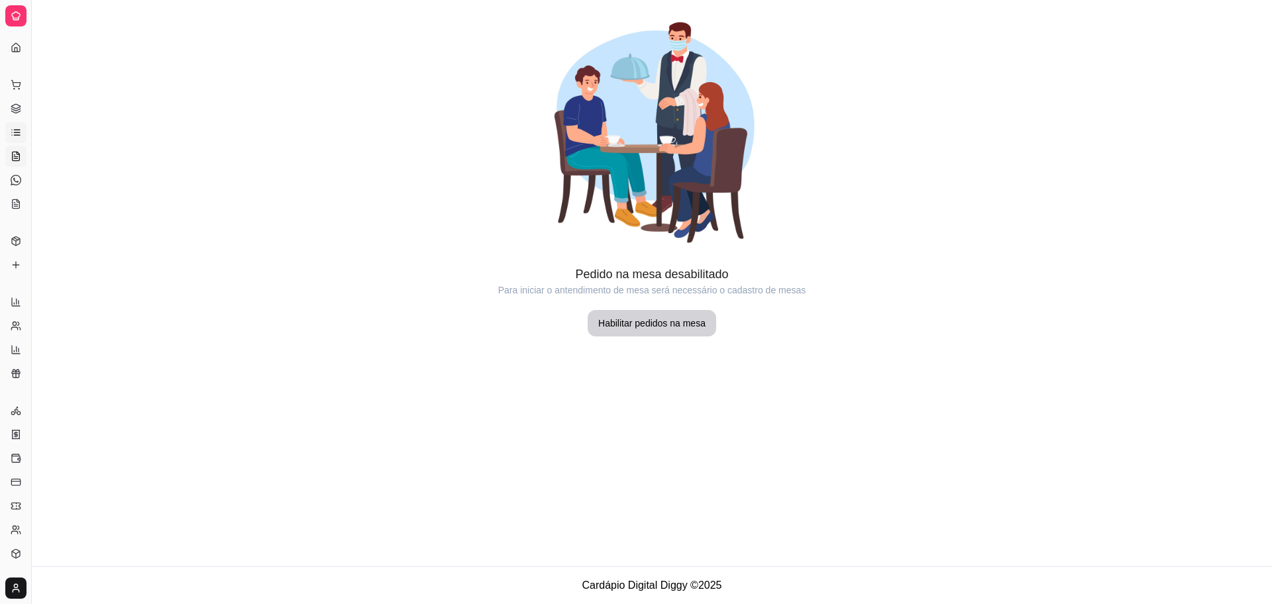
click at [12, 130] on icon at bounding box center [12, 130] width 0 height 0
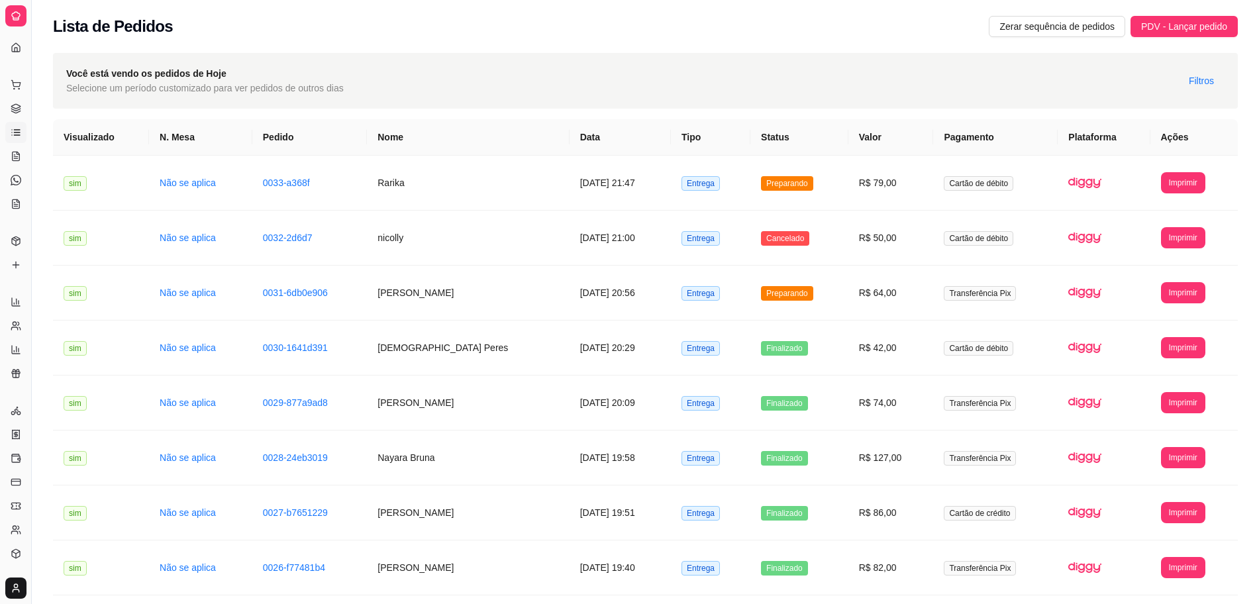
click at [20, 53] on div "Dia a dia" at bounding box center [15, 63] width 21 height 21
click at [15, 45] on icon at bounding box center [16, 47] width 11 height 11
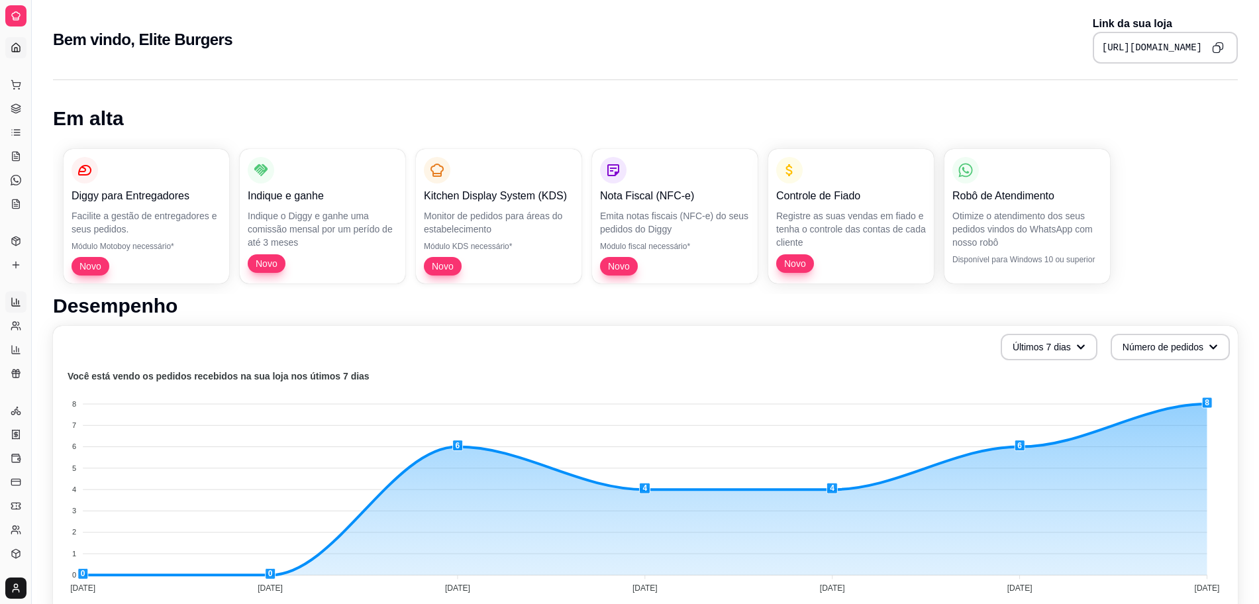
click at [18, 297] on icon at bounding box center [16, 302] width 11 height 11
select select "ALL"
select select "0"
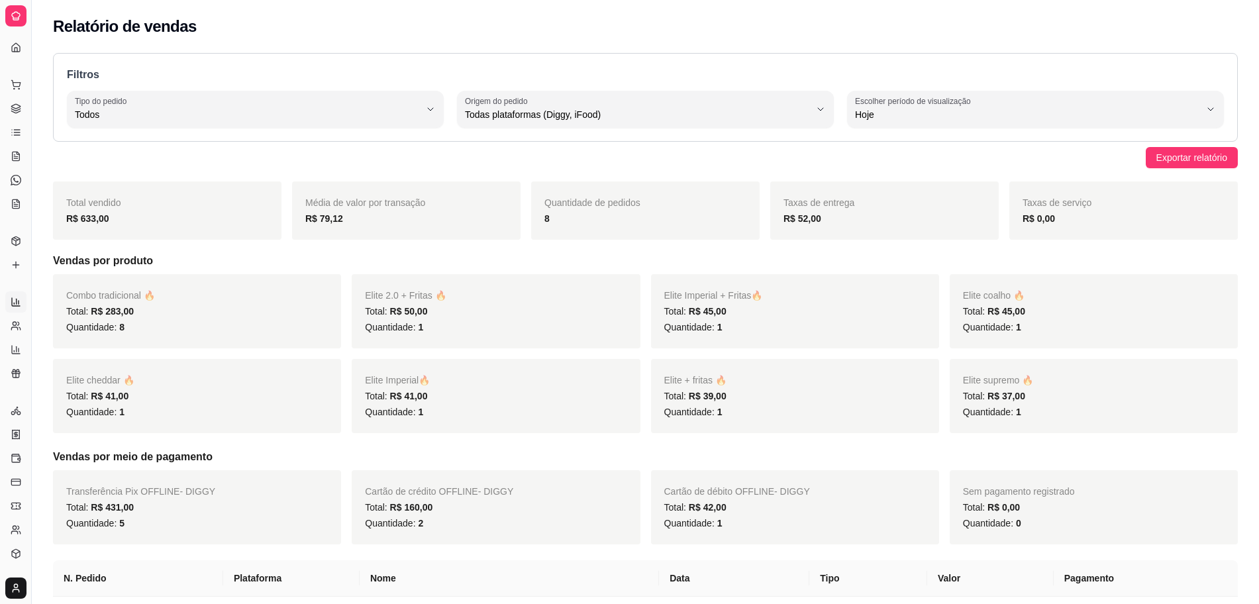
click at [24, 54] on div "Dia a dia" at bounding box center [15, 63] width 21 height 21
click at [16, 46] on icon at bounding box center [16, 47] width 11 height 11
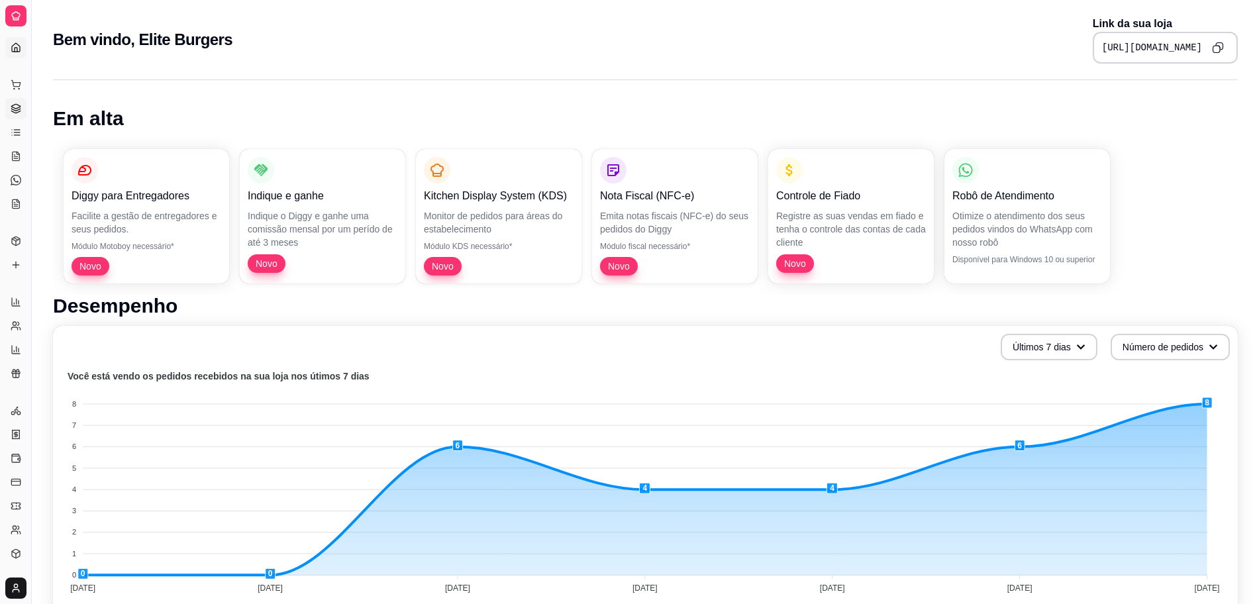
click at [18, 113] on icon at bounding box center [16, 108] width 11 height 11
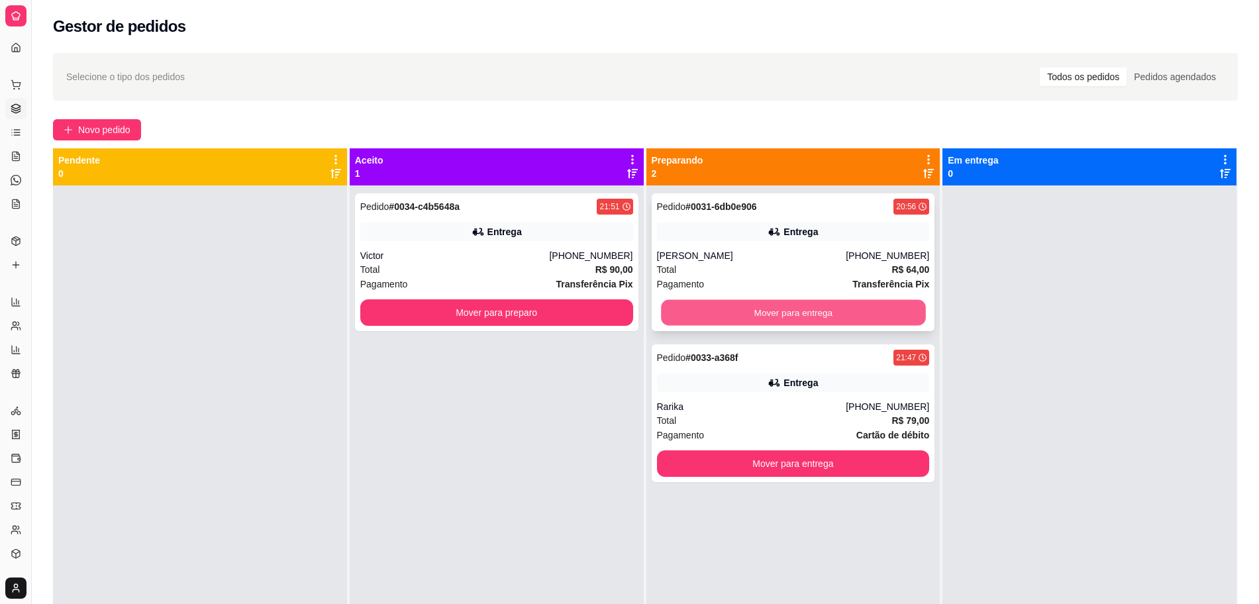
click at [804, 309] on button "Mover para entrega" at bounding box center [793, 313] width 264 height 26
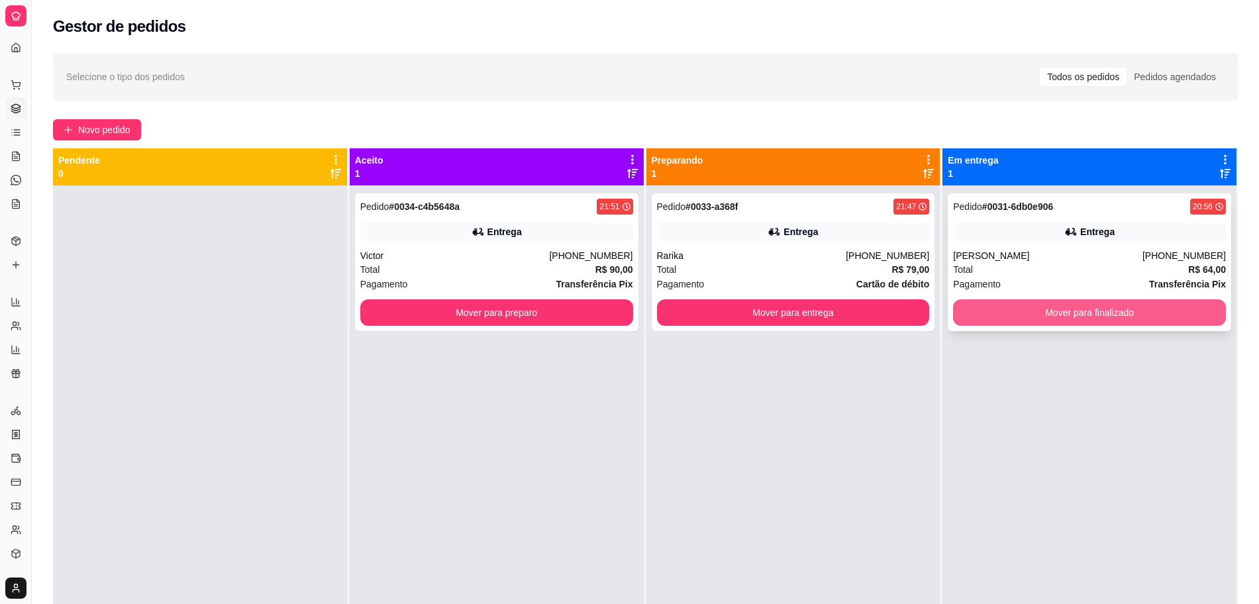
click at [1107, 312] on button "Mover para finalizado" at bounding box center [1089, 312] width 273 height 27
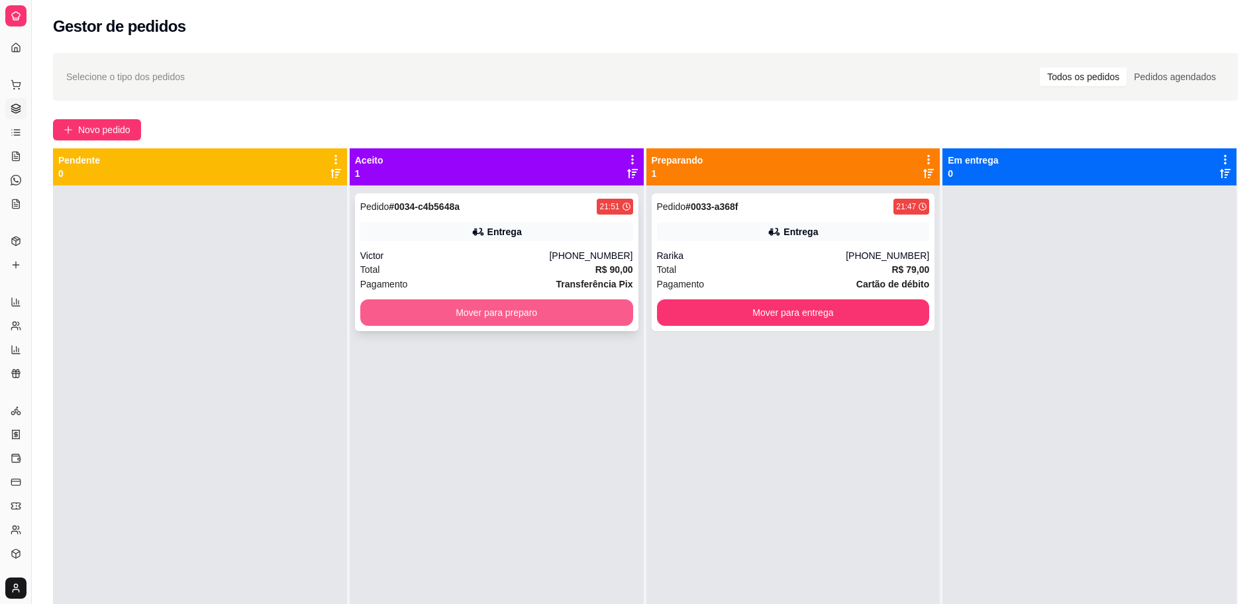
click at [529, 315] on button "Mover para preparo" at bounding box center [496, 312] width 273 height 27
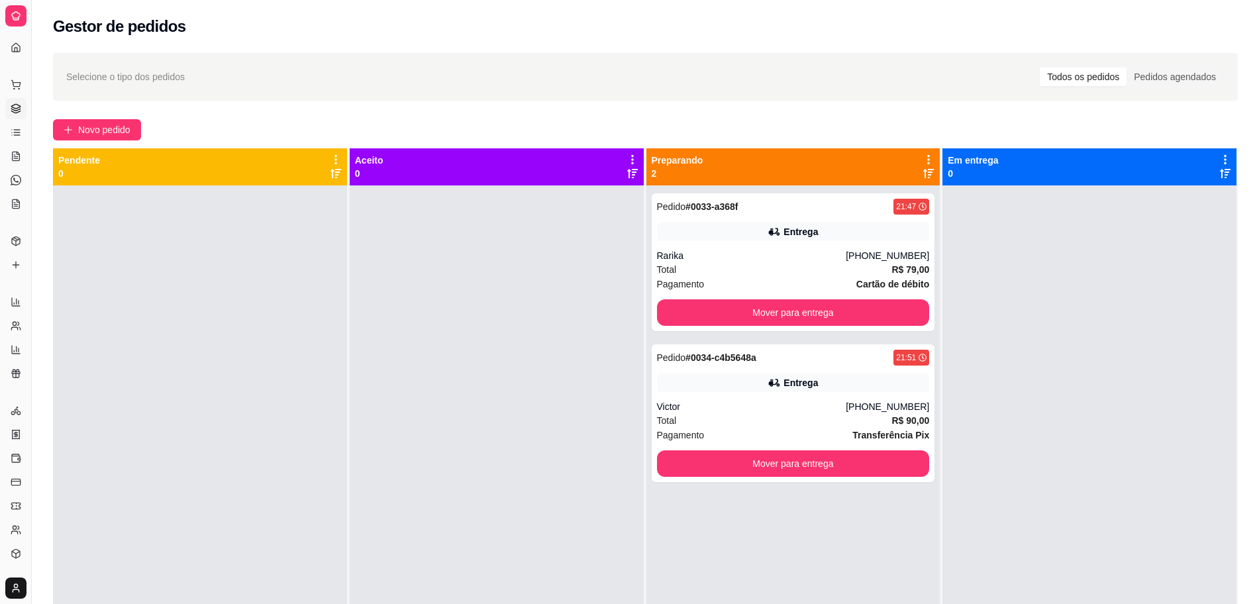
click at [13, 103] on icon at bounding box center [16, 108] width 11 height 11
click at [17, 160] on icon at bounding box center [16, 156] width 7 height 9
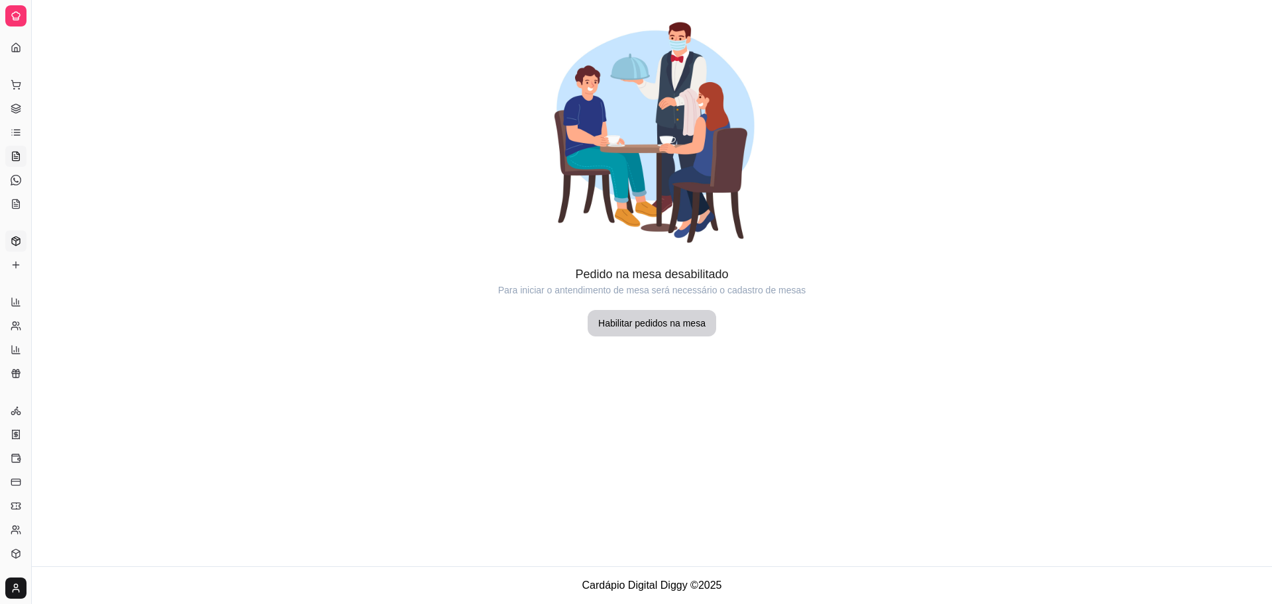
click at [17, 242] on icon at bounding box center [16, 241] width 11 height 11
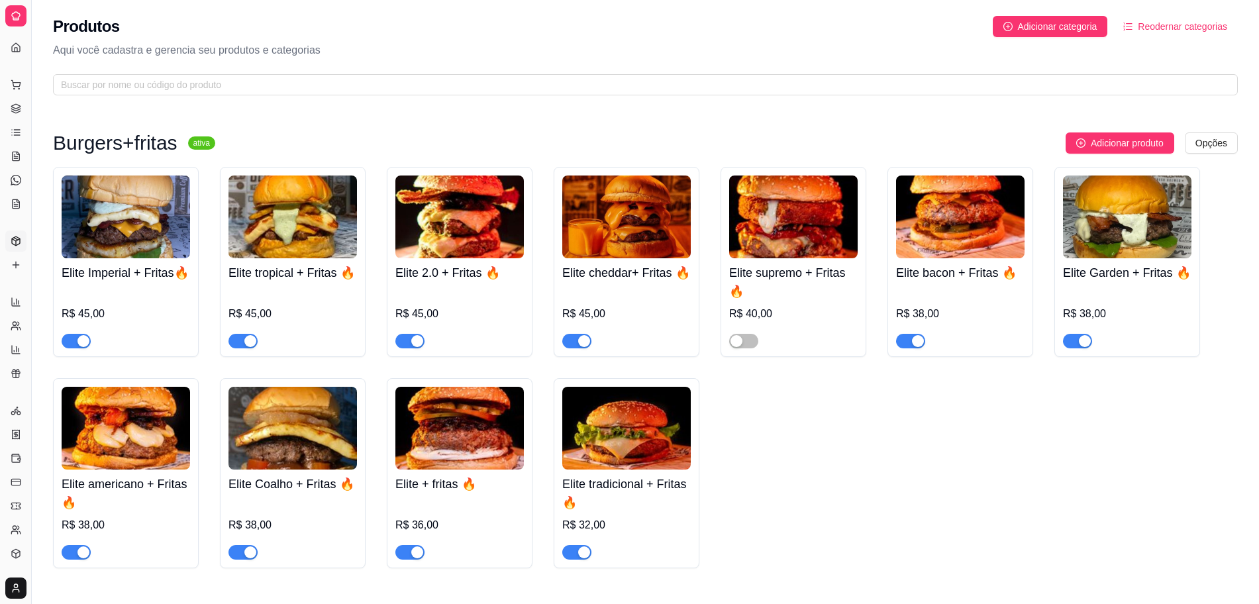
click at [1208, 141] on html "Diggy Sistema de Gestão E Elite Burgers ... Loja aberta Plano Customizado até 0…" at bounding box center [629, 302] width 1259 height 604
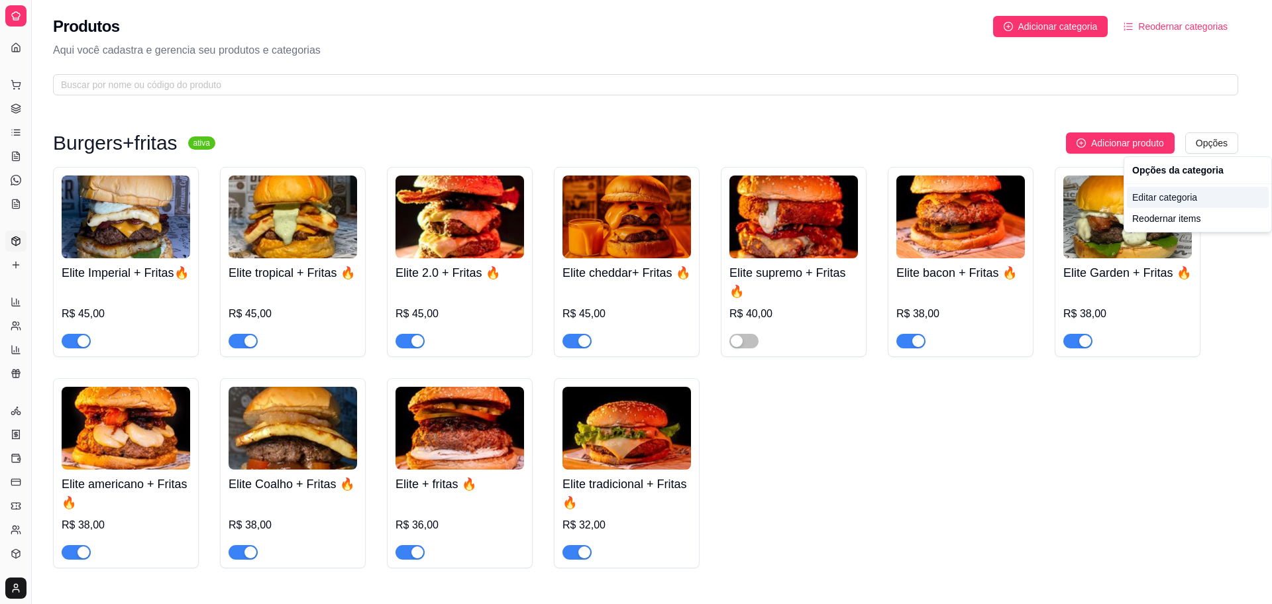
click at [1187, 202] on div "Editar categoria" at bounding box center [1198, 197] width 142 height 21
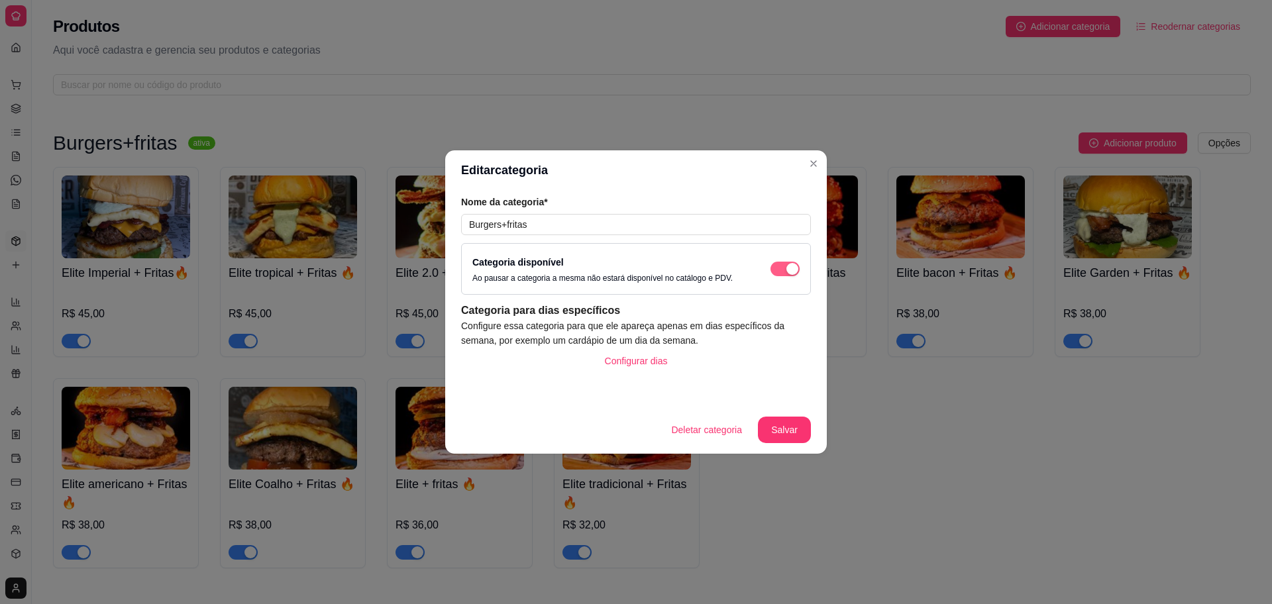
click at [776, 264] on span "button" at bounding box center [785, 269] width 29 height 15
click at [787, 421] on button "Salvar" at bounding box center [784, 430] width 53 height 27
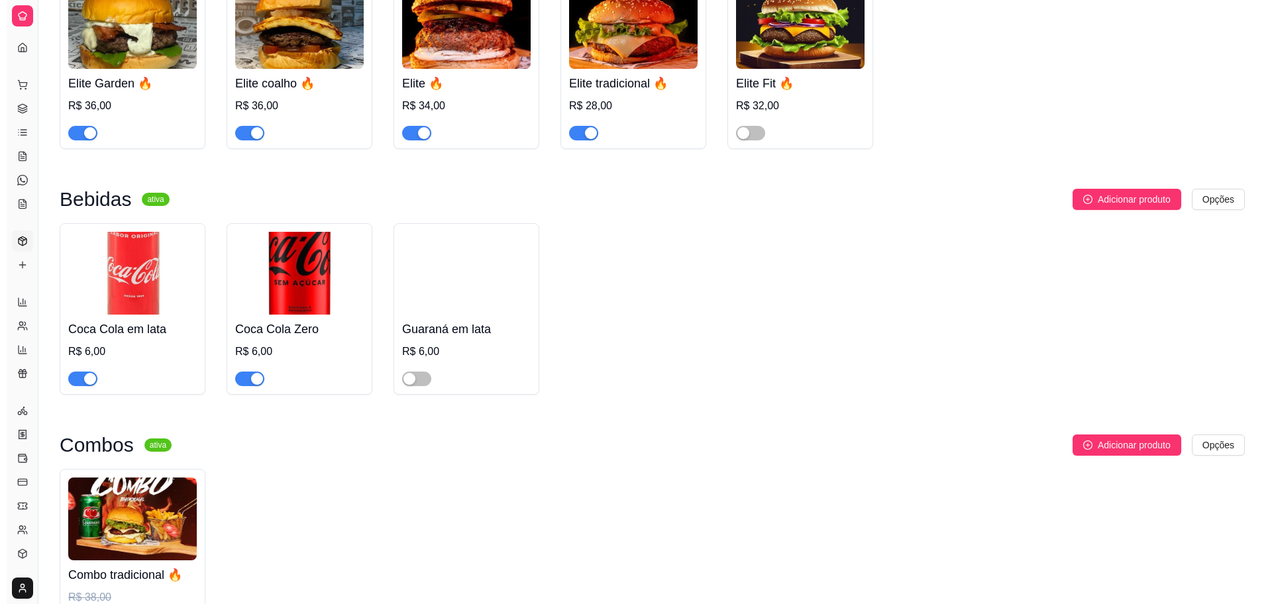
scroll to position [1071, 0]
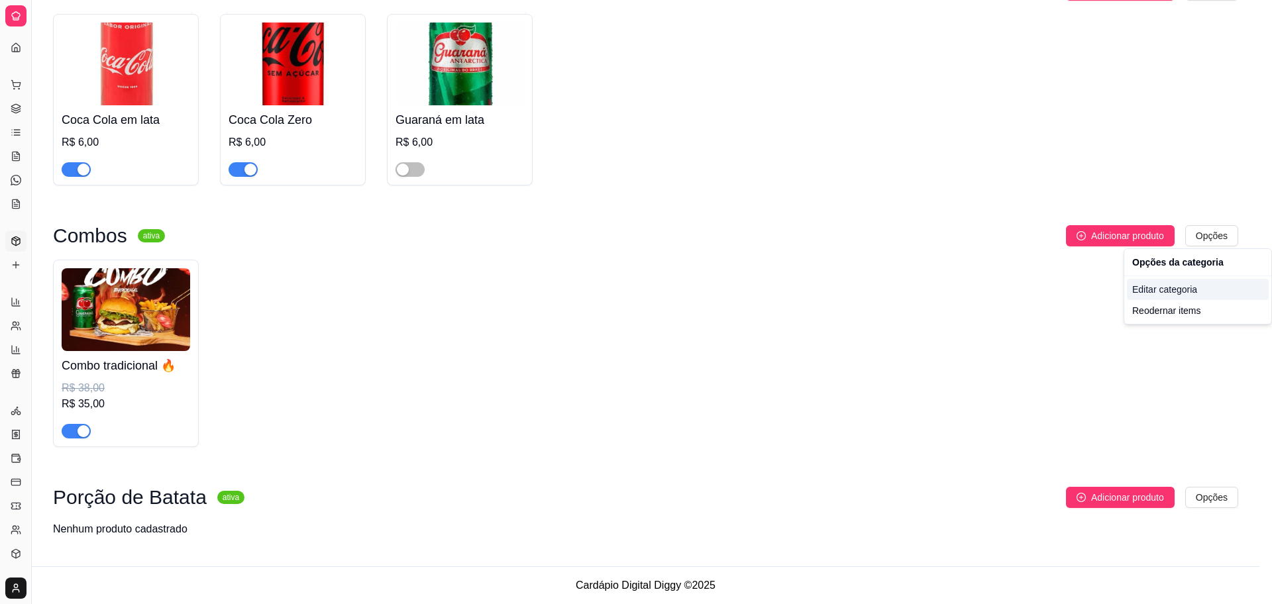
click at [1175, 293] on div "Editar categoria" at bounding box center [1198, 289] width 142 height 21
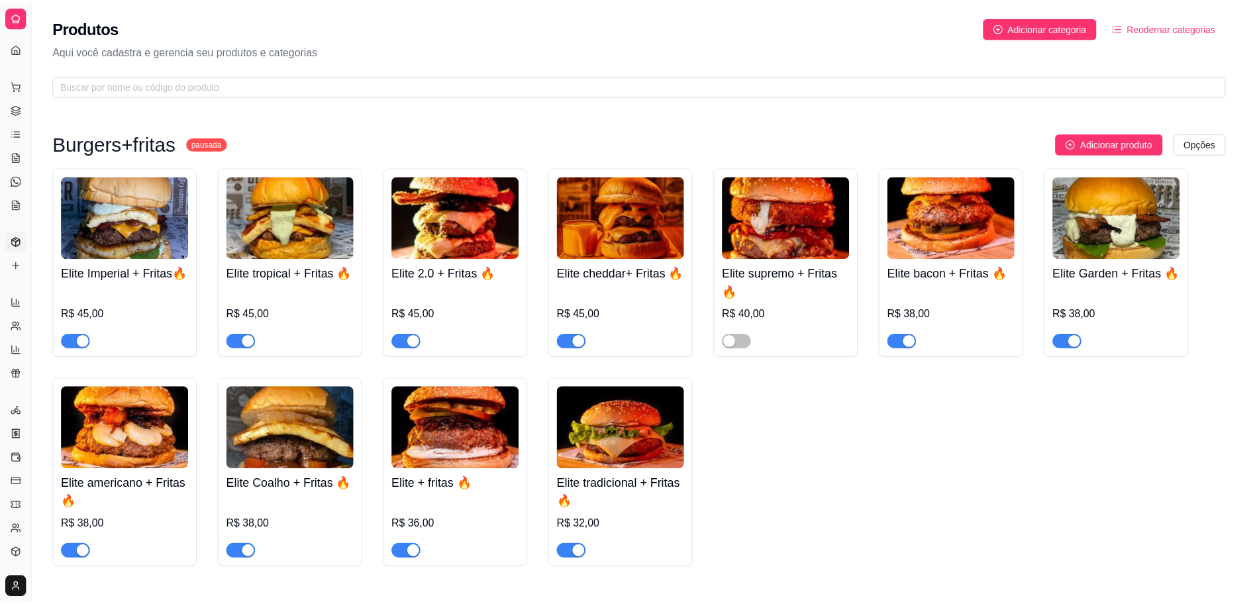
scroll to position [1004, 0]
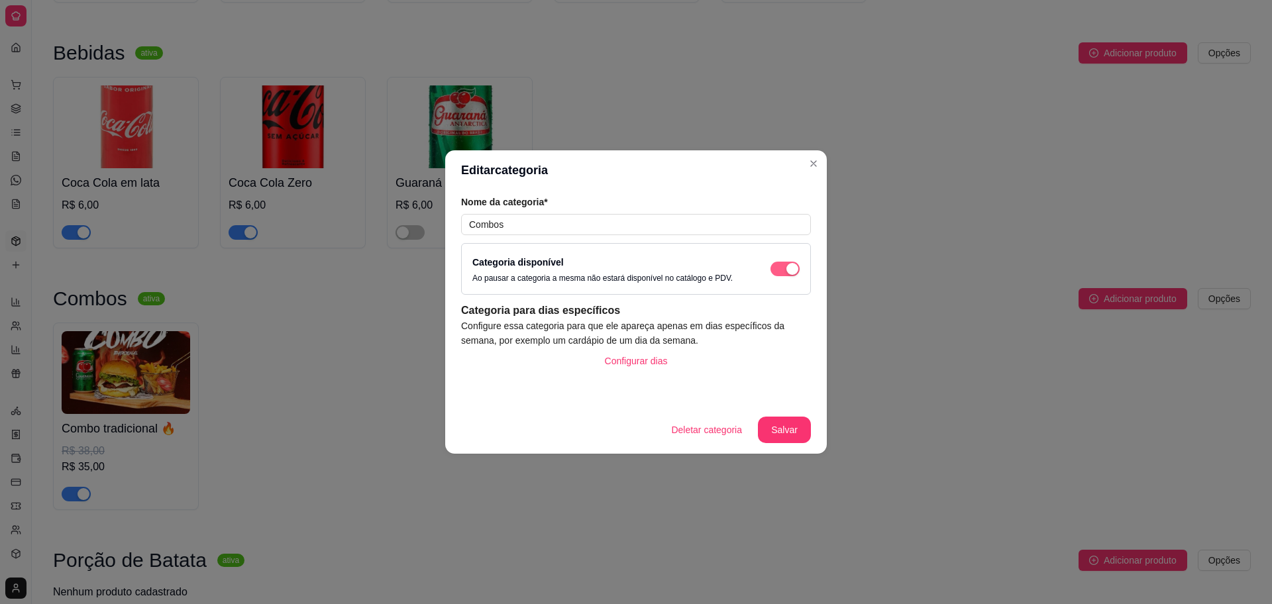
click at [779, 267] on span "button" at bounding box center [785, 269] width 29 height 15
click at [790, 434] on button "Salvar" at bounding box center [784, 430] width 53 height 27
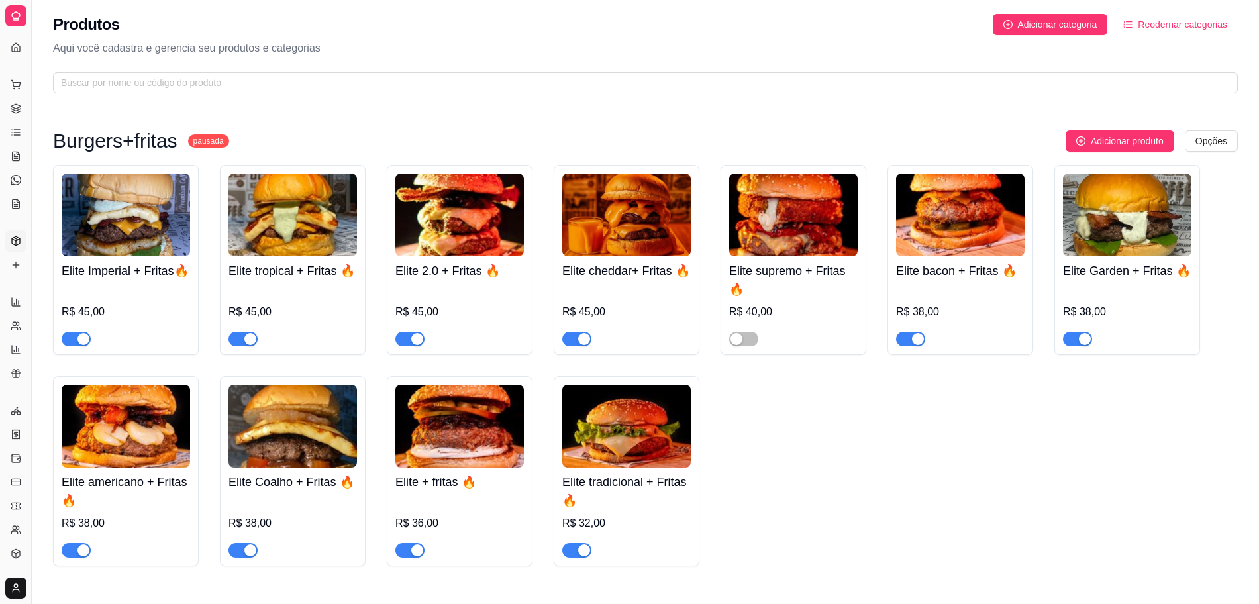
scroll to position [0, 0]
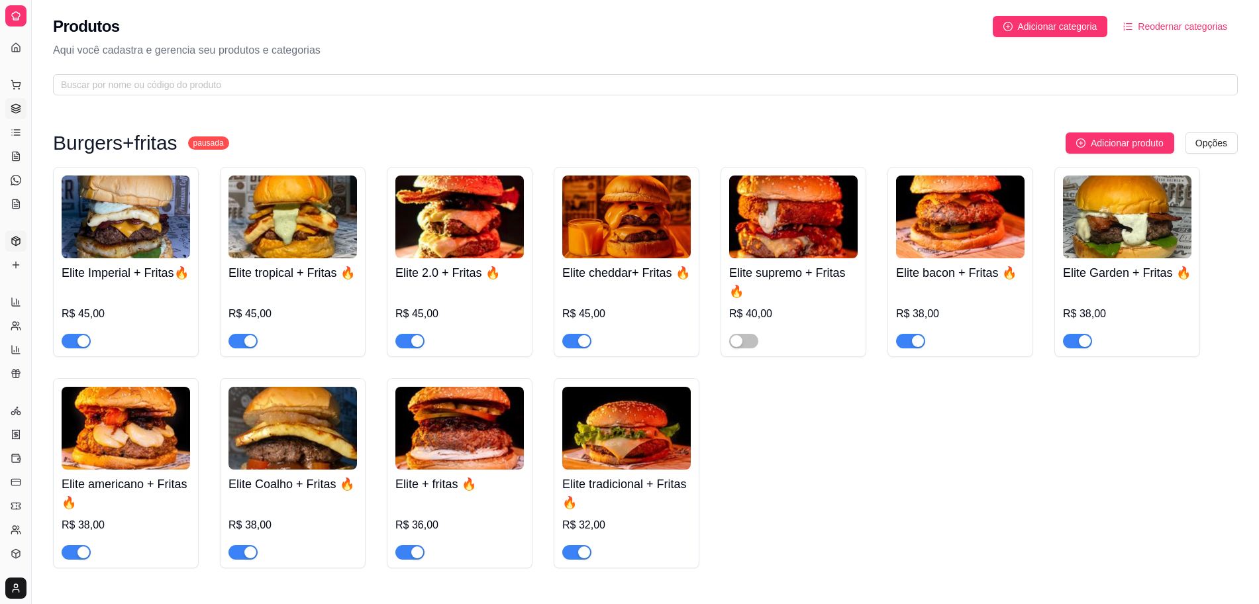
click at [18, 111] on icon at bounding box center [16, 108] width 11 height 11
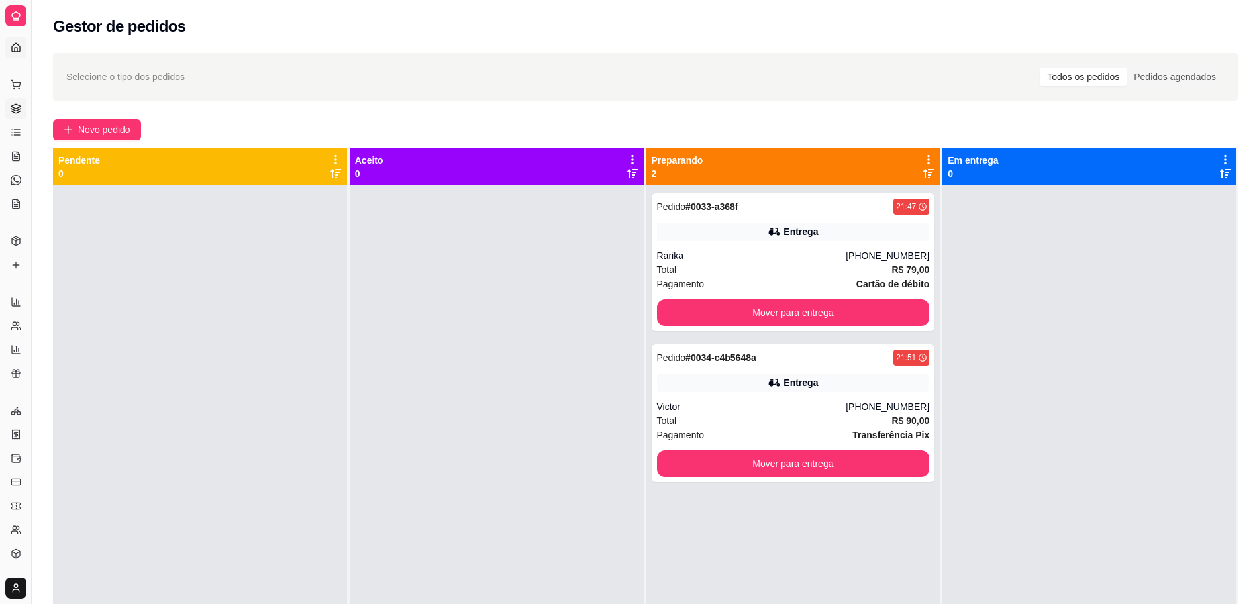
click at [11, 45] on icon at bounding box center [16, 47] width 11 height 11
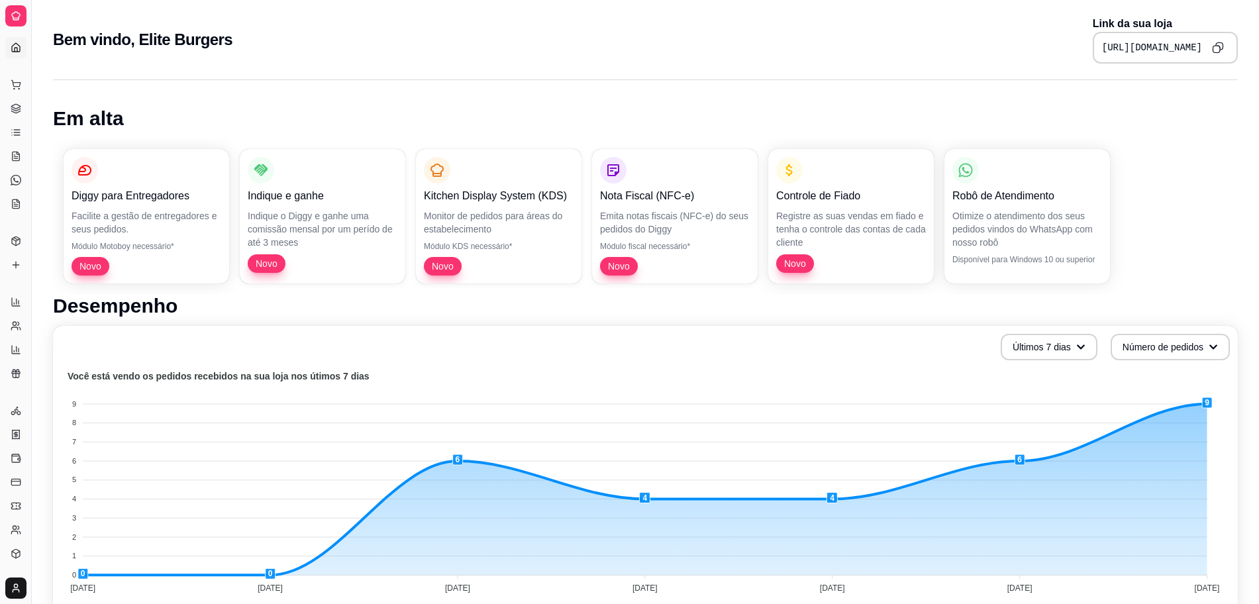
click at [1222, 47] on icon "Copy to clipboard" at bounding box center [1218, 48] width 12 height 12
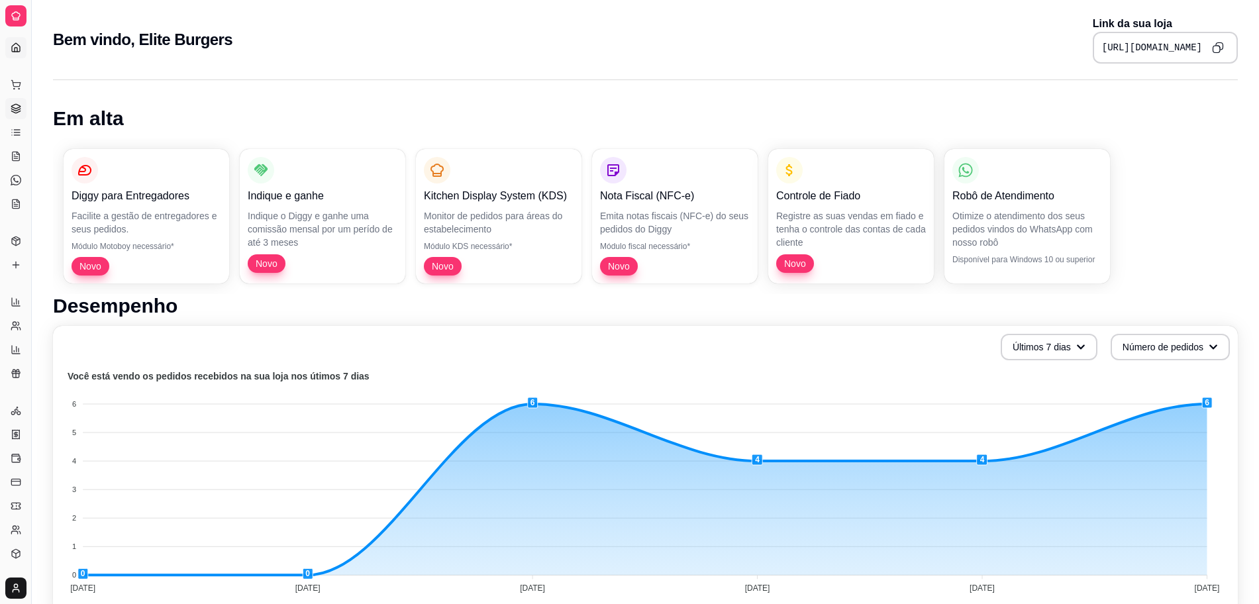
click at [21, 109] on icon at bounding box center [16, 108] width 11 height 11
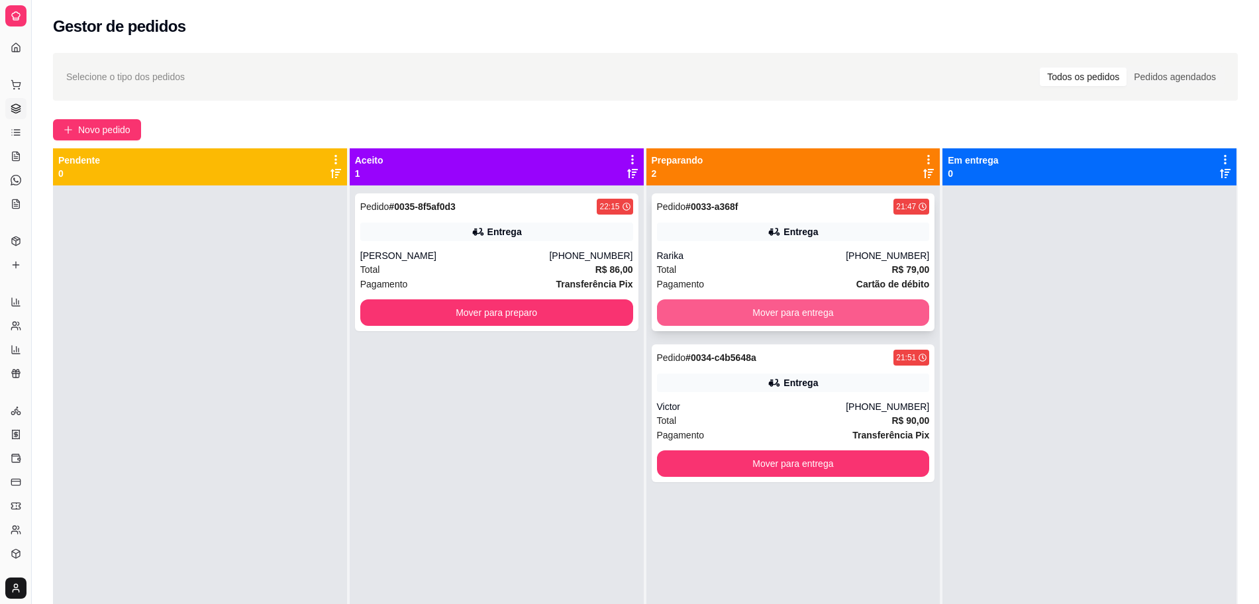
click at [798, 313] on button "Mover para entrega" at bounding box center [793, 312] width 273 height 27
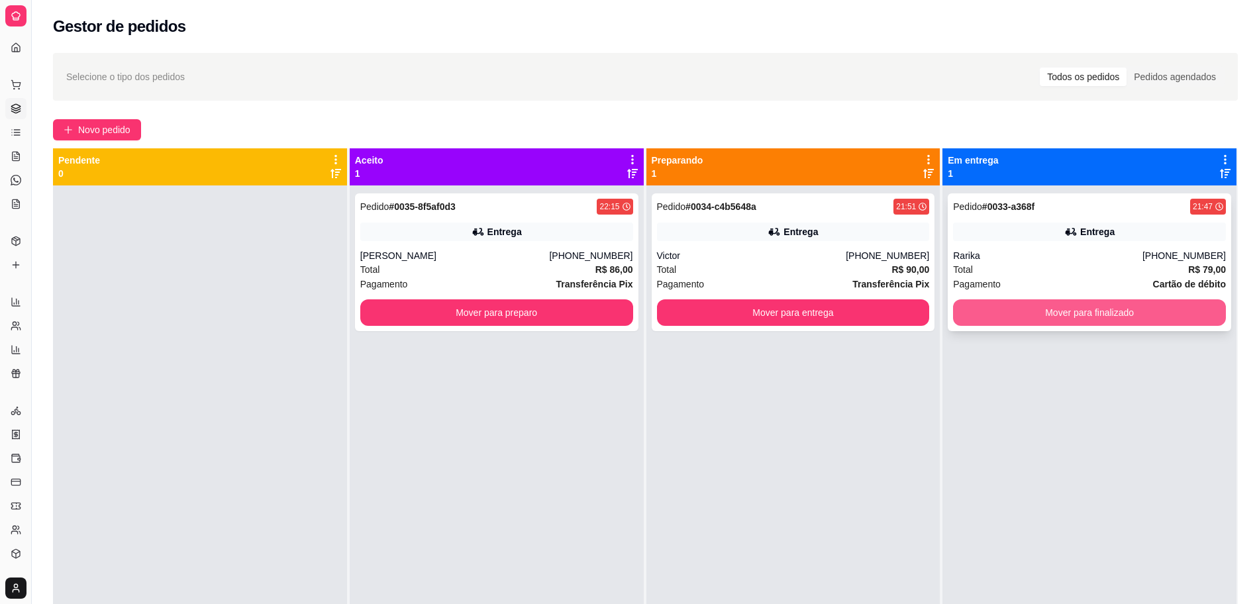
click at [1089, 321] on button "Mover para finalizado" at bounding box center [1089, 312] width 273 height 27
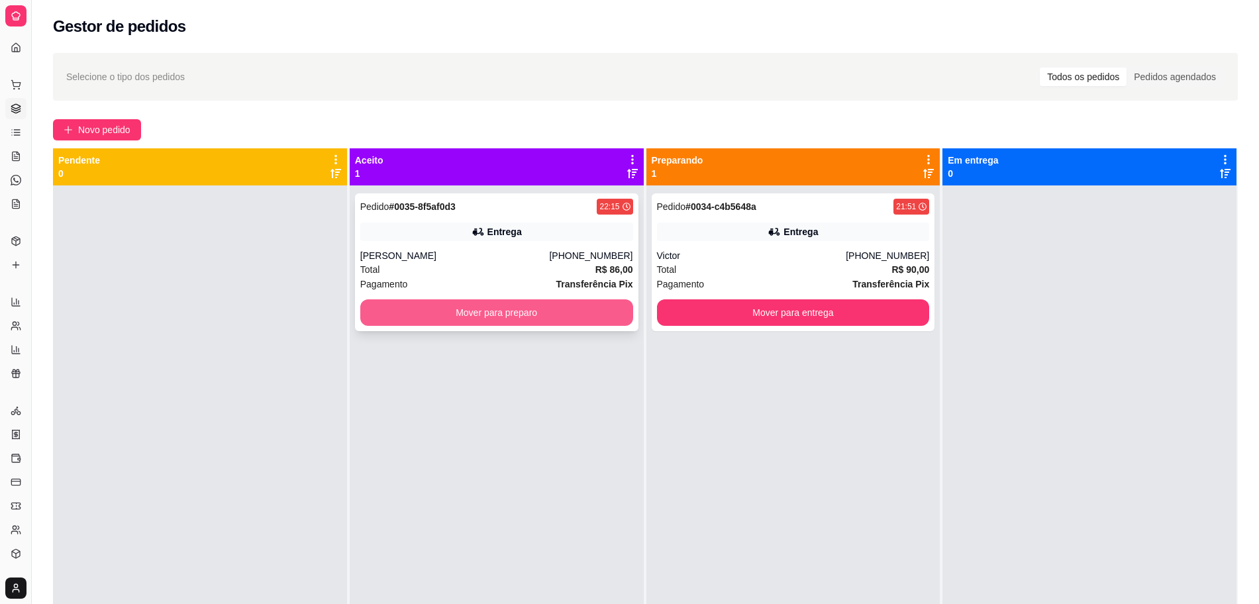
click at [498, 317] on button "Mover para preparo" at bounding box center [496, 312] width 273 height 27
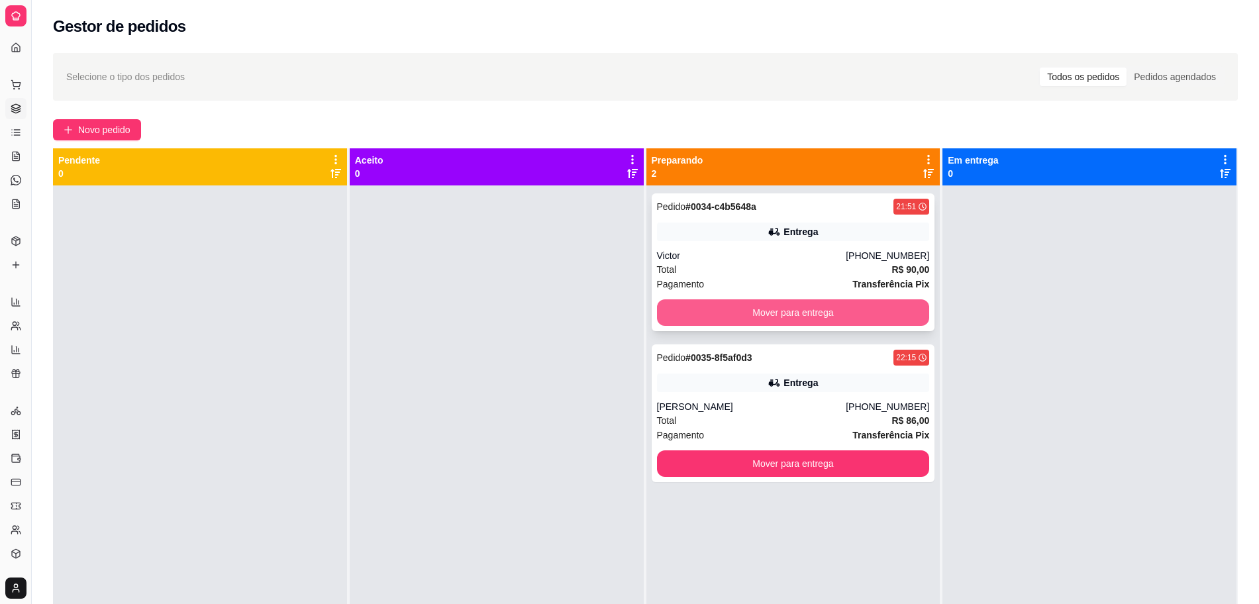
click at [827, 317] on button "Mover para entrega" at bounding box center [793, 312] width 273 height 27
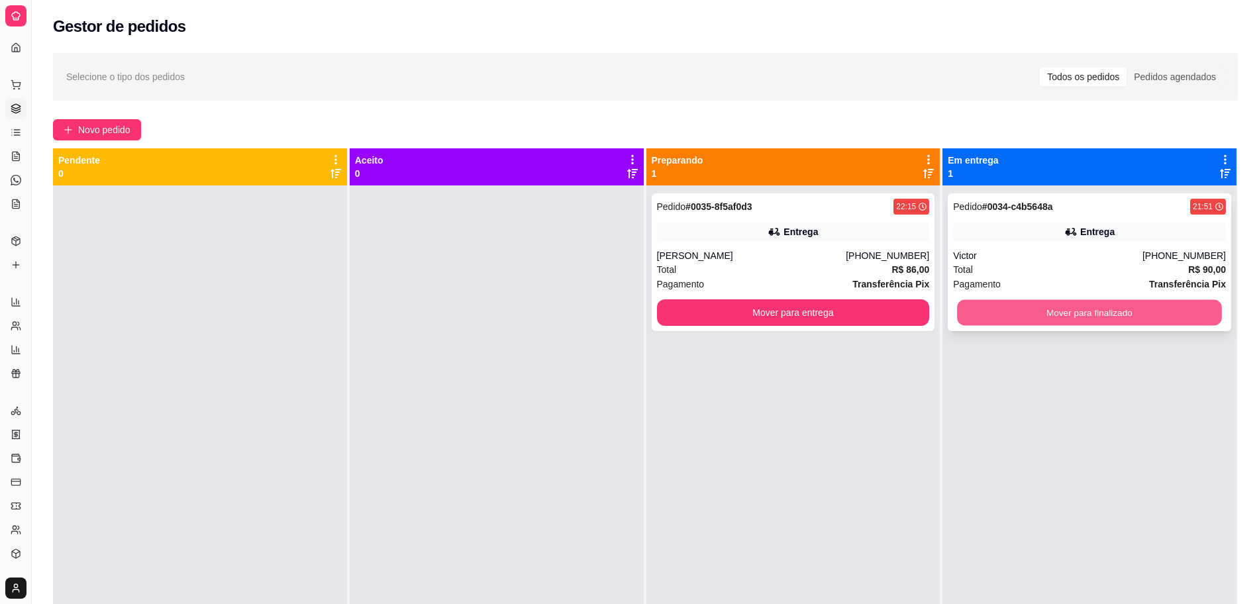
click at [1060, 308] on button "Mover para finalizado" at bounding box center [1089, 313] width 264 height 26
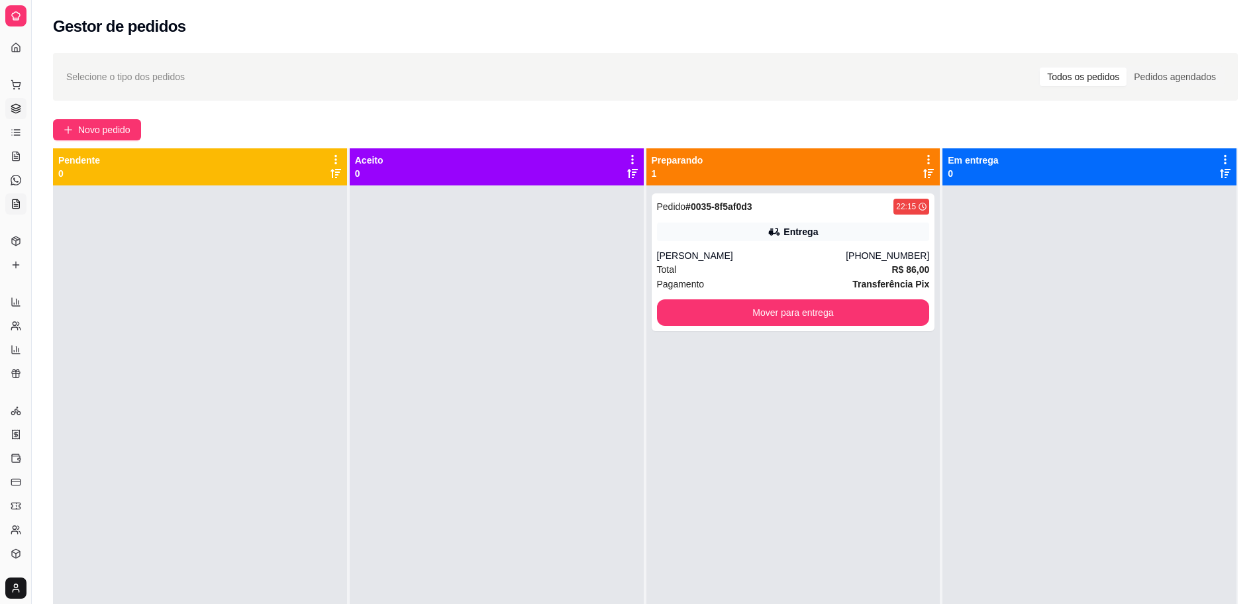
click at [23, 205] on link "KDS" at bounding box center [15, 203] width 21 height 21
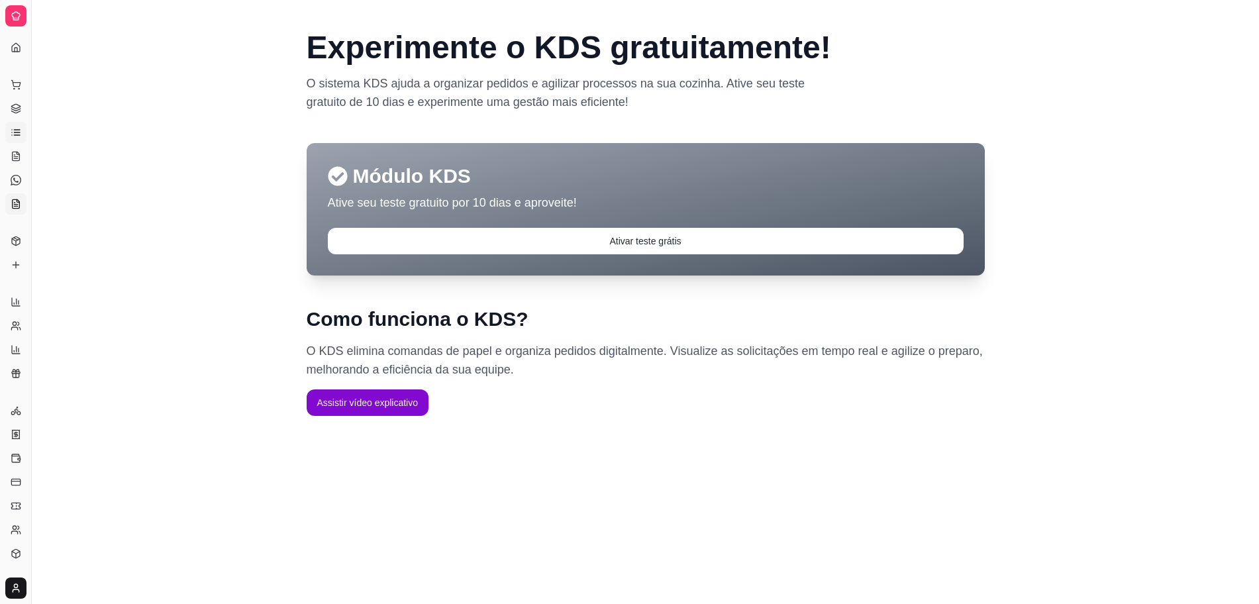
click at [16, 133] on icon at bounding box center [16, 132] width 11 height 11
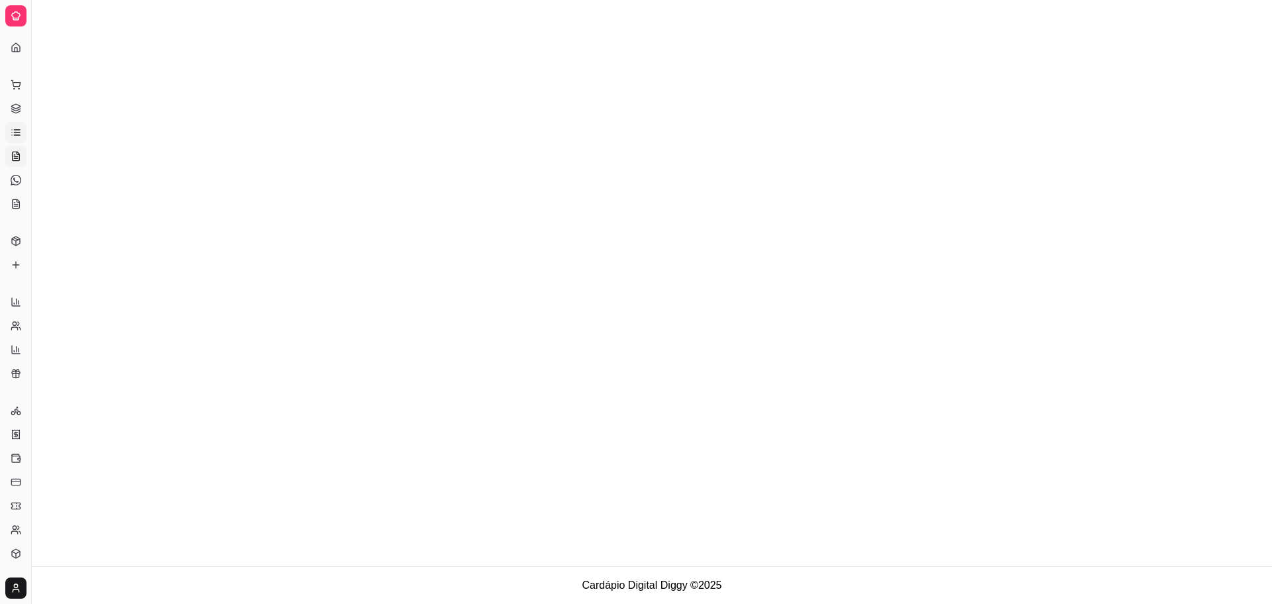
click at [17, 153] on icon at bounding box center [18, 153] width 3 height 3
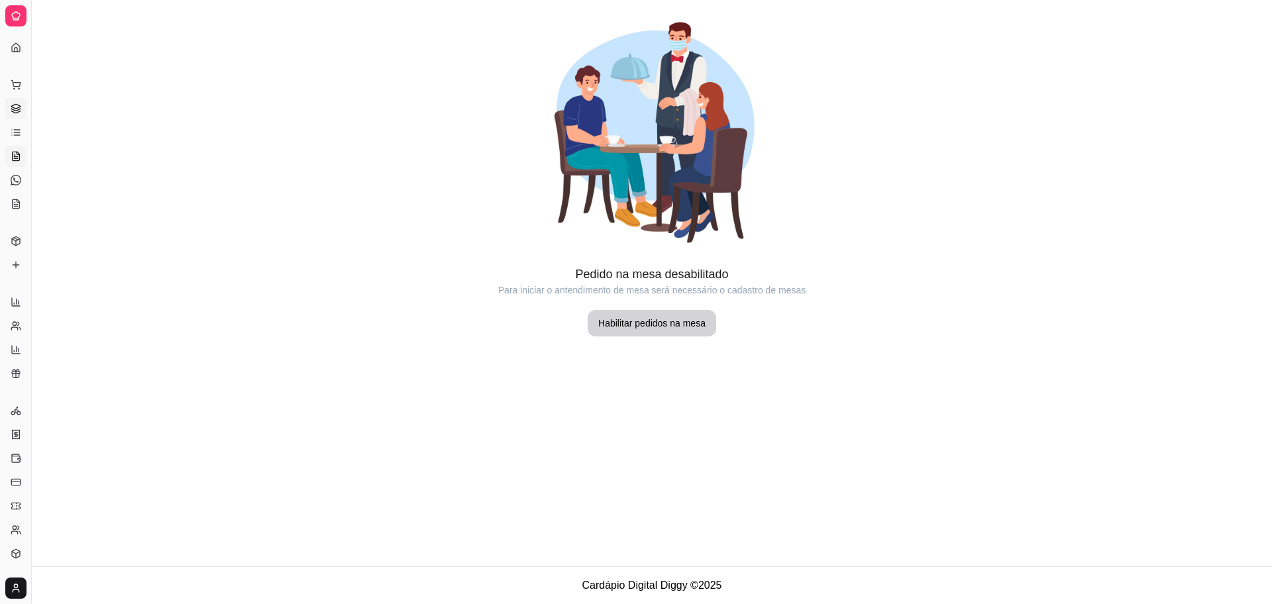
click at [24, 99] on link "Gestor de Pedidos" at bounding box center [15, 108] width 21 height 21
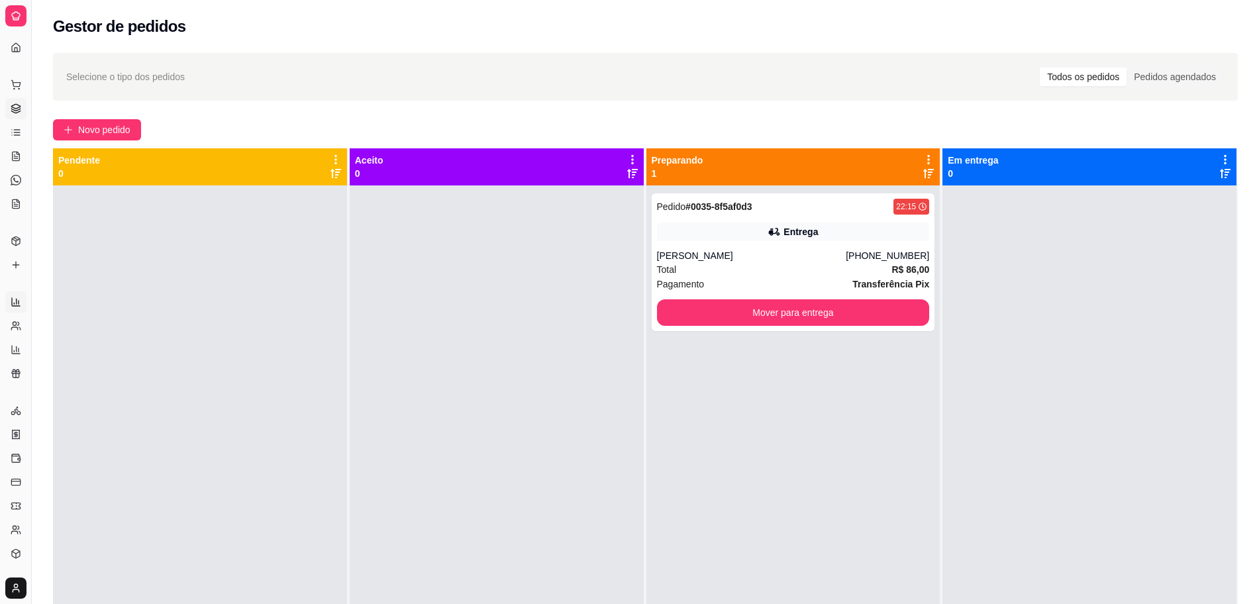
click at [21, 295] on link "Relatórios de vendas" at bounding box center [15, 302] width 21 height 21
select select "ALL"
select select "0"
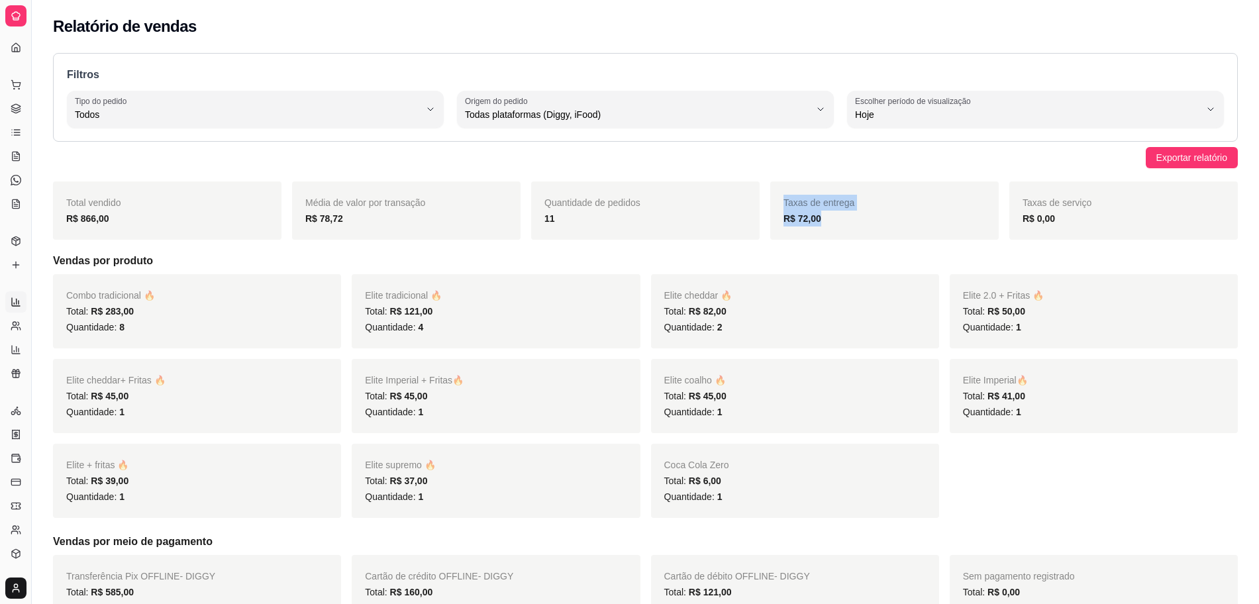
drag, startPoint x: 848, startPoint y: 222, endPoint x: 755, endPoint y: 234, distance: 94.2
click at [755, 234] on div "Total vendido R$ 866,00 Média de valor por transação R$ 78,72 Quantidade de ped…" at bounding box center [645, 211] width 1185 height 58
click at [820, 257] on h5 "Vendas por produto" at bounding box center [645, 261] width 1185 height 16
click at [11, 37] on link "Dashboard" at bounding box center [15, 47] width 21 height 21
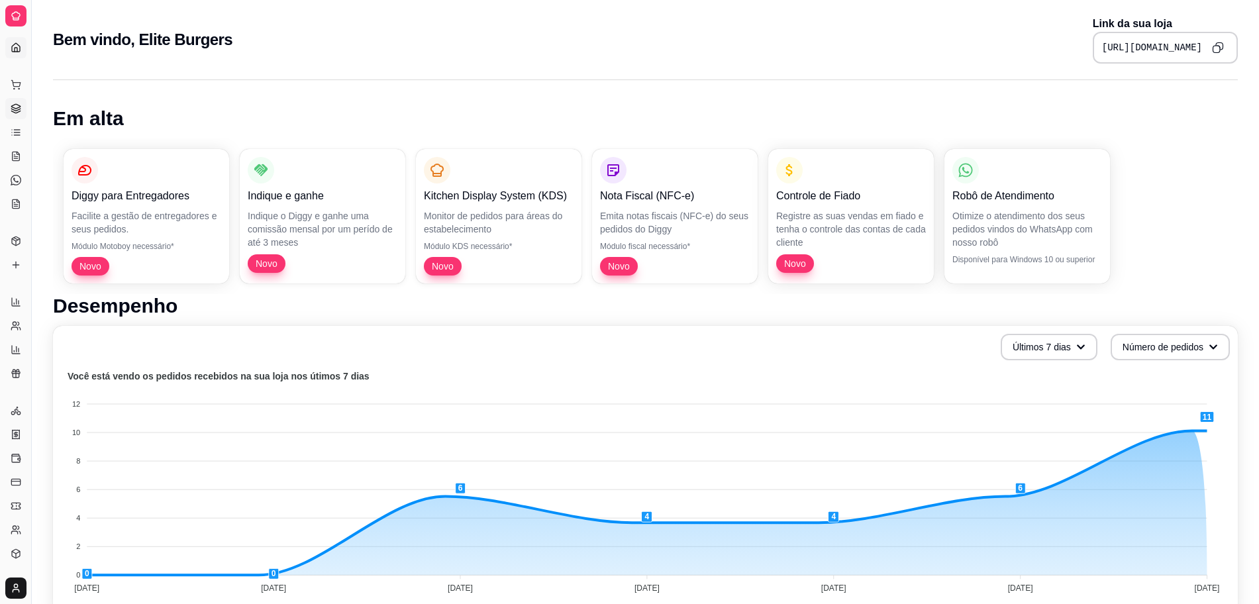
click at [19, 100] on link "Gestor de Pedidos" at bounding box center [15, 108] width 21 height 21
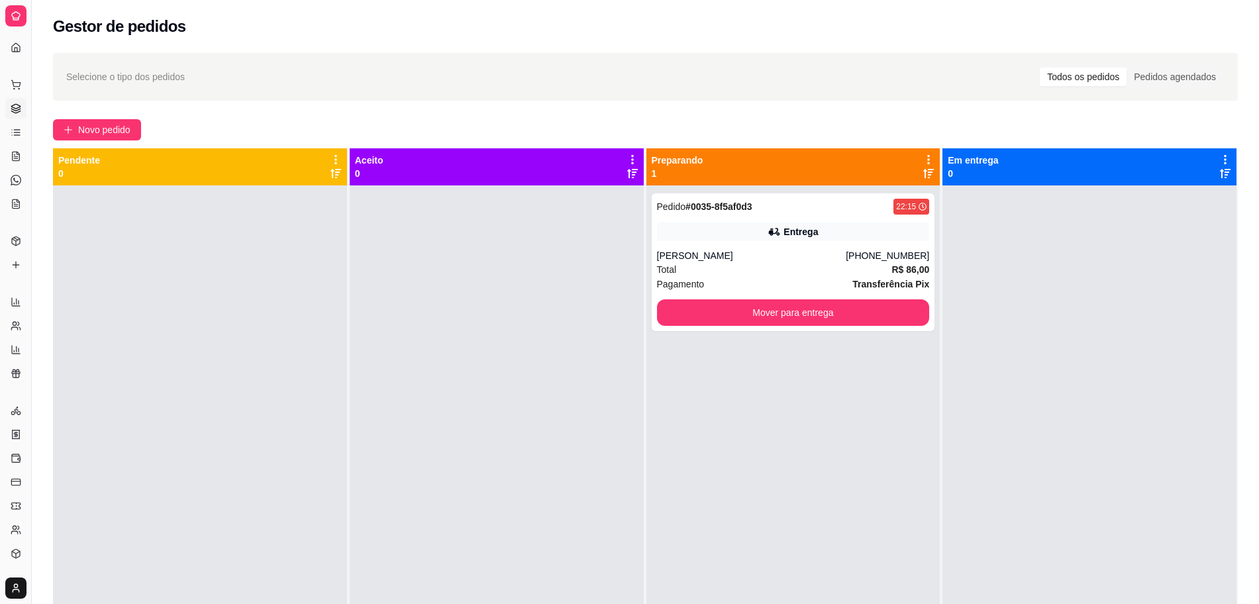
click at [19, 53] on div "Dia a dia" at bounding box center [15, 63] width 21 height 21
click at [8, 48] on link "Dashboard" at bounding box center [15, 47] width 21 height 21
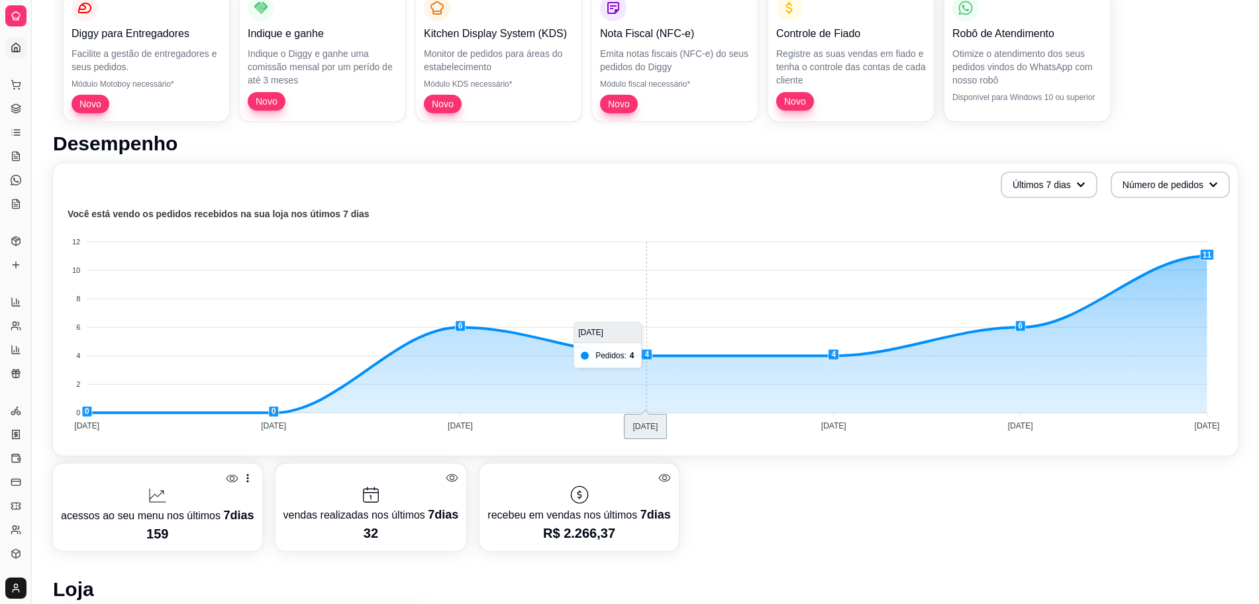
scroll to position [166, 0]
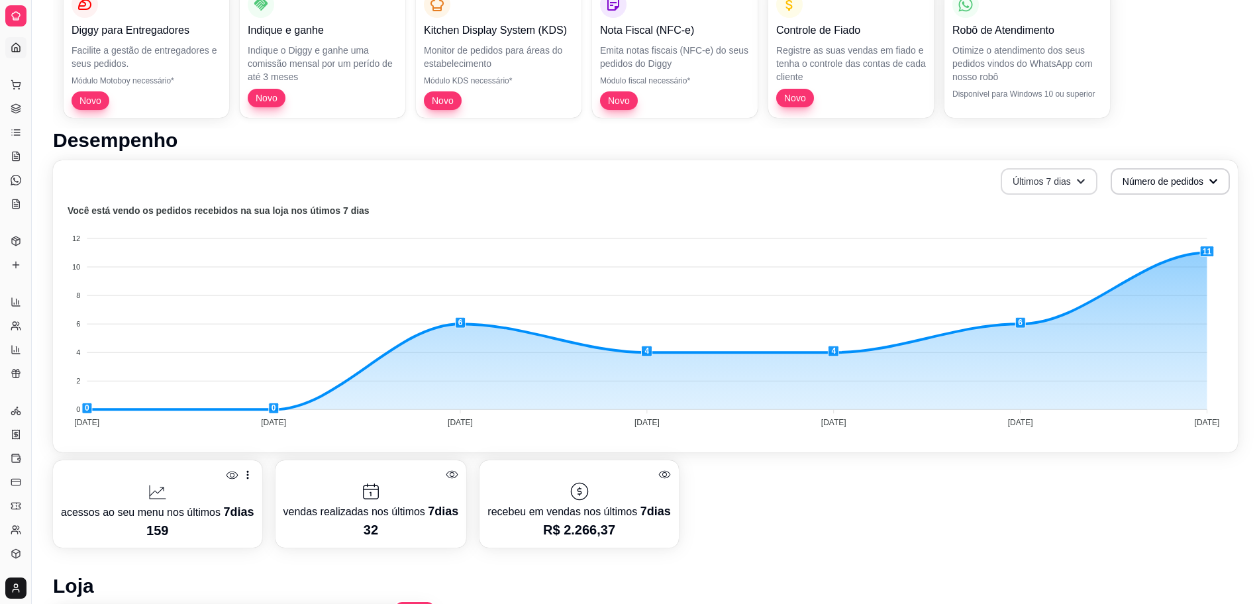
click at [1063, 186] on button "Últimos 7 dias" at bounding box center [1049, 181] width 97 height 27
click at [1050, 253] on span "Últimos 30 dias" at bounding box center [1048, 258] width 111 height 13
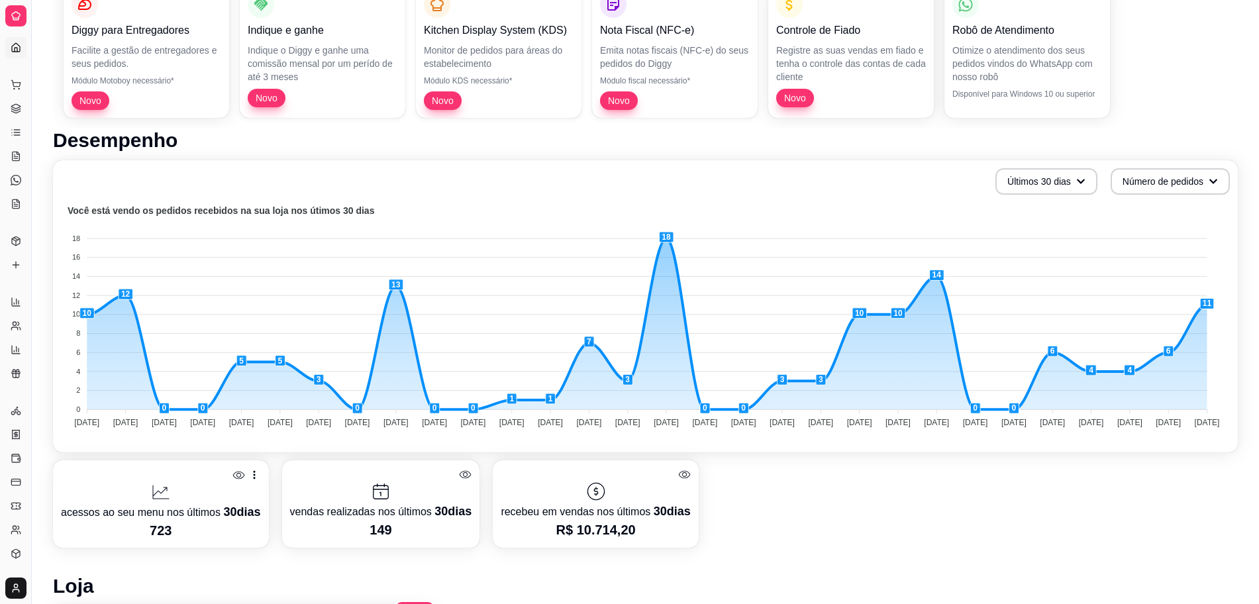
click at [668, 237] on foreignobject at bounding box center [645, 319] width 1169 height 232
drag, startPoint x: 560, startPoint y: 536, endPoint x: 649, endPoint y: 535, distance: 88.1
click at [647, 536] on p "R$ 10.714,20" at bounding box center [595, 530] width 189 height 19
click at [776, 488] on div "acessos ao seu menu nos últimos 30 dias 723 vendas realizadas nos últimos 30 di…" at bounding box center [645, 503] width 1185 height 87
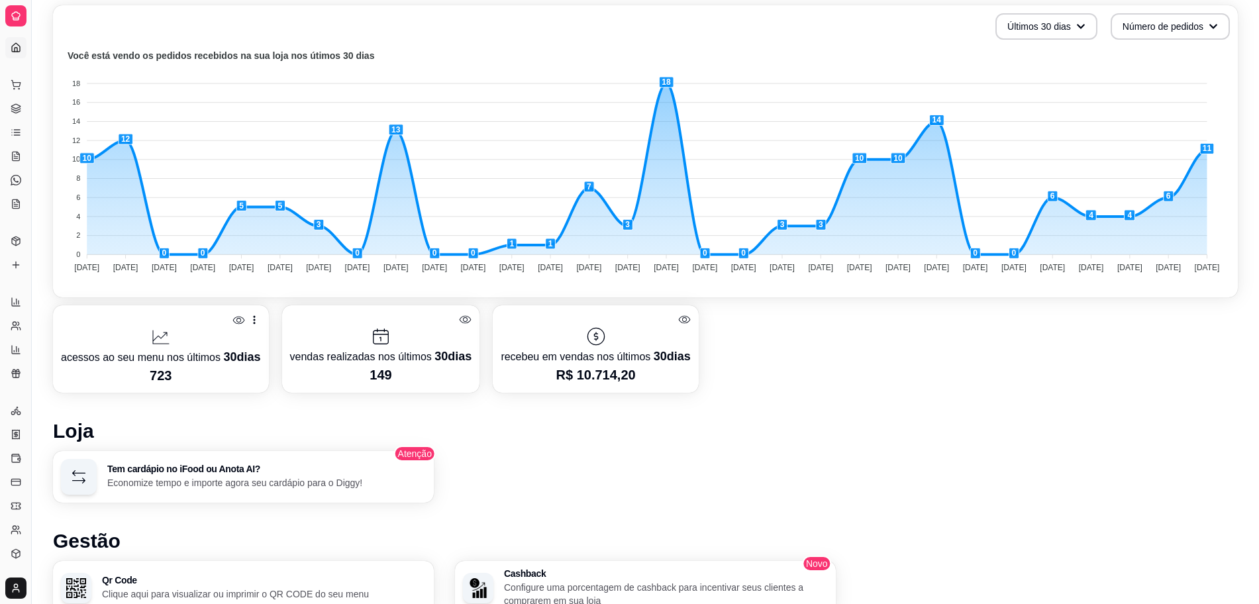
scroll to position [331, 0]
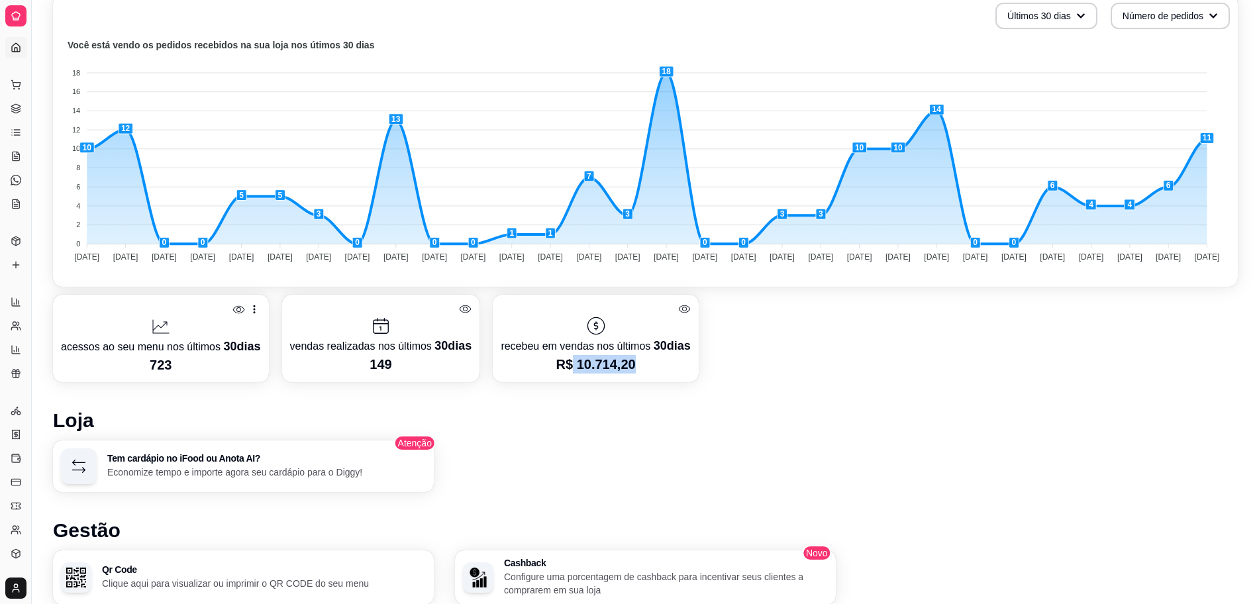
drag, startPoint x: 574, startPoint y: 362, endPoint x: 668, endPoint y: 373, distance: 95.3
click at [668, 373] on div "recebeu em vendas nos últimos 30 dias R$ 10.714,20" at bounding box center [595, 338] width 205 height 87
click at [810, 371] on div "acessos ao seu menu nos últimos 30 dias 723 vendas realizadas nos últimos 30 di…" at bounding box center [645, 338] width 1185 height 87
drag, startPoint x: 407, startPoint y: 359, endPoint x: 312, endPoint y: 360, distance: 95.4
click at [312, 360] on p "149" at bounding box center [381, 364] width 182 height 19
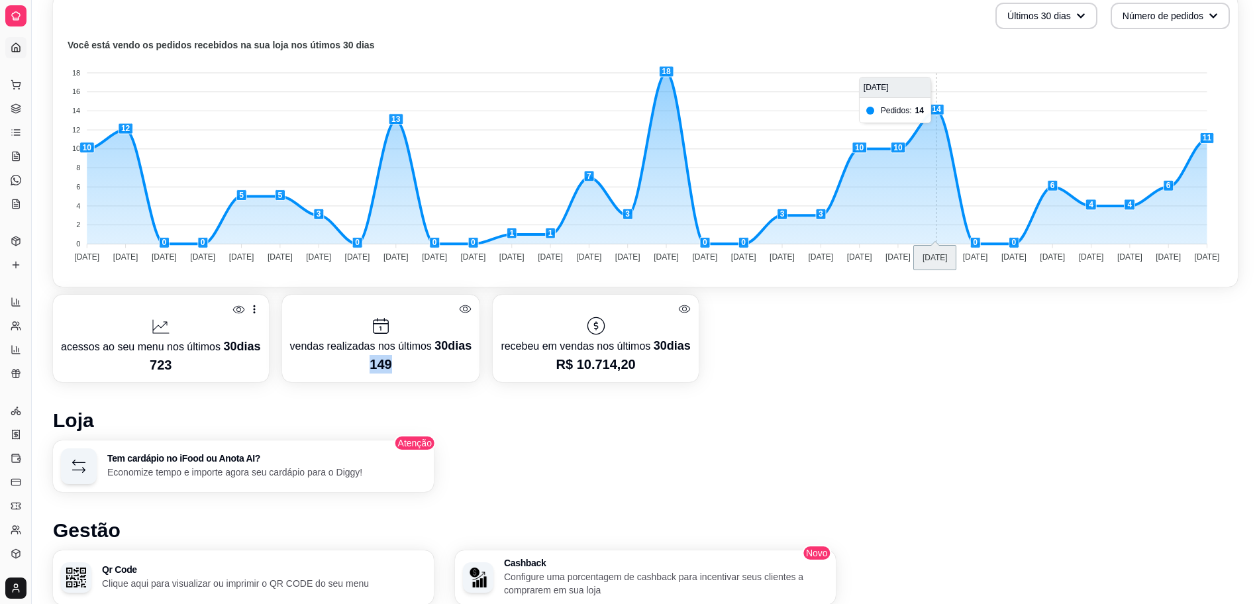
click at [939, 107] on foreignobject at bounding box center [645, 153] width 1169 height 232
click at [938, 109] on foreignobject at bounding box center [645, 153] width 1169 height 232
click at [917, 112] on foreignobject at bounding box center [645, 153] width 1169 height 232
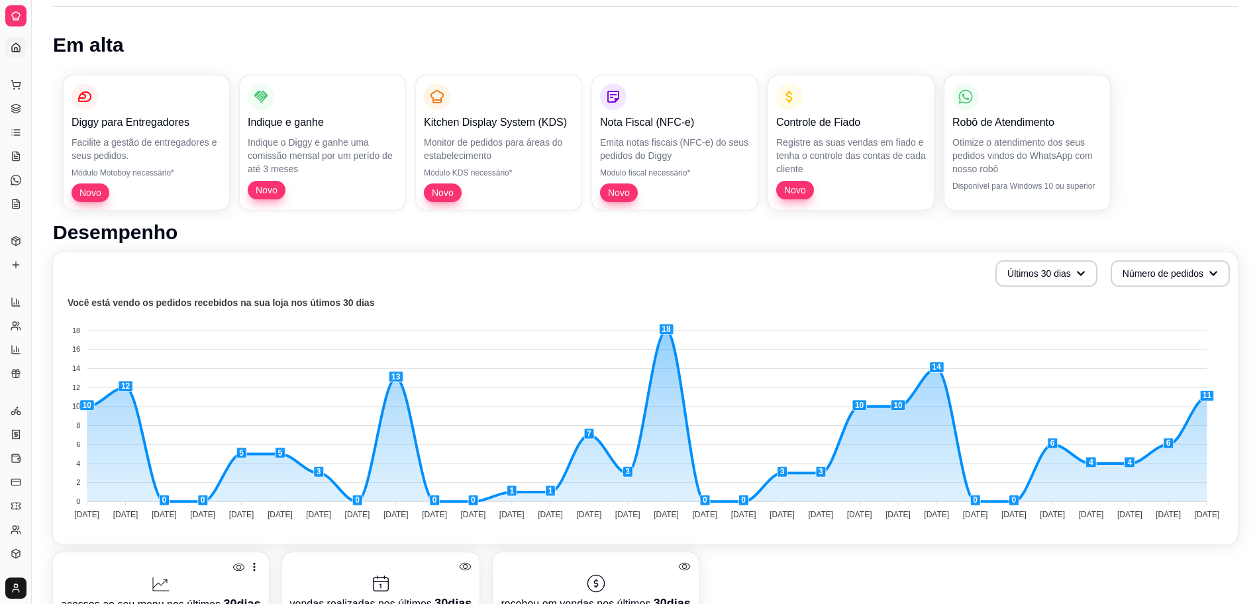
scroll to position [0, 0]
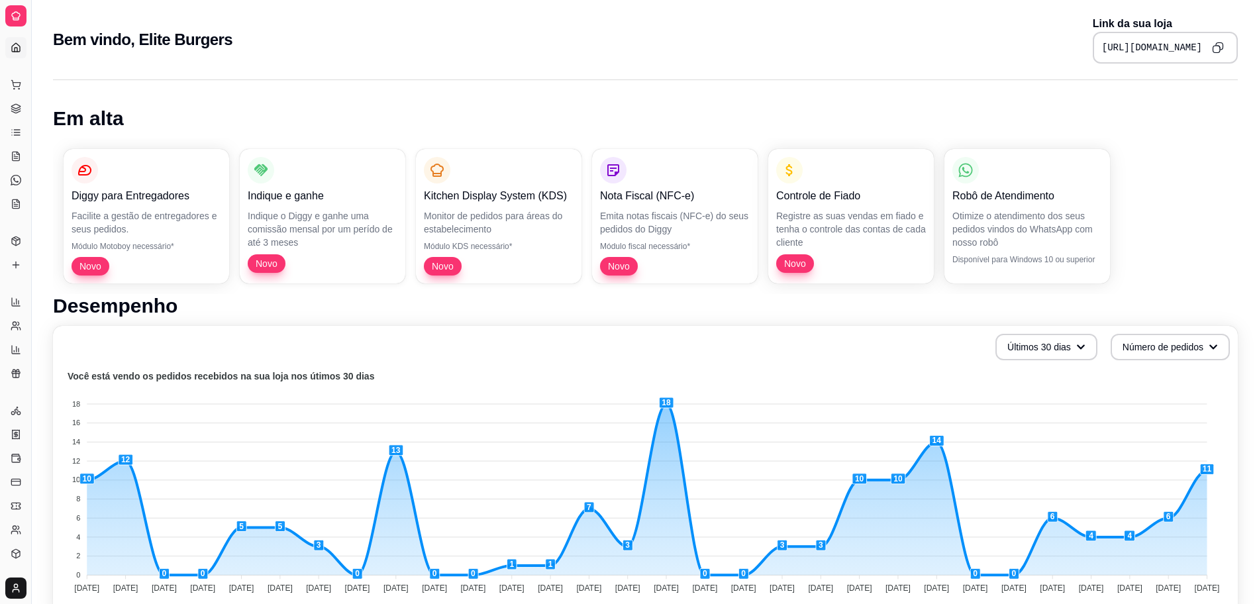
click at [15, 53] on div "Dia a dia" at bounding box center [15, 63] width 21 height 21
click at [17, 46] on icon at bounding box center [16, 47] width 11 height 11
click at [14, 107] on icon at bounding box center [16, 108] width 11 height 11
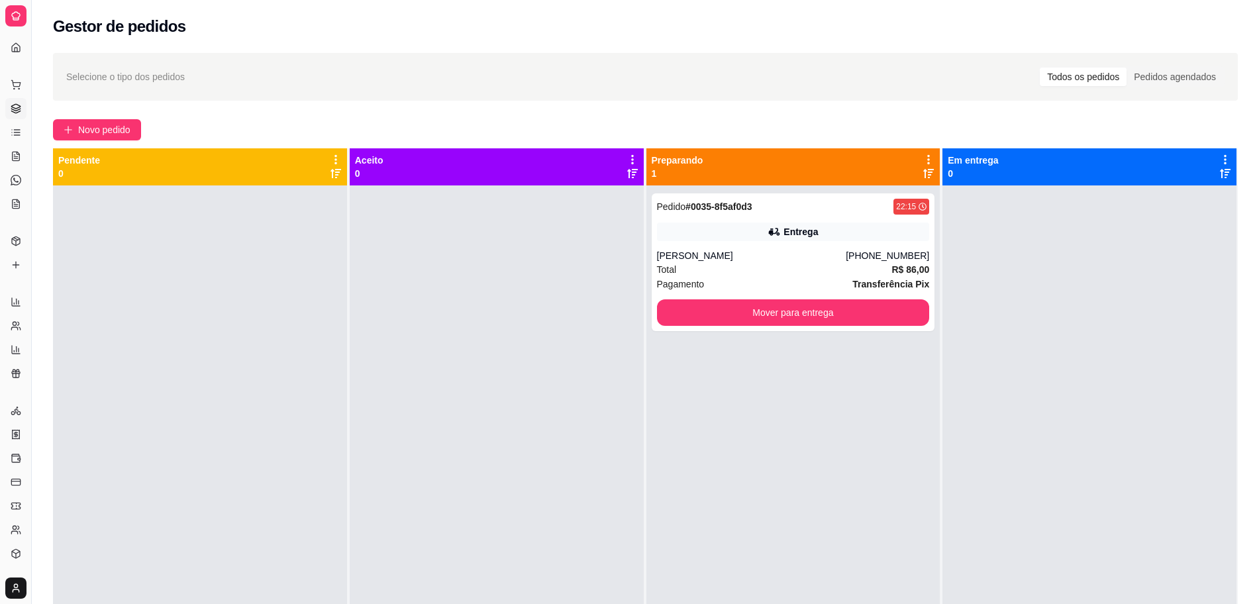
click at [15, 106] on icon at bounding box center [16, 108] width 11 height 11
